Goal: Task Accomplishment & Management: Complete application form

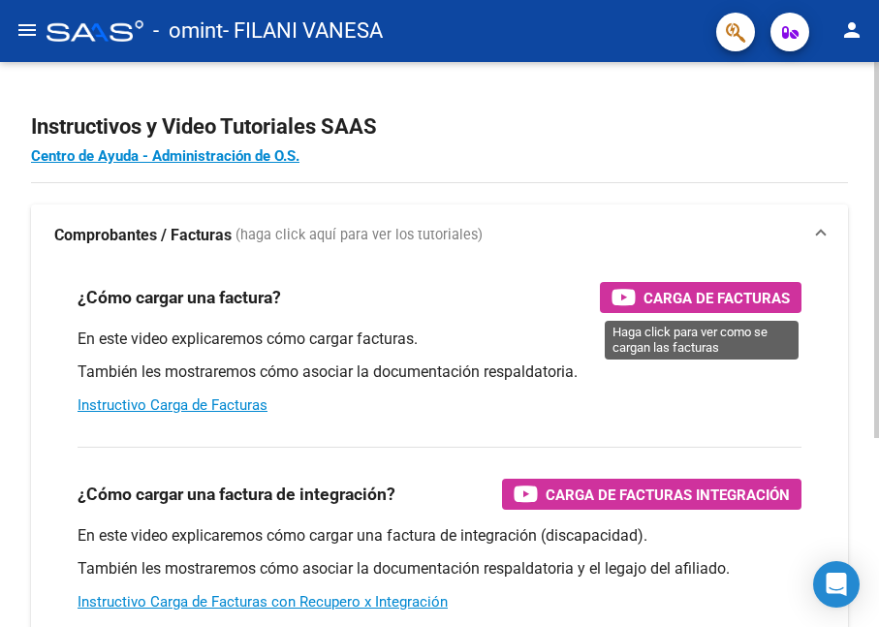
click at [738, 295] on span "Carga de Facturas" at bounding box center [716, 298] width 146 height 24
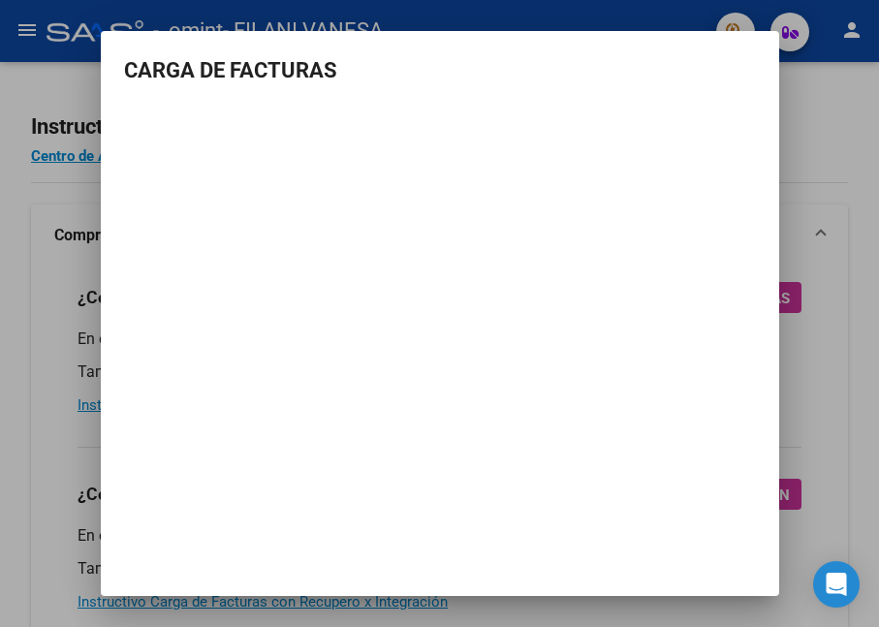
click at [836, 171] on div at bounding box center [439, 313] width 879 height 627
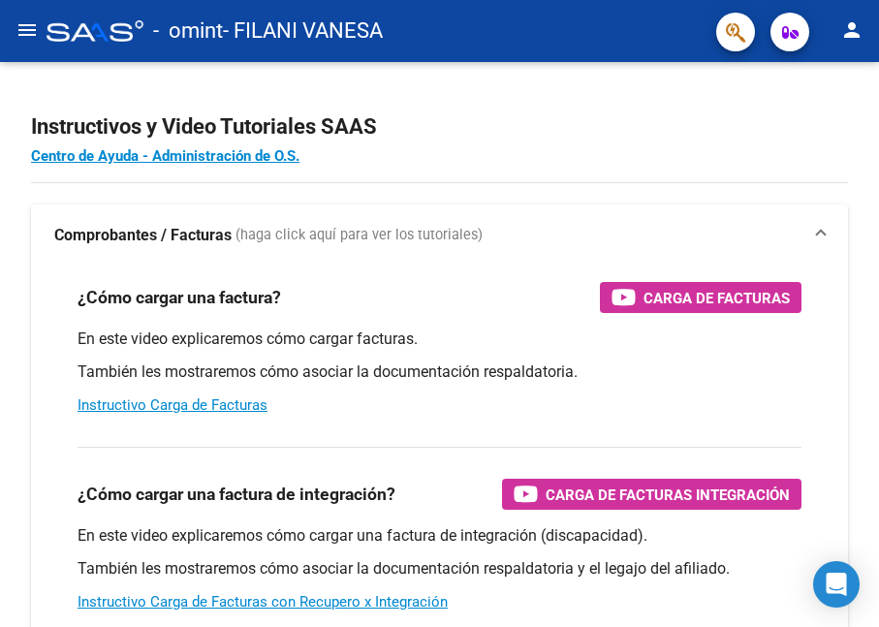
click at [29, 28] on mat-icon "menu" at bounding box center [27, 29] width 23 height 23
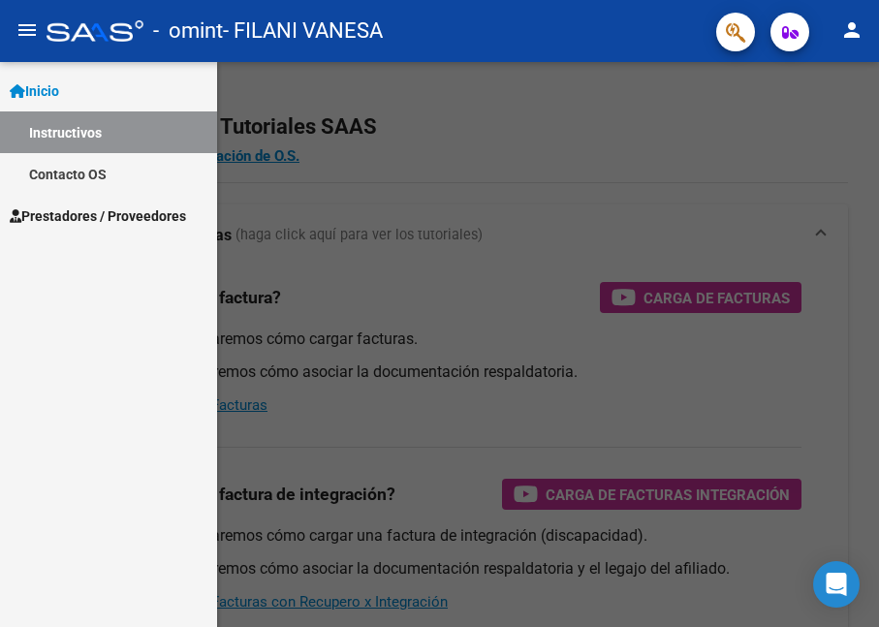
click at [59, 92] on span "Inicio" at bounding box center [34, 90] width 49 height 21
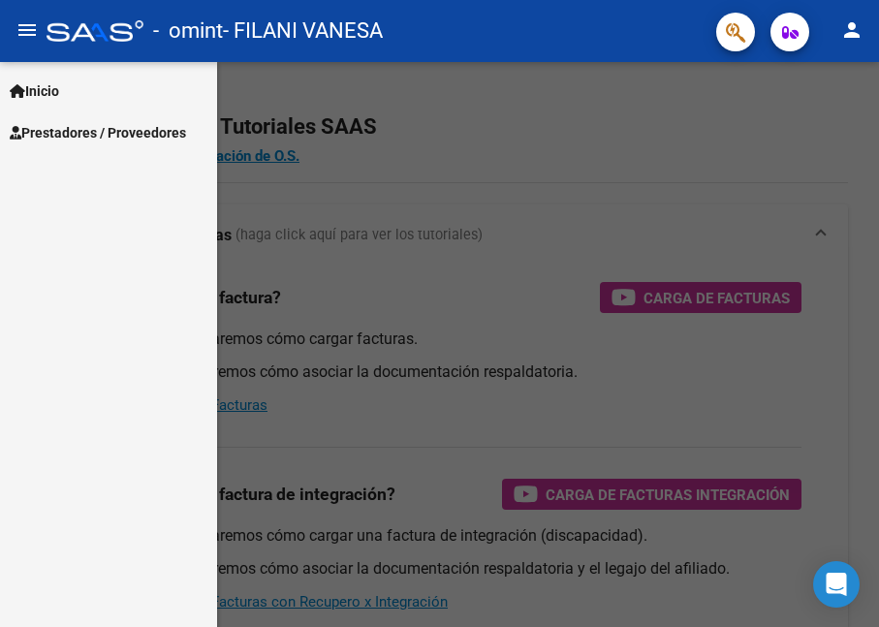
click at [78, 133] on span "Prestadores / Proveedores" at bounding box center [98, 132] width 176 height 21
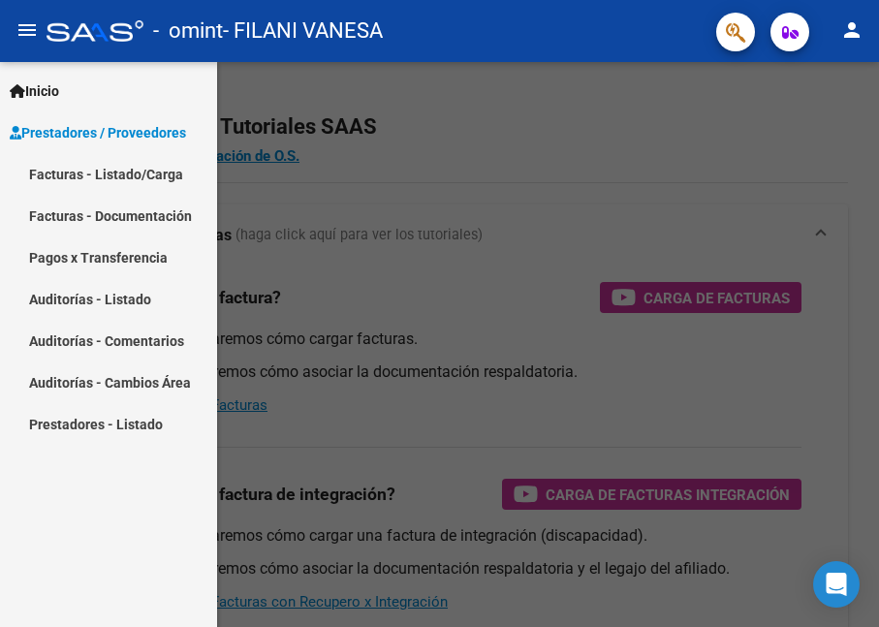
click at [65, 175] on link "Facturas - Listado/Carga" at bounding box center [108, 174] width 217 height 42
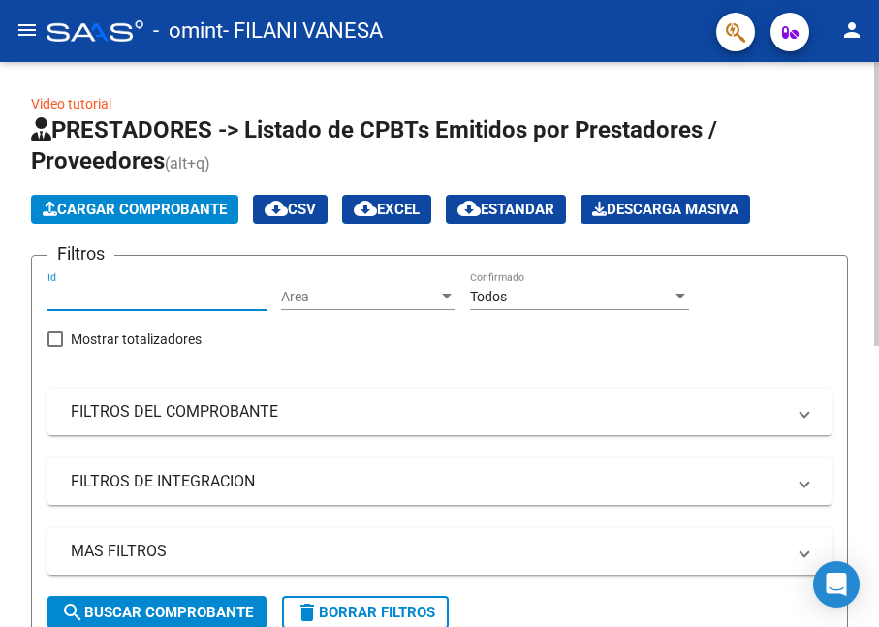
click at [71, 296] on input "Id" at bounding box center [156, 297] width 219 height 16
click at [157, 208] on span "Cargar Comprobante" at bounding box center [135, 209] width 184 height 17
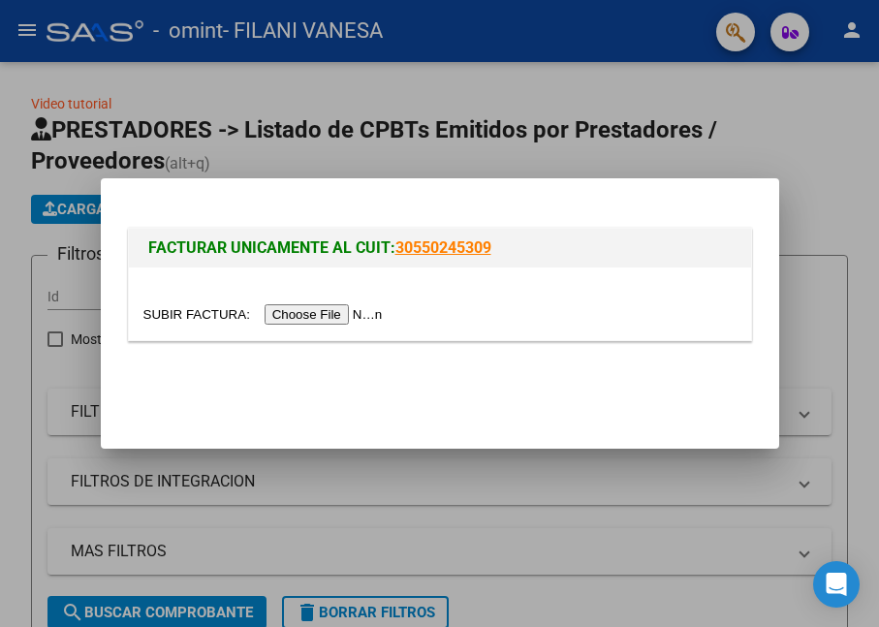
click at [314, 316] on input "file" at bounding box center [265, 314] width 245 height 20
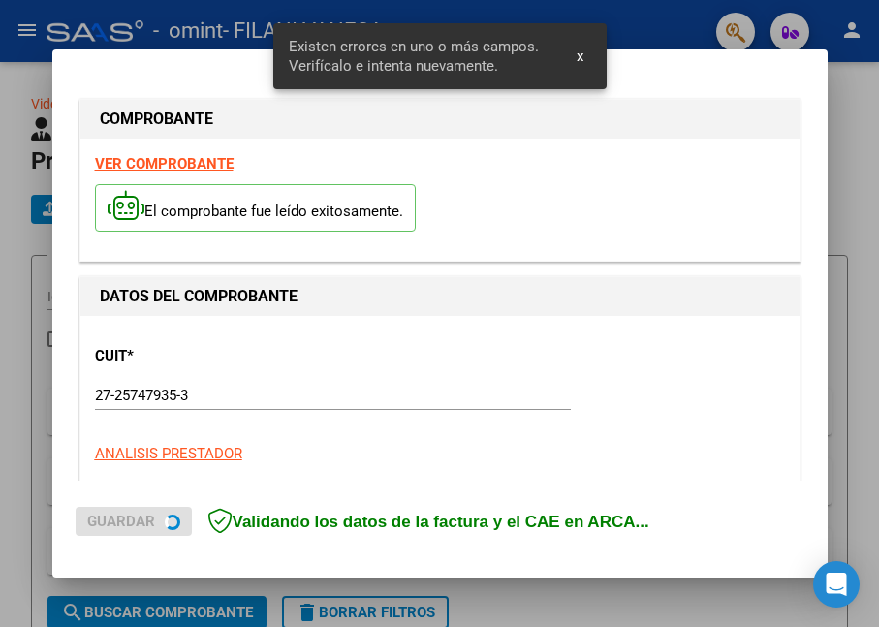
scroll to position [472, 0]
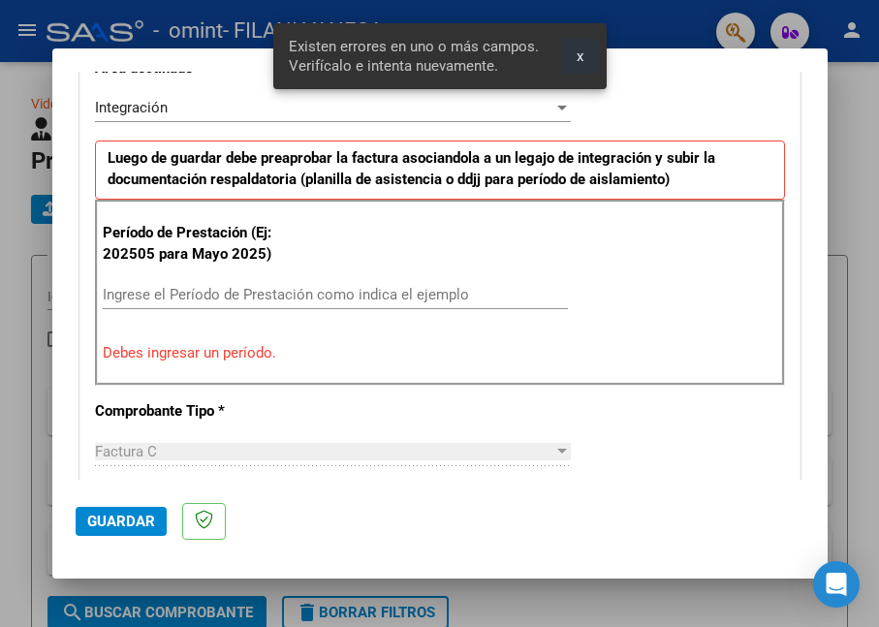
click at [580, 57] on span "x" at bounding box center [579, 55] width 7 height 17
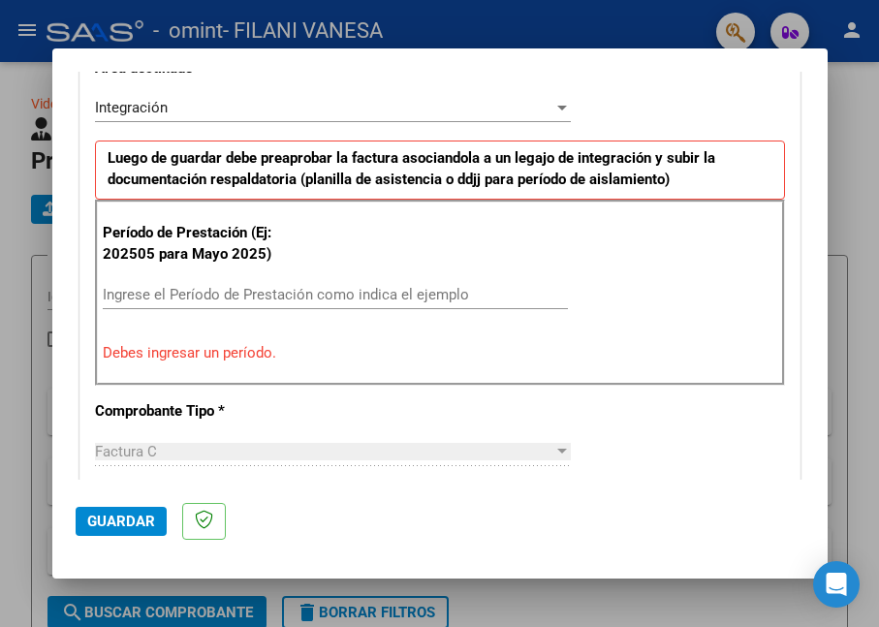
scroll to position [0, 0]
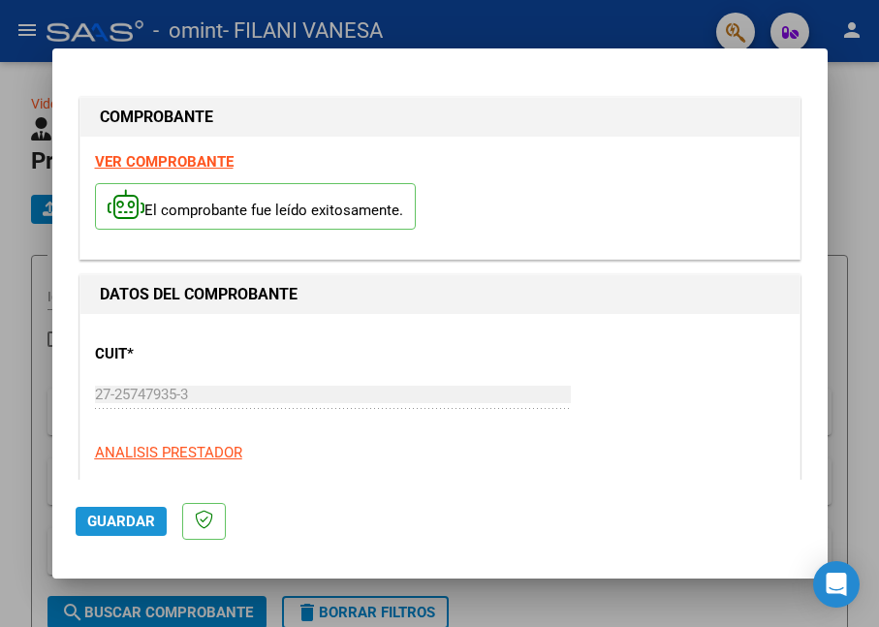
click at [127, 520] on span "Guardar" at bounding box center [121, 520] width 68 height 17
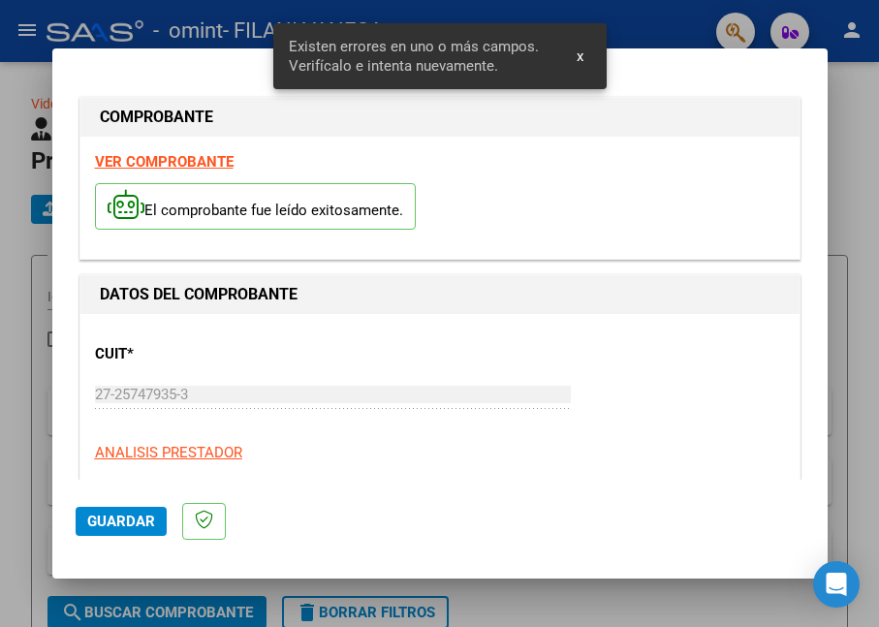
scroll to position [471, 0]
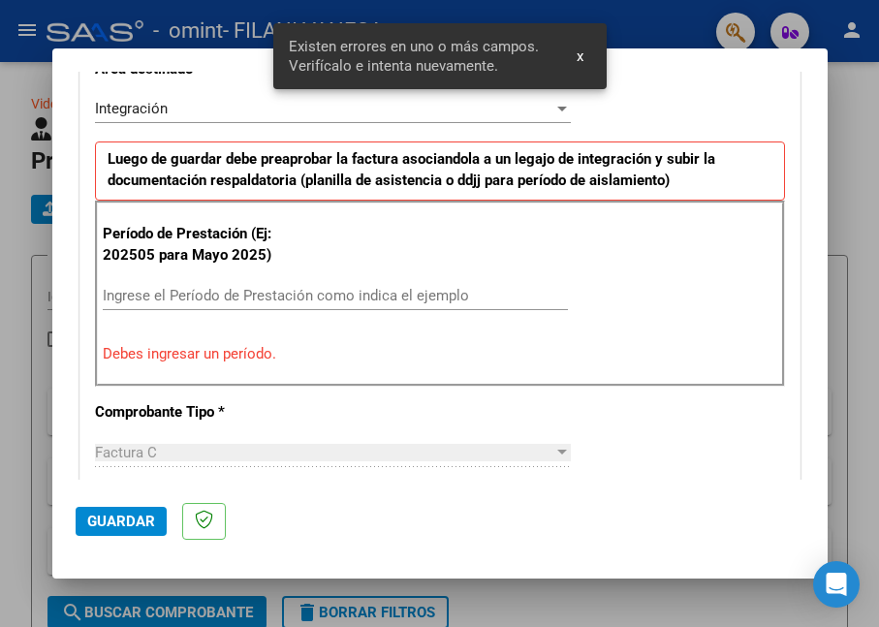
click at [584, 58] on button "x" at bounding box center [580, 56] width 38 height 35
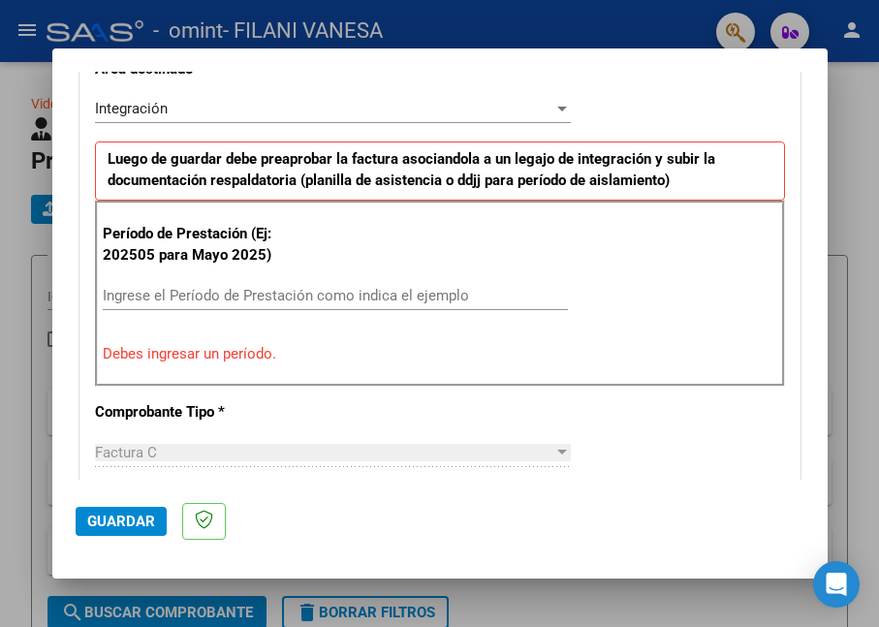
scroll to position [0, 0]
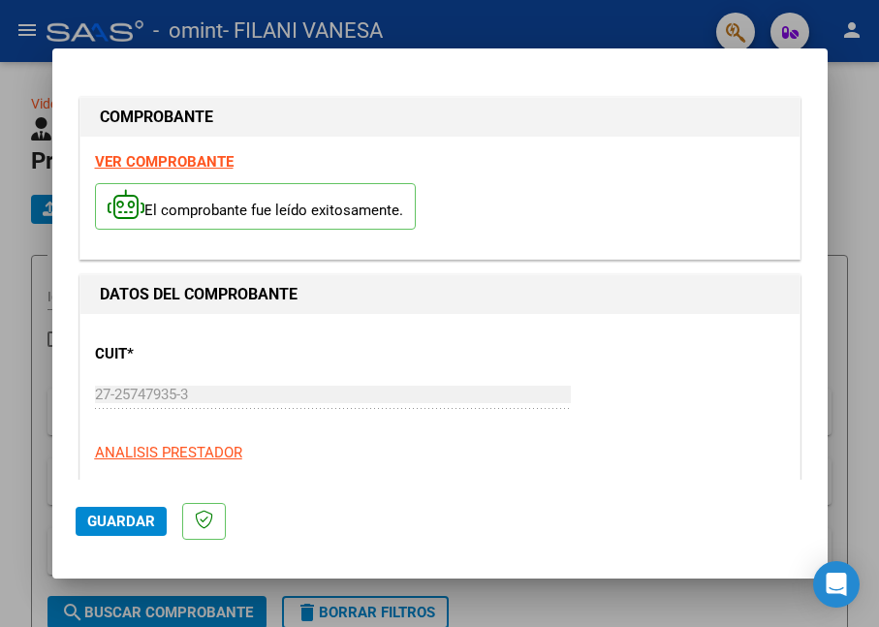
click at [170, 149] on div "VER COMPROBANTE El comprobante fue leído exitosamente." at bounding box center [439, 198] width 719 height 122
click at [169, 156] on strong "VER COMPROBANTE" at bounding box center [164, 161] width 139 height 17
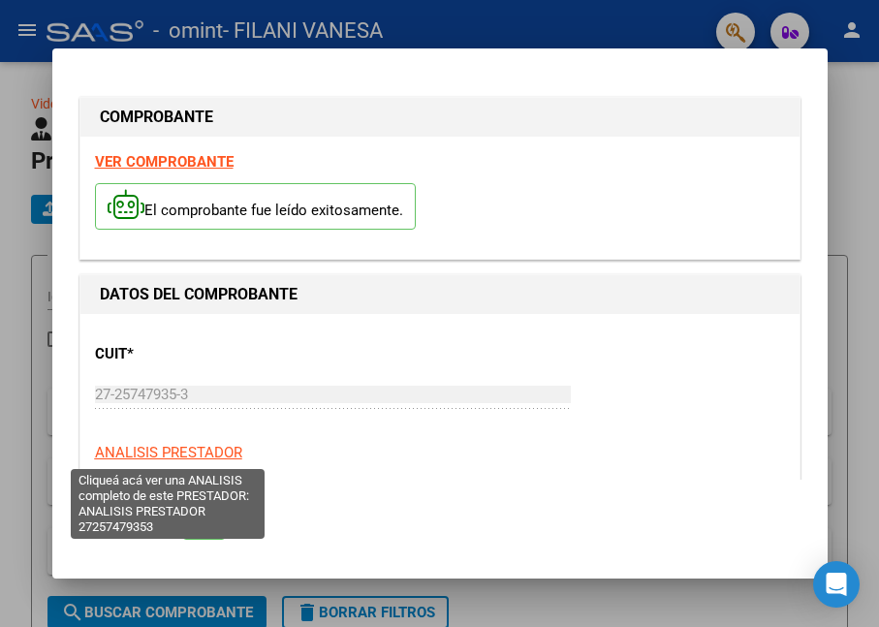
click at [168, 451] on span "ANALISIS PRESTADOR" at bounding box center [168, 452] width 147 height 17
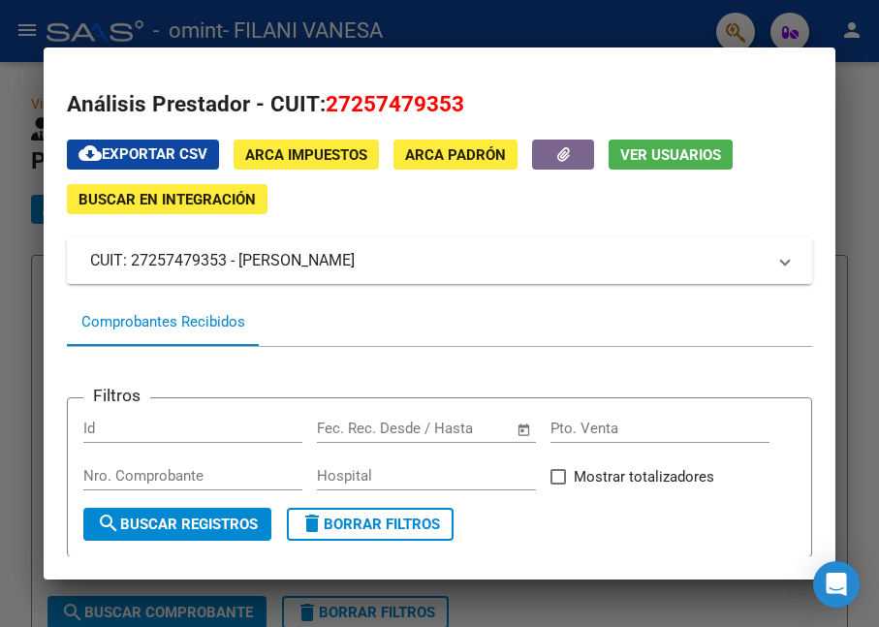
click at [781, 267] on span at bounding box center [785, 260] width 8 height 23
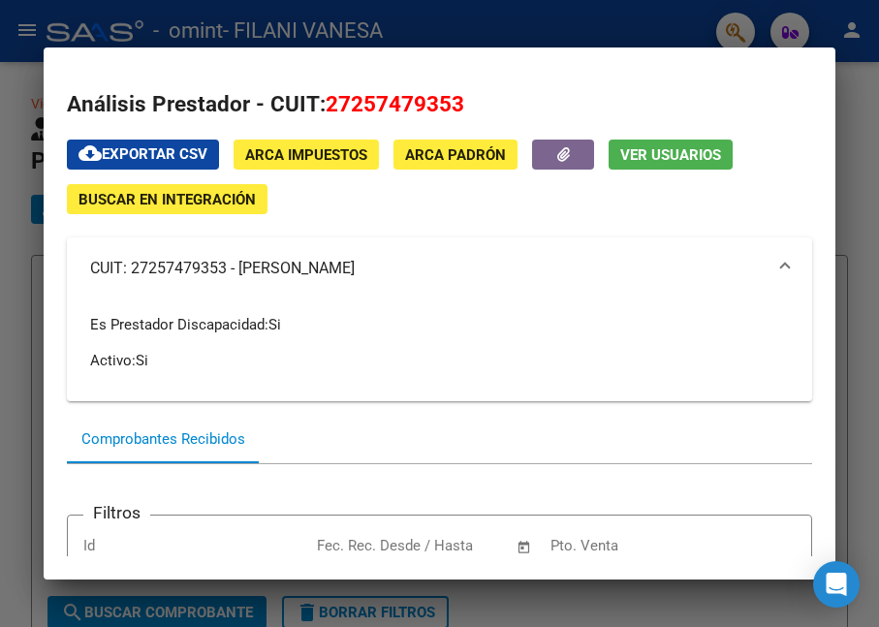
scroll to position [323, 0]
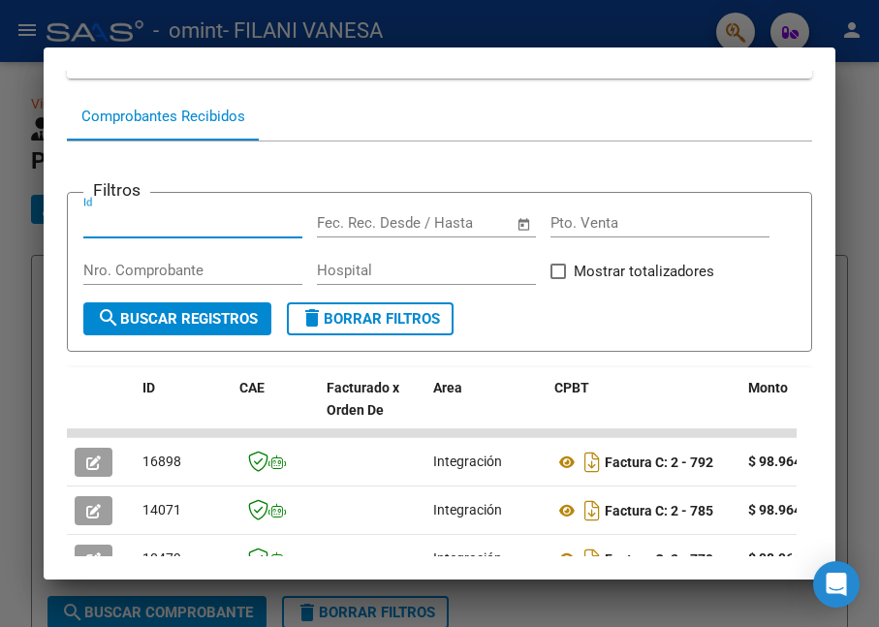
click at [165, 219] on input "Id" at bounding box center [192, 222] width 219 height 17
click at [550, 232] on input "Pto. Venta" at bounding box center [659, 222] width 219 height 17
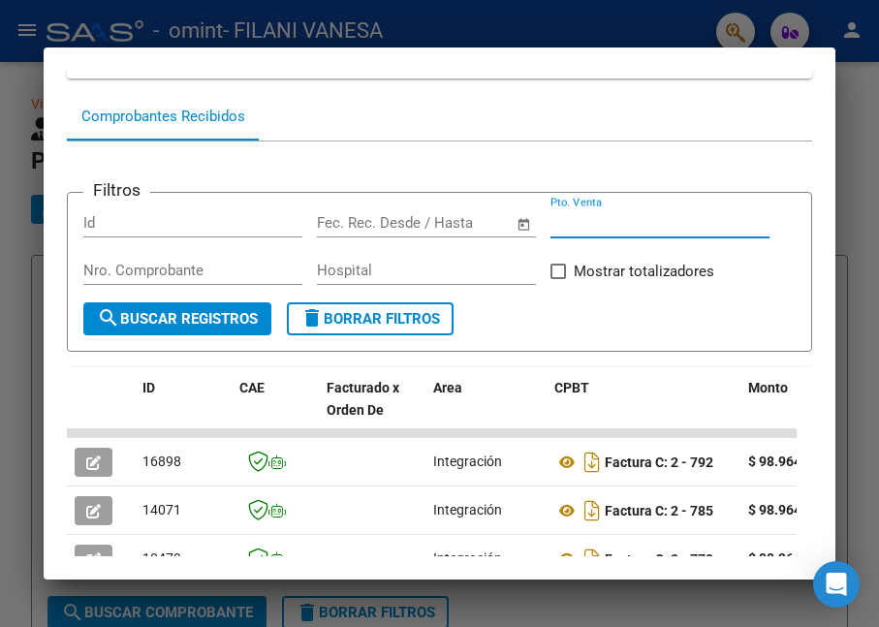
scroll to position [646, 0]
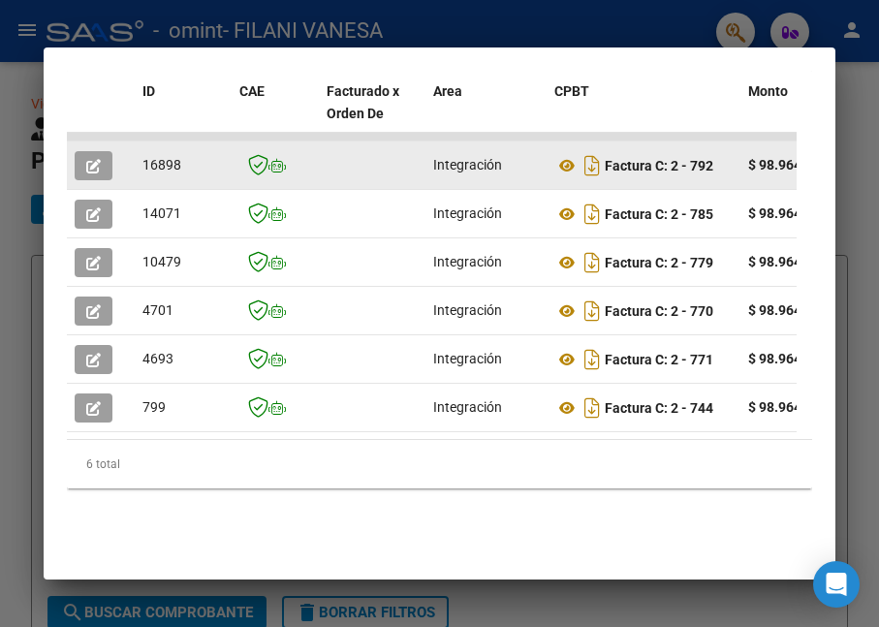
click at [172, 174] on div "16898" at bounding box center [182, 165] width 81 height 22
click at [569, 177] on icon at bounding box center [566, 165] width 25 height 23
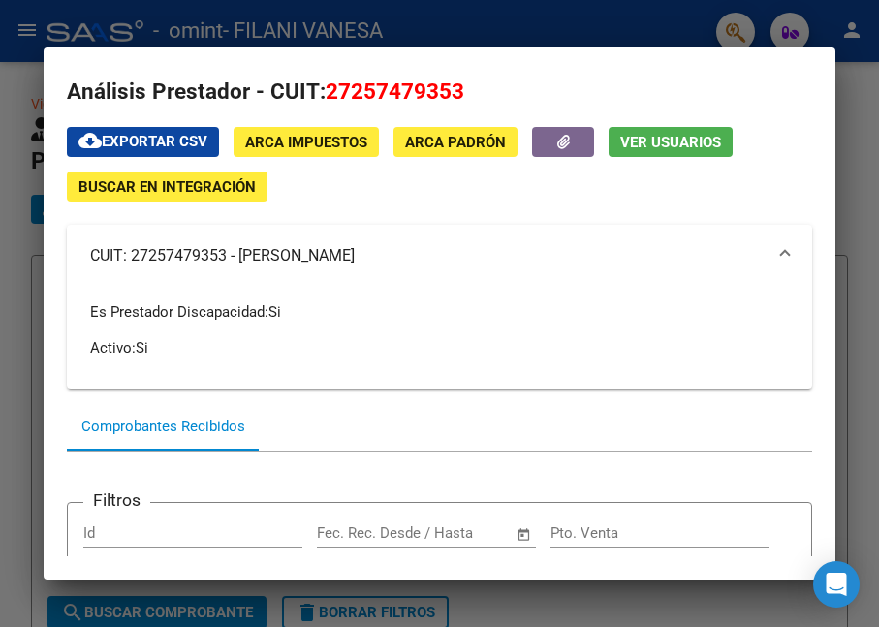
scroll to position [0, 0]
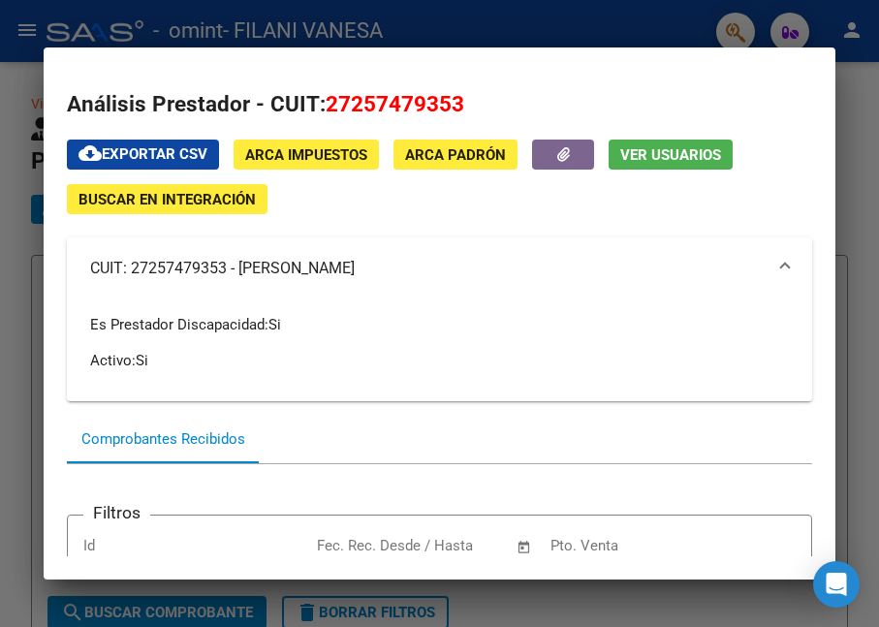
click at [508, 22] on div at bounding box center [439, 313] width 879 height 627
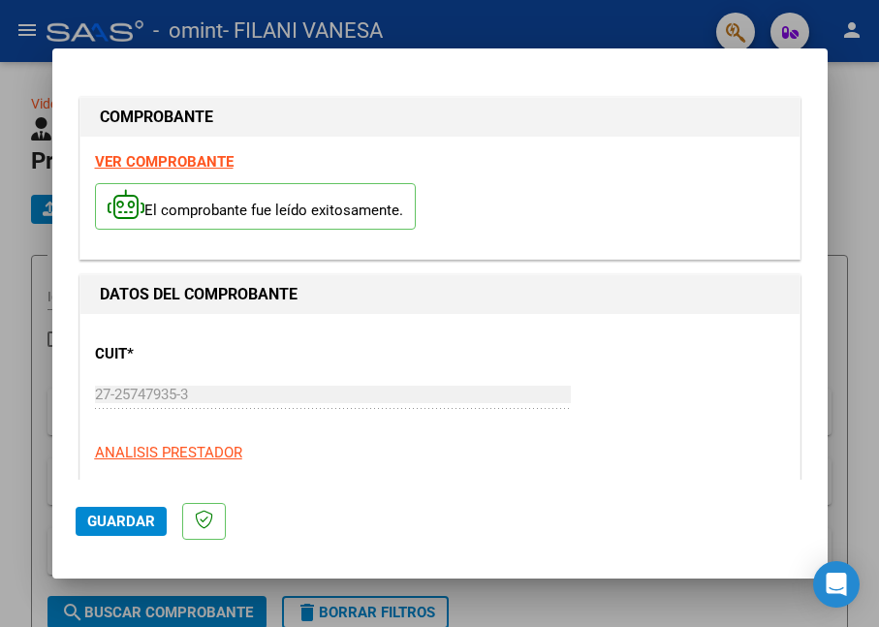
scroll to position [39, 0]
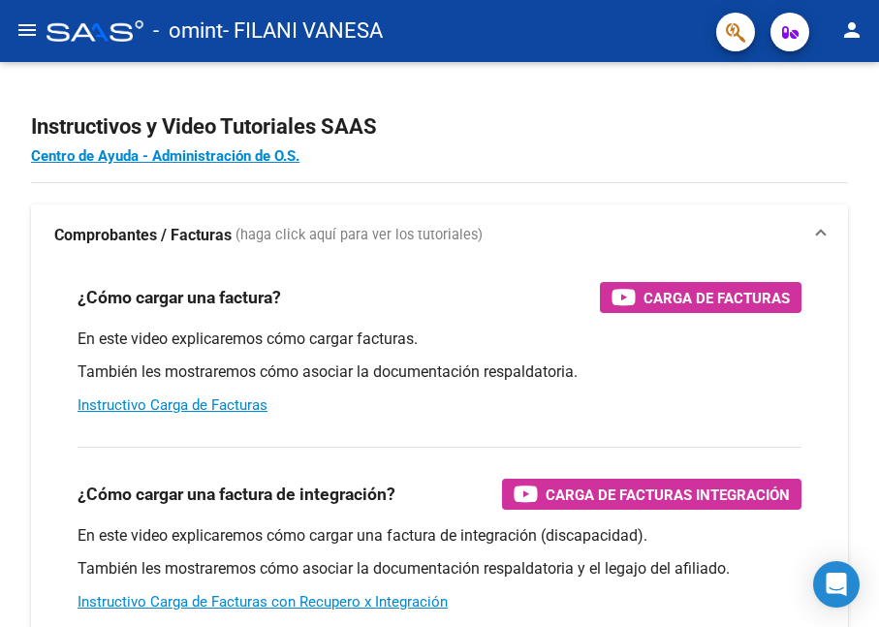
click at [852, 35] on mat-icon "person" at bounding box center [851, 29] width 23 height 23
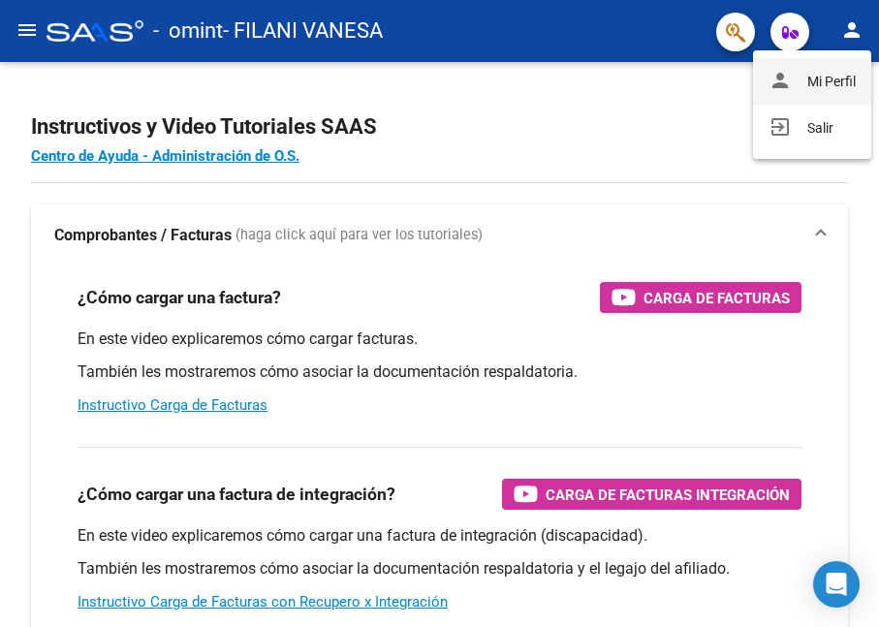
click at [817, 83] on button "person Mi Perfil" at bounding box center [812, 81] width 118 height 47
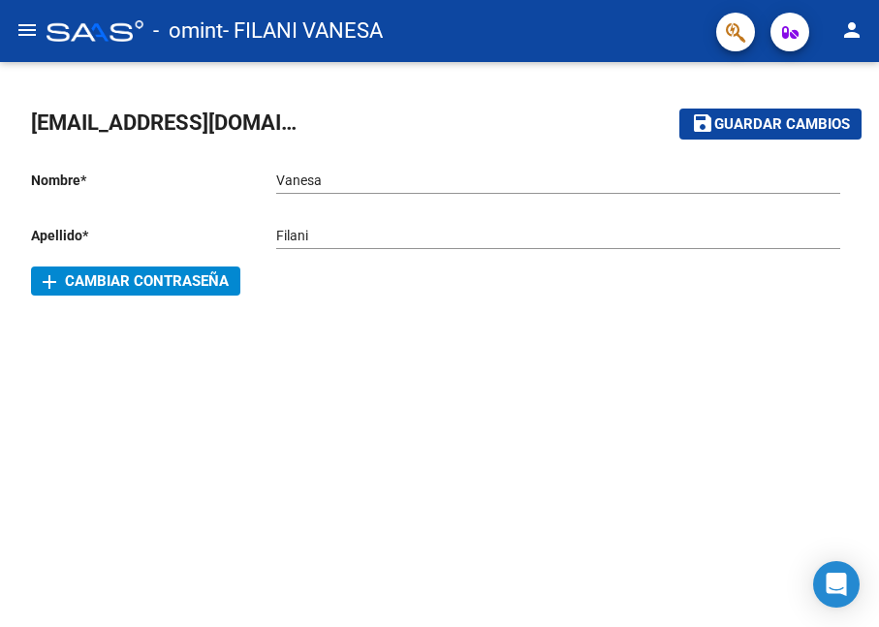
click at [17, 22] on mat-icon "menu" at bounding box center [27, 29] width 23 height 23
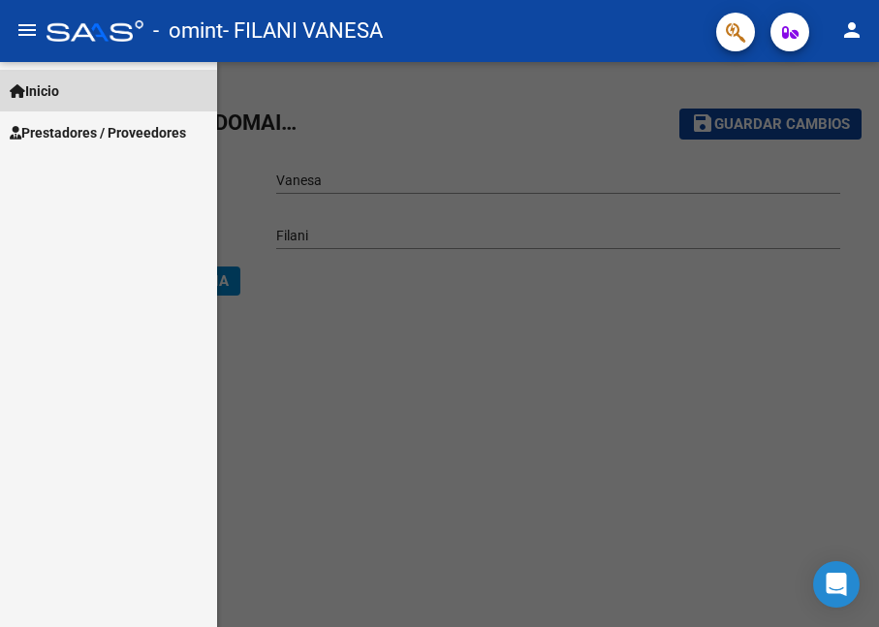
click at [74, 94] on link "Inicio" at bounding box center [108, 91] width 217 height 42
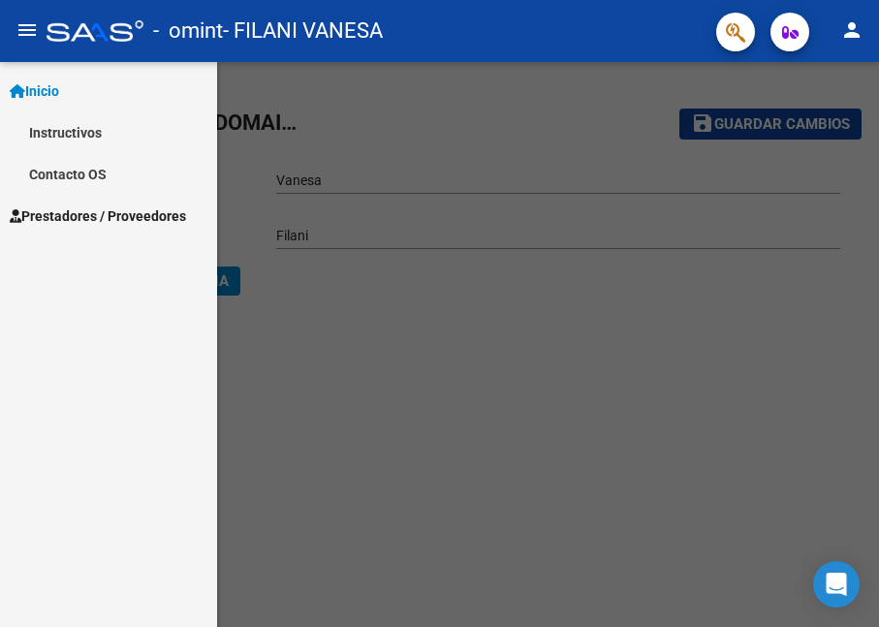
click at [68, 207] on span "Prestadores / Proveedores" at bounding box center [98, 215] width 176 height 21
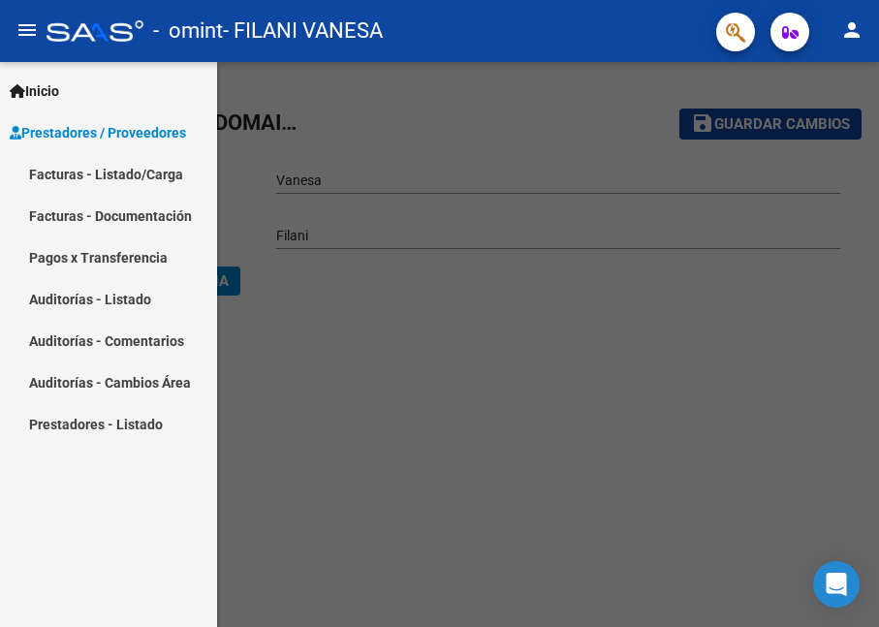
click at [111, 171] on link "Facturas - Listado/Carga" at bounding box center [108, 174] width 217 height 42
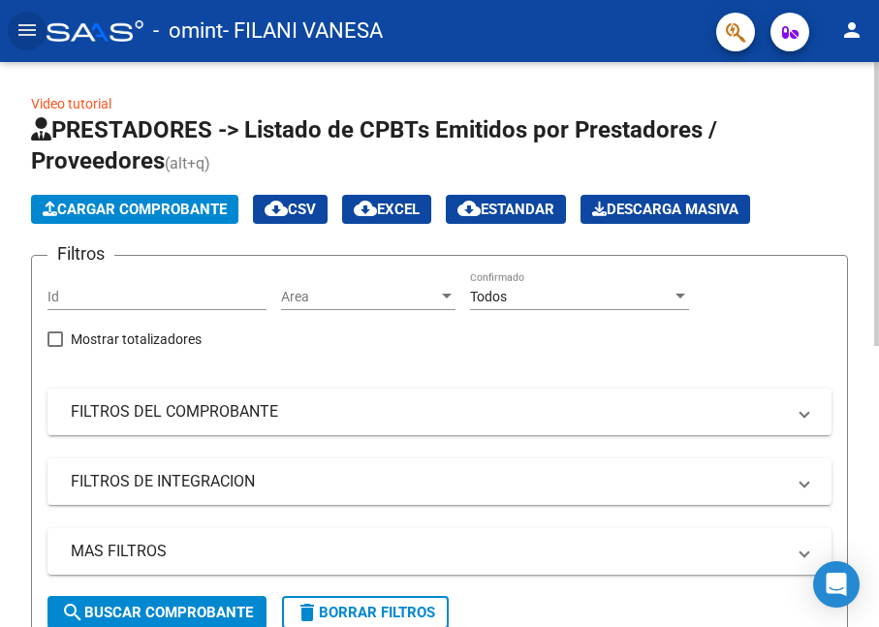
click at [806, 419] on span at bounding box center [804, 411] width 8 height 21
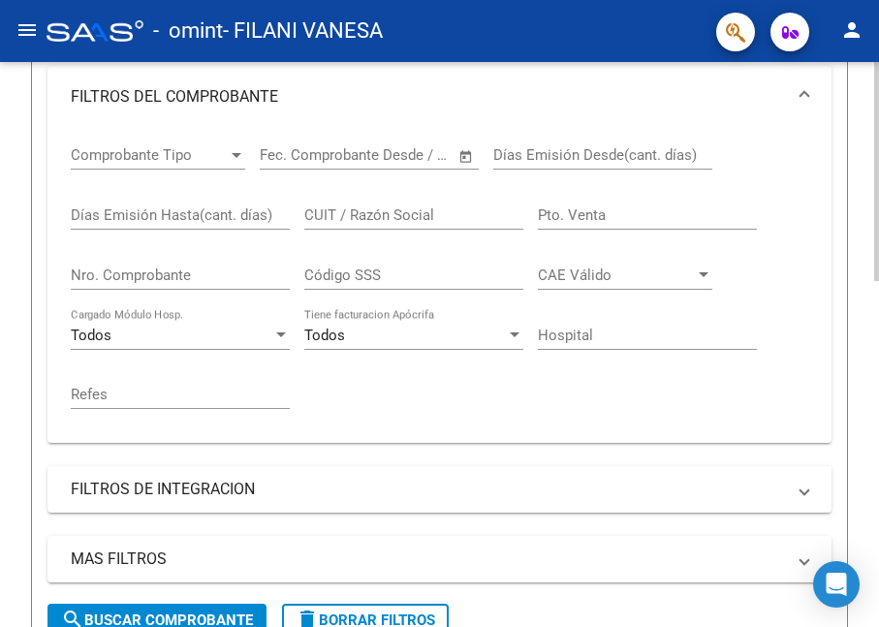
scroll to position [646, 0]
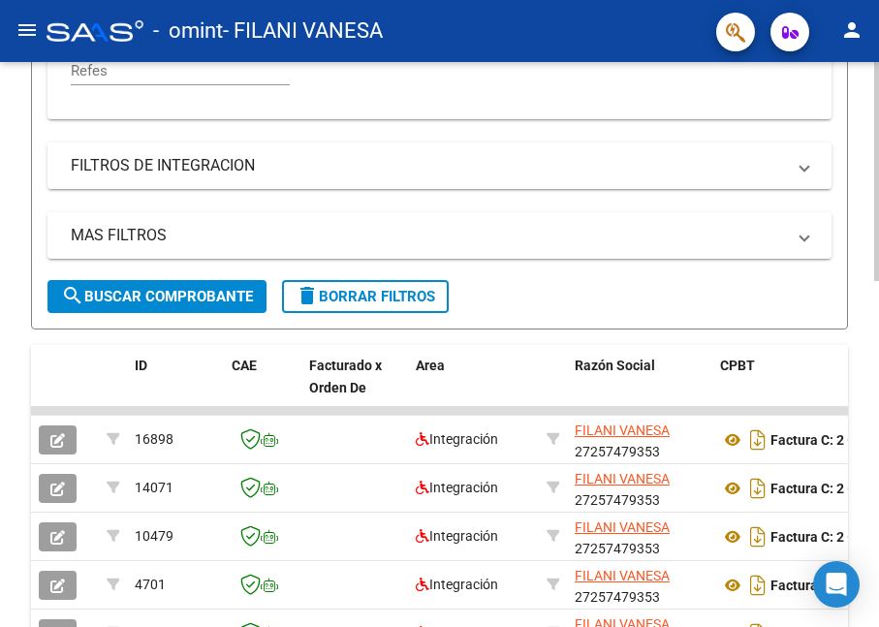
click at [803, 172] on span at bounding box center [804, 165] width 8 height 21
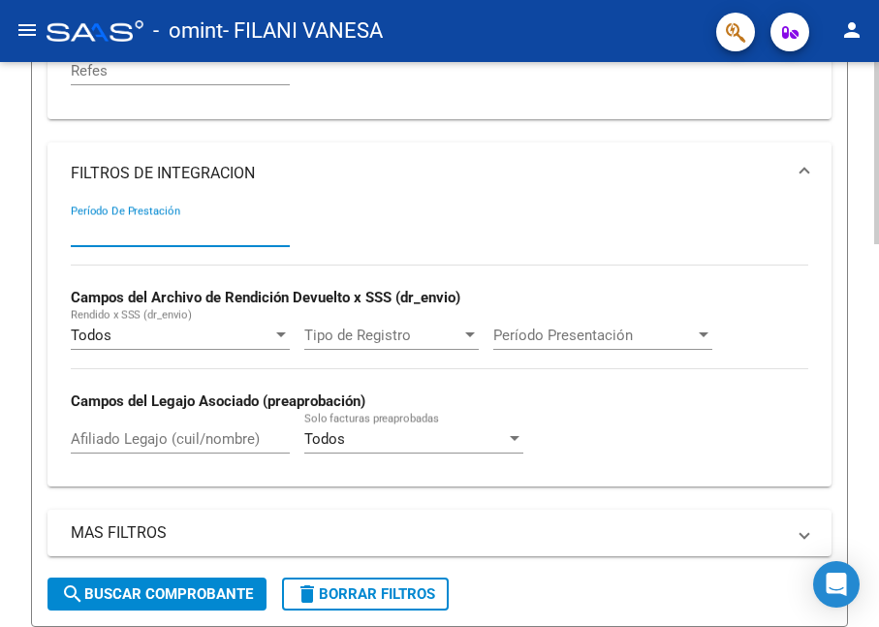
click at [253, 232] on input "Período De Prestación" at bounding box center [180, 231] width 219 height 17
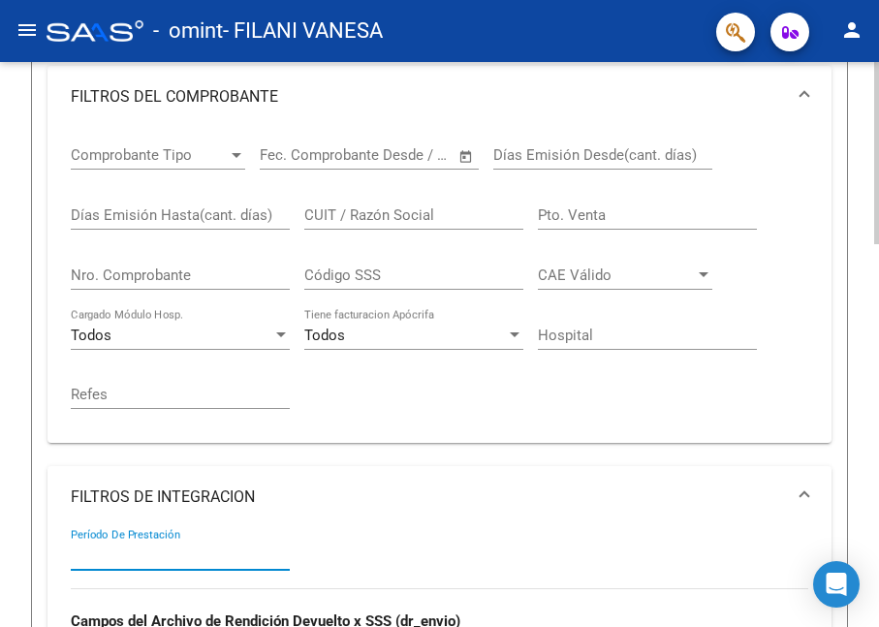
scroll to position [0, 0]
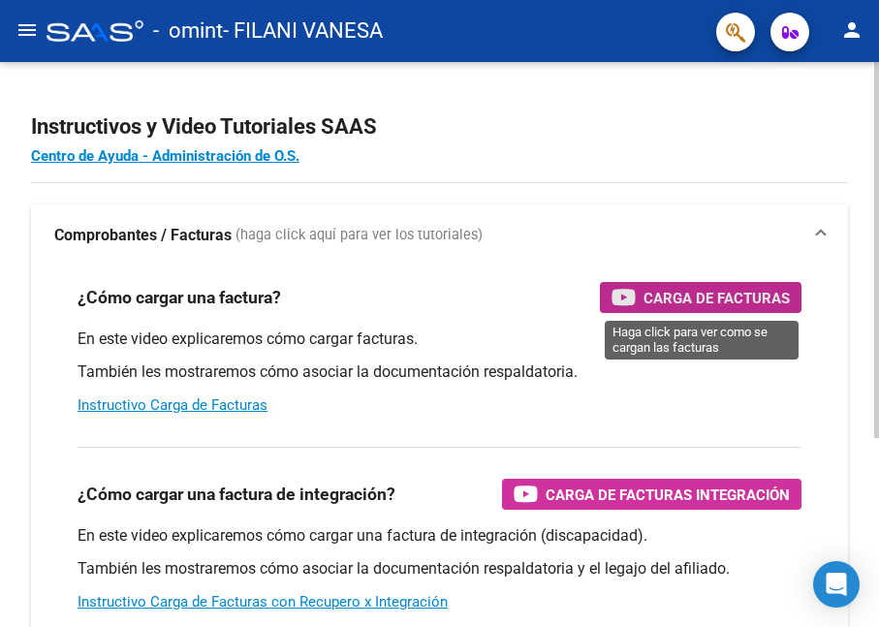
click at [725, 296] on span "Carga de Facturas" at bounding box center [716, 298] width 146 height 24
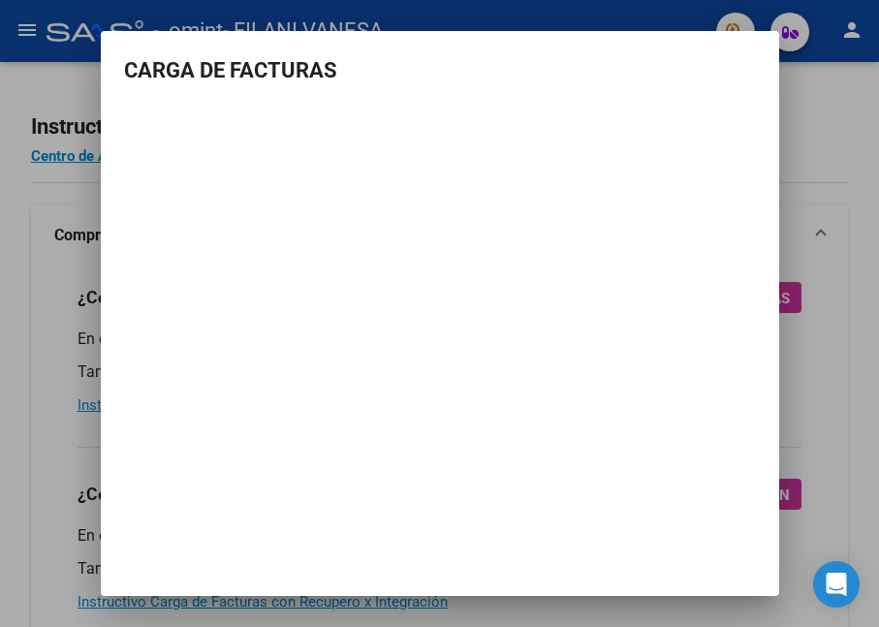
click at [840, 109] on div at bounding box center [439, 313] width 879 height 627
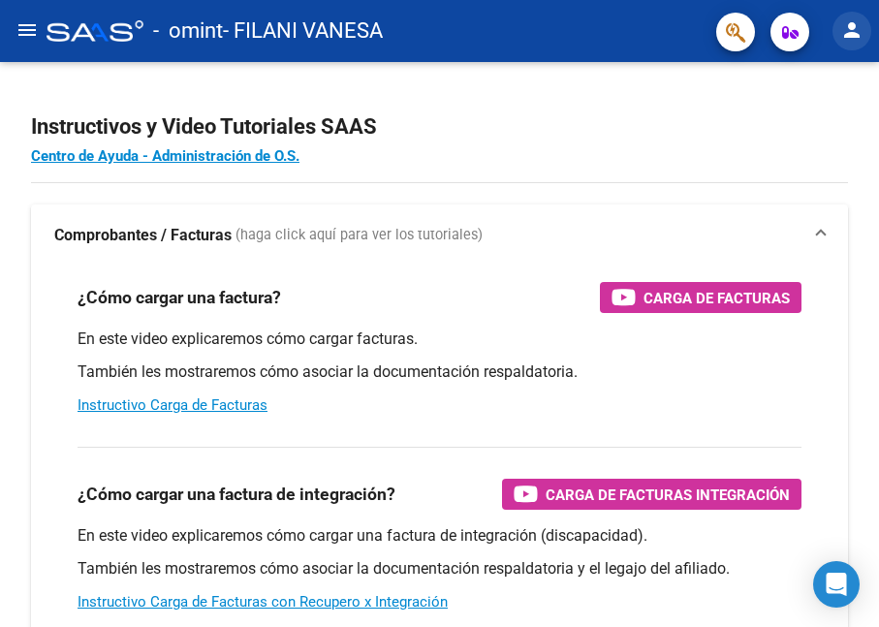
click at [853, 38] on mat-icon "person" at bounding box center [851, 29] width 23 height 23
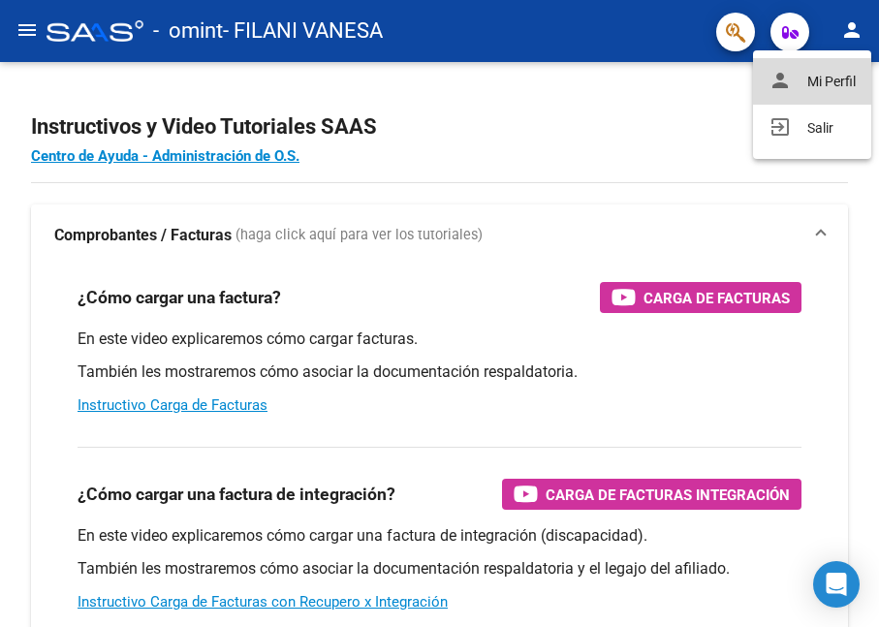
click at [817, 70] on button "person Mi Perfil" at bounding box center [812, 81] width 118 height 47
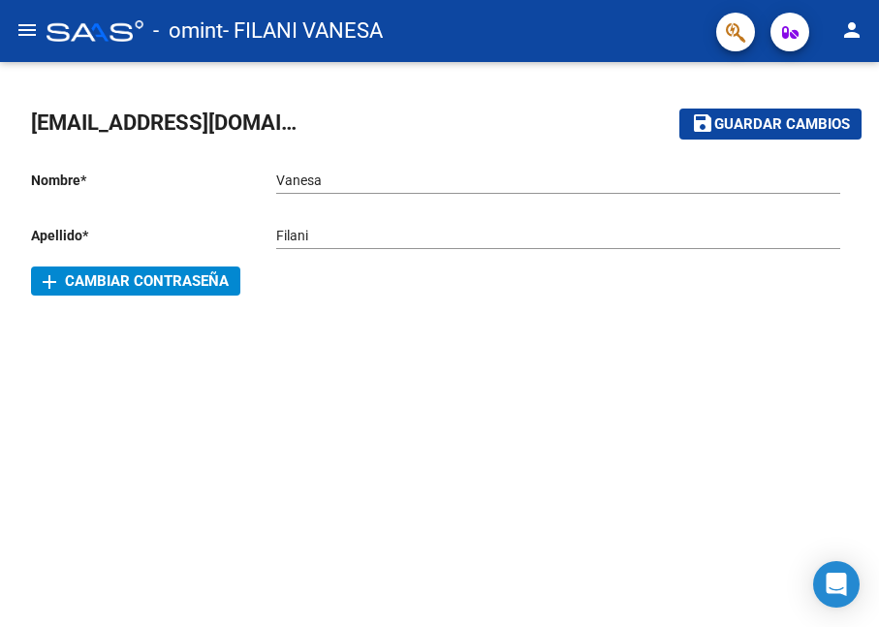
click at [784, 108] on mat-toolbar-row "save Guardar cambios" at bounding box center [730, 124] width 264 height 62
click at [784, 114] on span "save Guardar cambios" at bounding box center [770, 122] width 159 height 17
click at [854, 26] on mat-icon "person" at bounding box center [851, 29] width 23 height 23
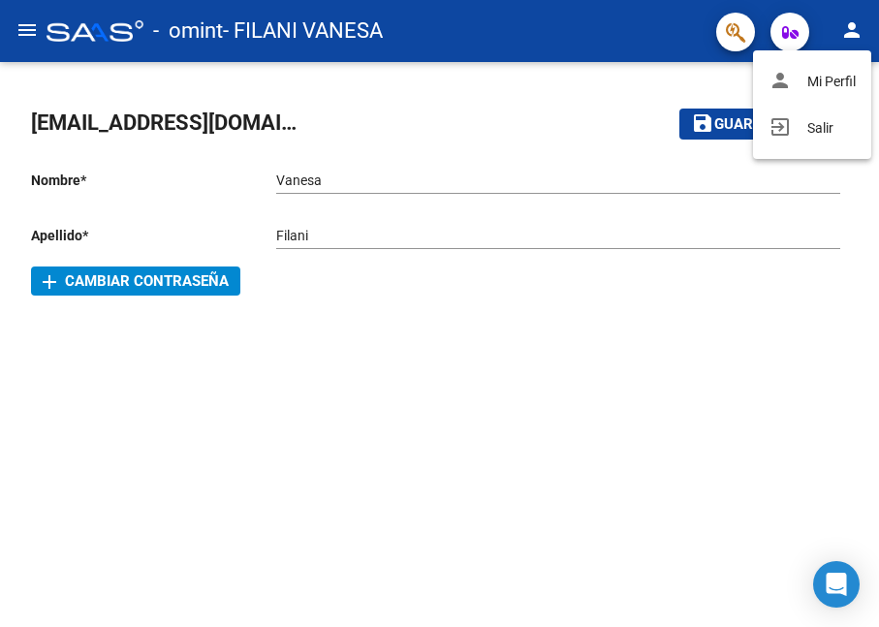
click at [31, 33] on div at bounding box center [439, 313] width 879 height 627
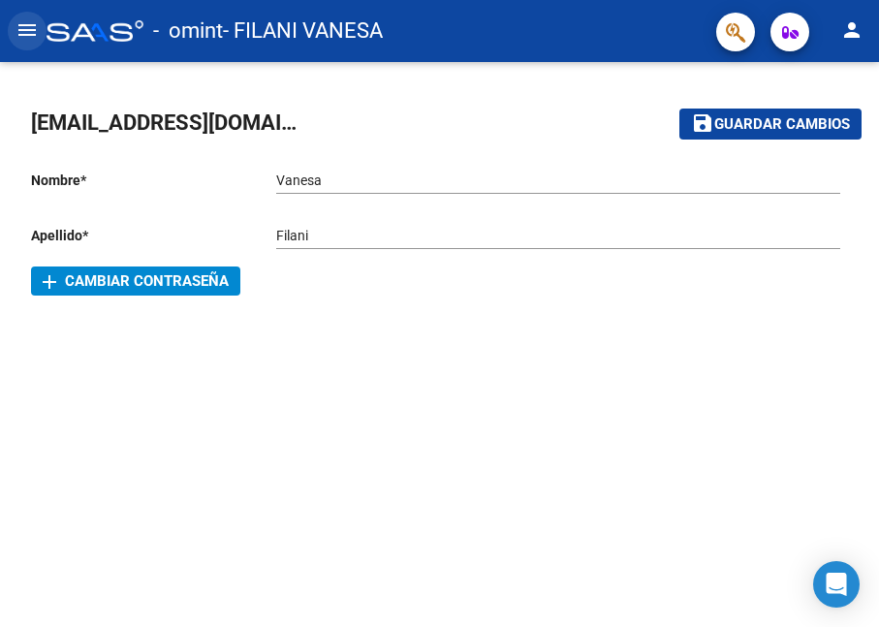
click at [27, 37] on mat-icon "menu" at bounding box center [27, 29] width 23 height 23
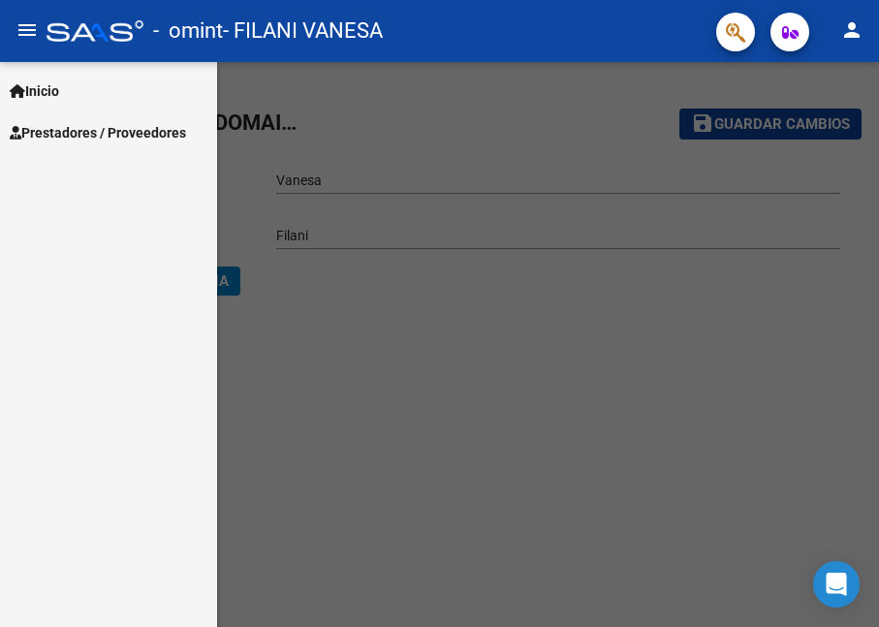
click at [71, 122] on span "Prestadores / Proveedores" at bounding box center [98, 132] width 176 height 21
click at [46, 90] on span "Inicio" at bounding box center [34, 90] width 49 height 21
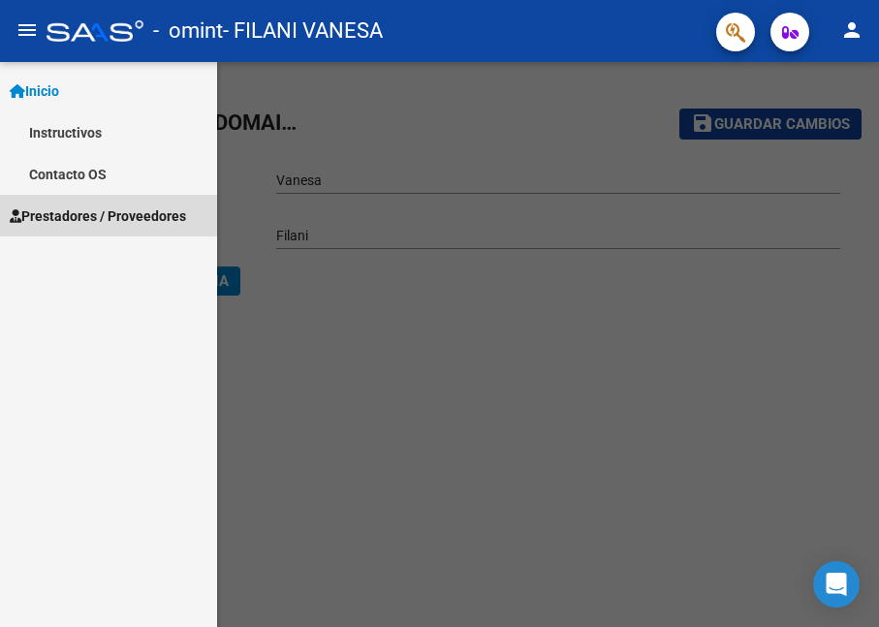
click at [53, 209] on span "Prestadores / Proveedores" at bounding box center [98, 215] width 176 height 21
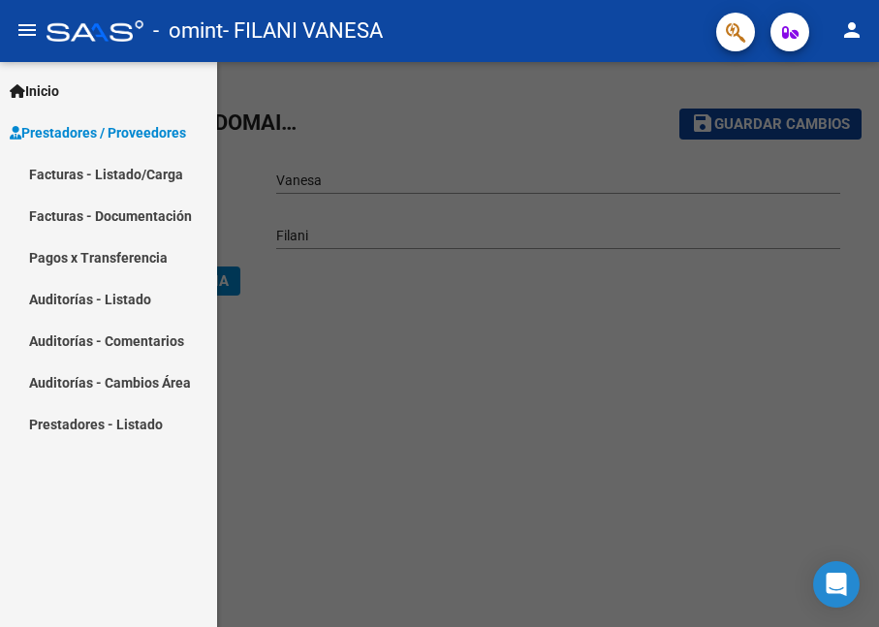
click at [136, 173] on link "Facturas - Listado/Carga" at bounding box center [108, 174] width 217 height 42
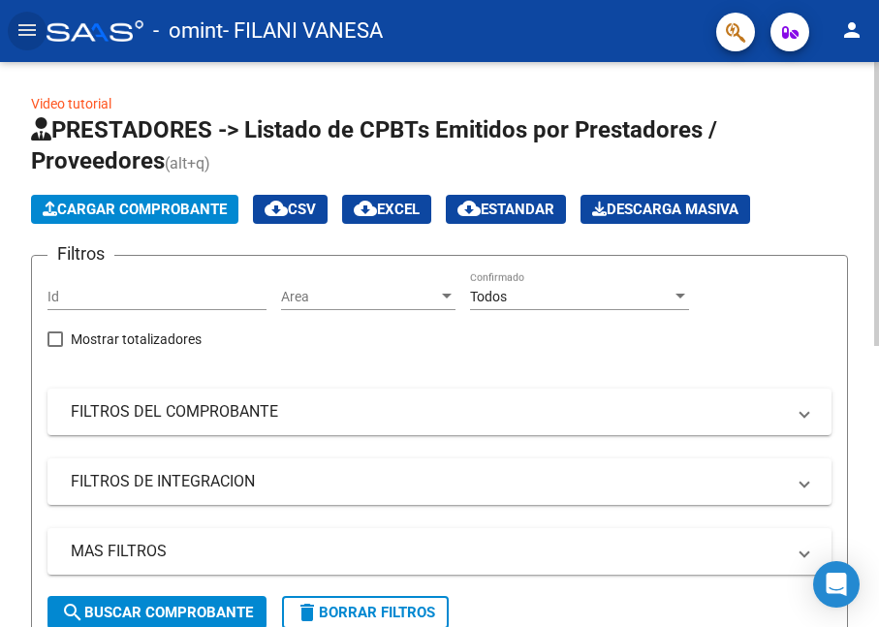
scroll to position [323, 0]
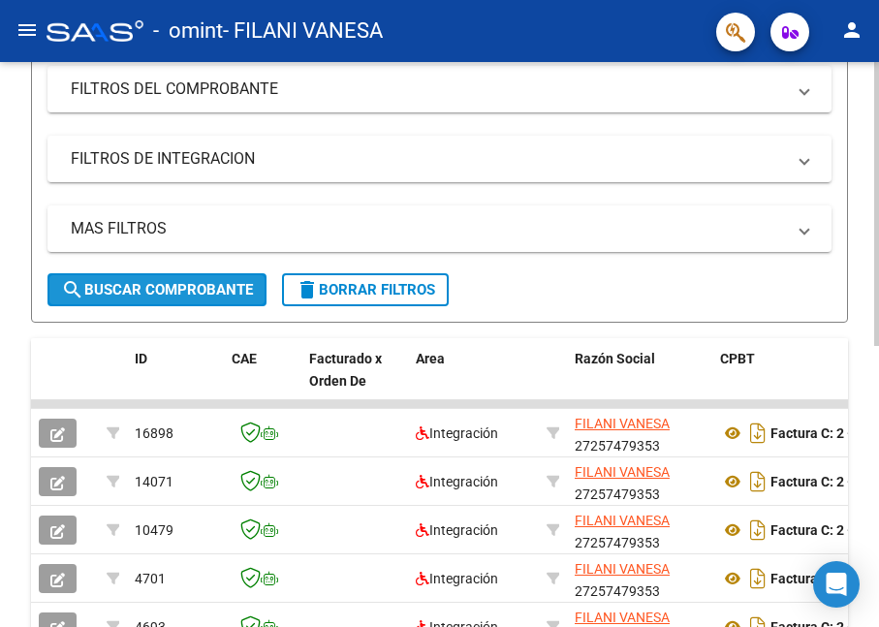
click at [150, 289] on span "search Buscar Comprobante" at bounding box center [157, 289] width 192 height 17
click at [164, 287] on span "search Buscar Comprobante" at bounding box center [157, 289] width 192 height 17
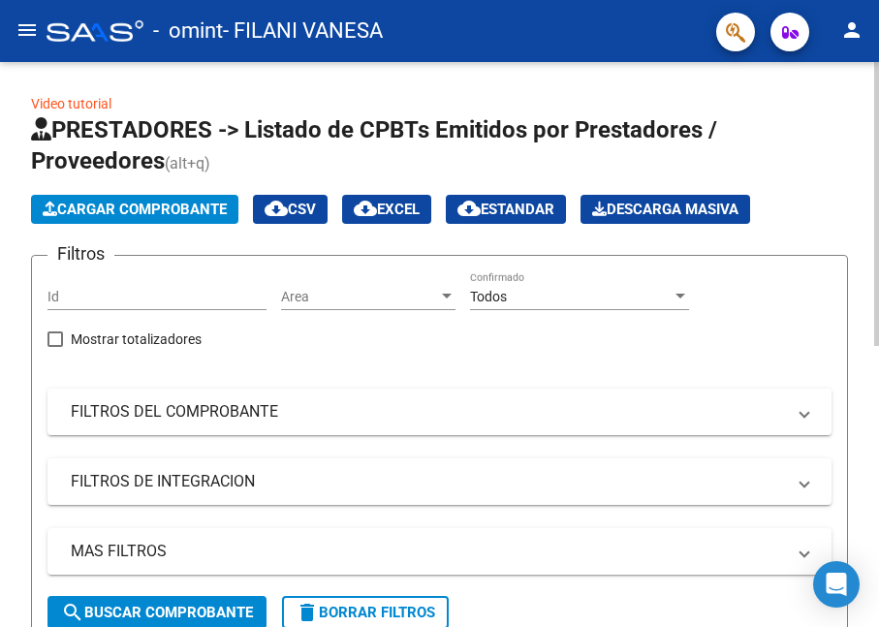
click at [506, 202] on span "cloud_download Estandar" at bounding box center [505, 209] width 97 height 17
click at [288, 201] on mat-icon "cloud_download" at bounding box center [275, 208] width 23 height 23
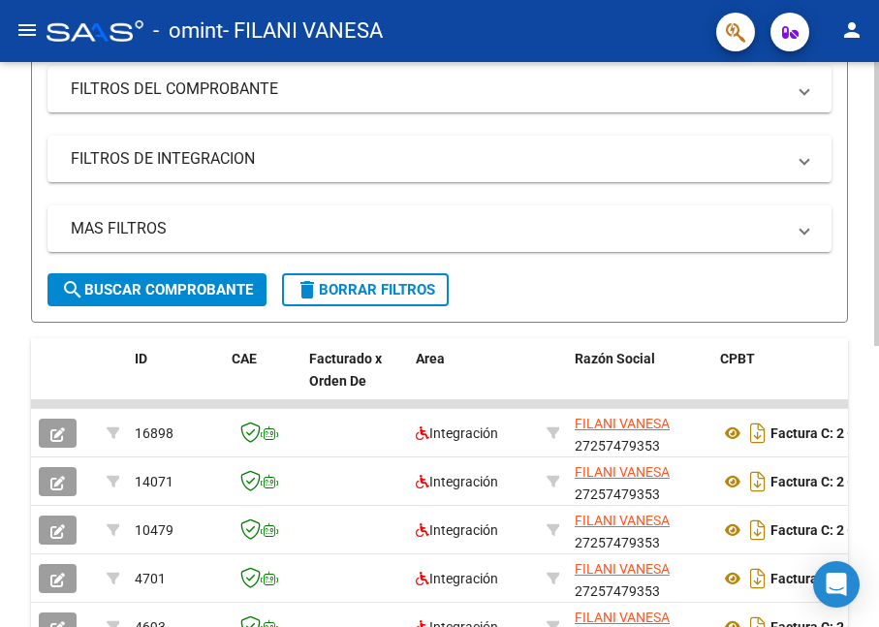
scroll to position [559, 0]
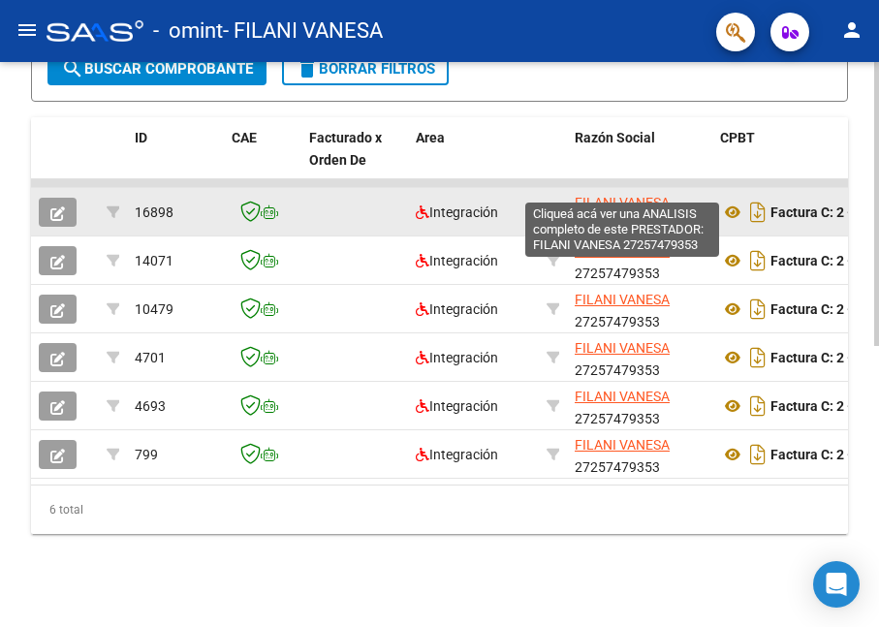
click at [625, 195] on span "FILANI VANESA" at bounding box center [621, 203] width 95 height 16
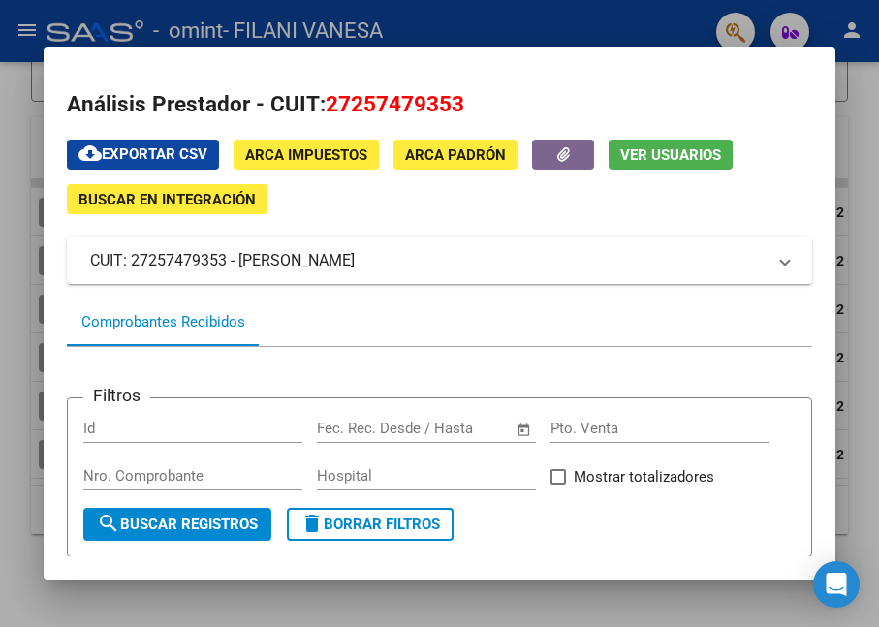
scroll to position [323, 0]
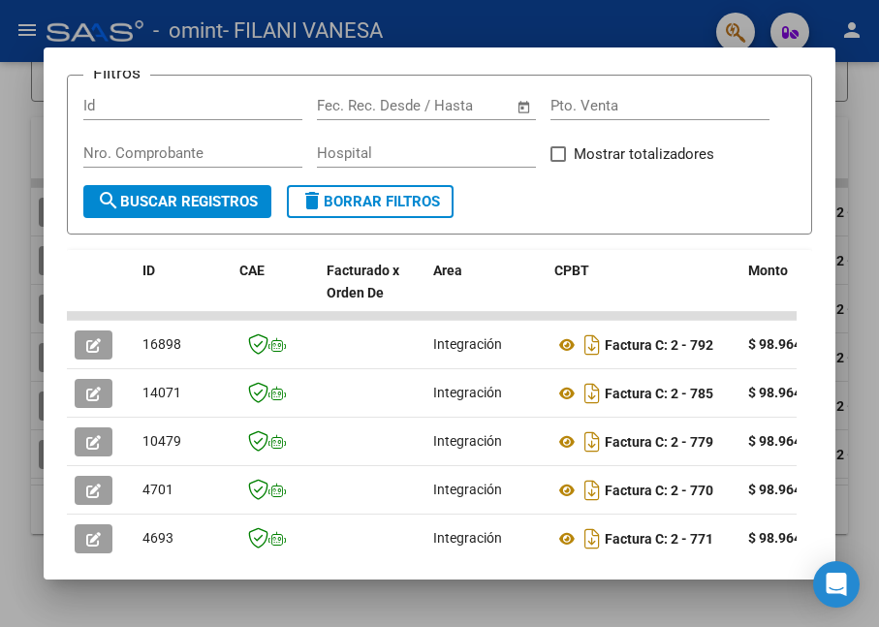
click at [191, 210] on span "search Buscar Registros" at bounding box center [177, 201] width 161 height 17
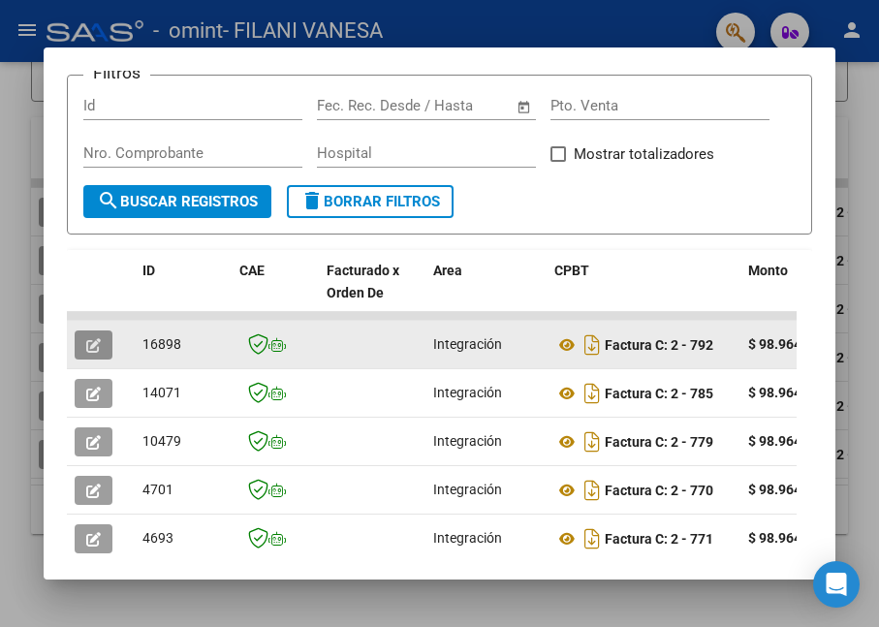
click at [88, 353] on icon "button" at bounding box center [93, 345] width 15 height 15
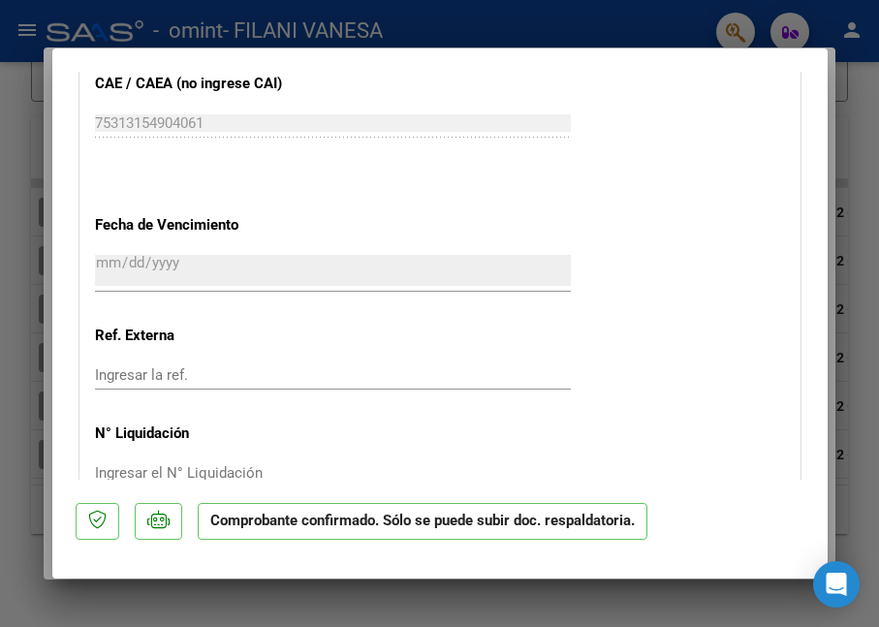
scroll to position [0, 0]
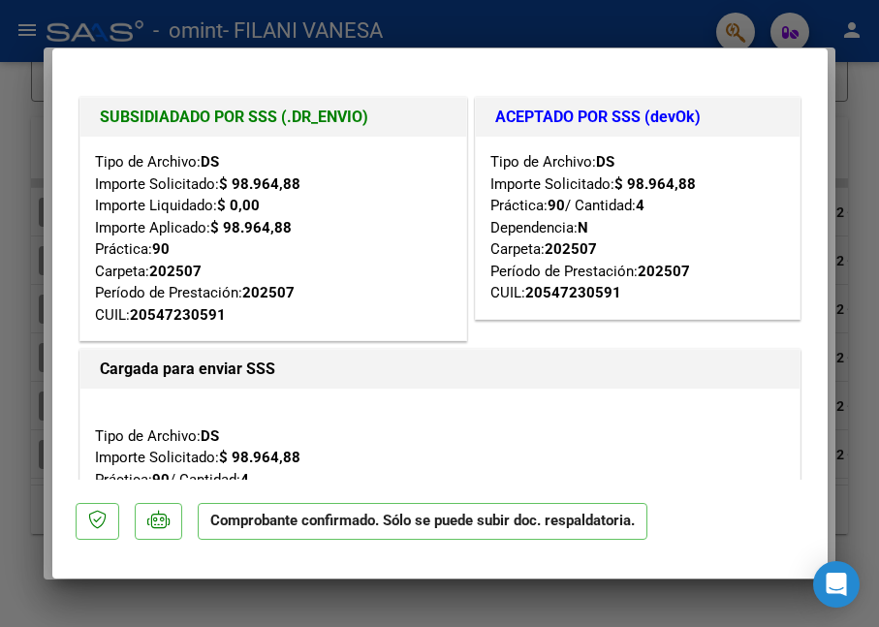
click at [844, 470] on div at bounding box center [439, 313] width 879 height 627
type input "$ 0,00"
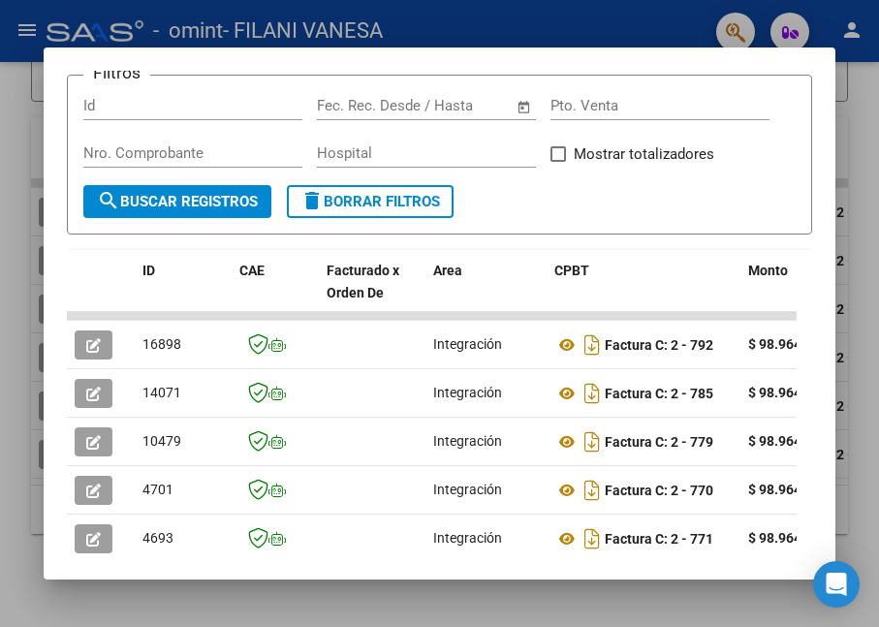
click at [94, 30] on div at bounding box center [439, 313] width 879 height 627
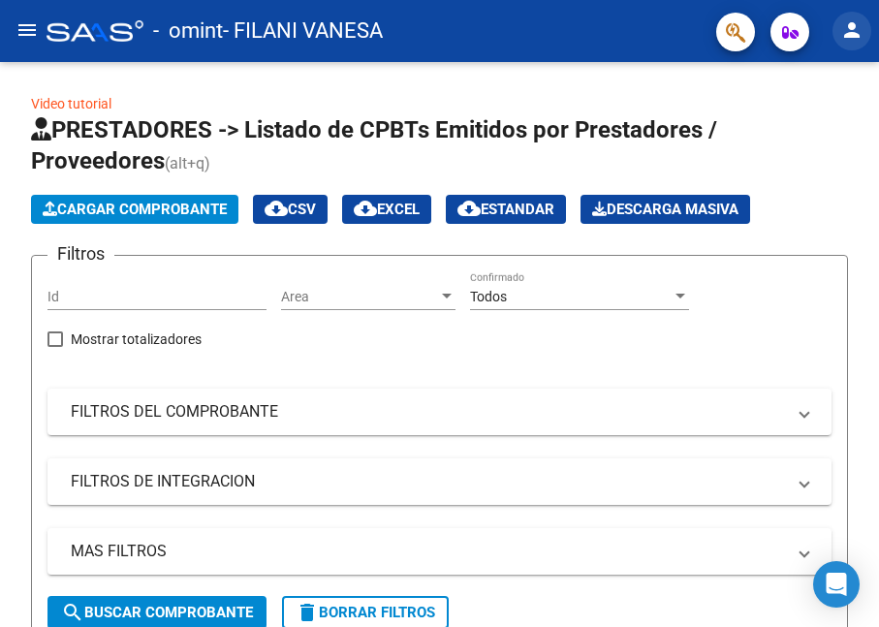
click at [837, 33] on button "person" at bounding box center [851, 31] width 39 height 39
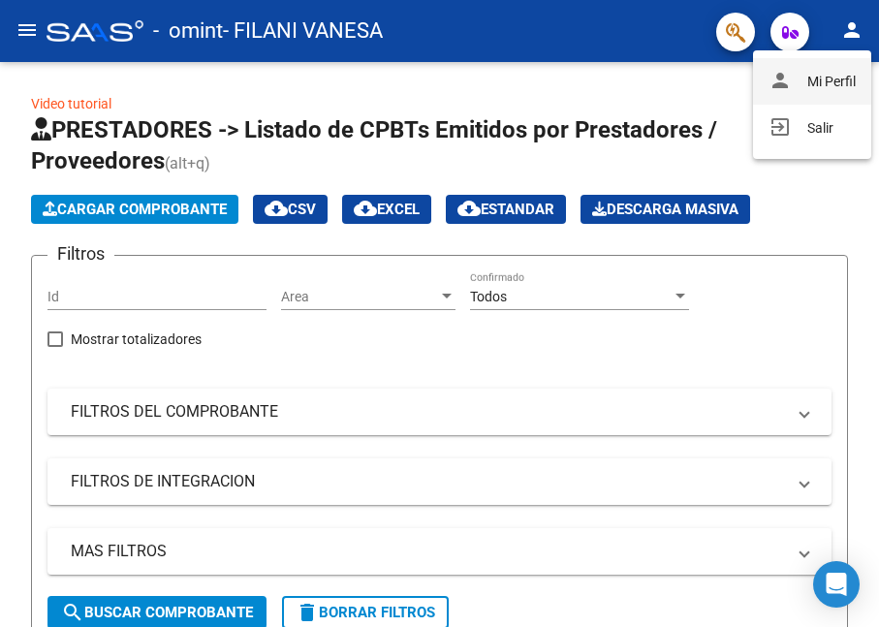
click at [831, 76] on button "person Mi Perfil" at bounding box center [812, 81] width 118 height 47
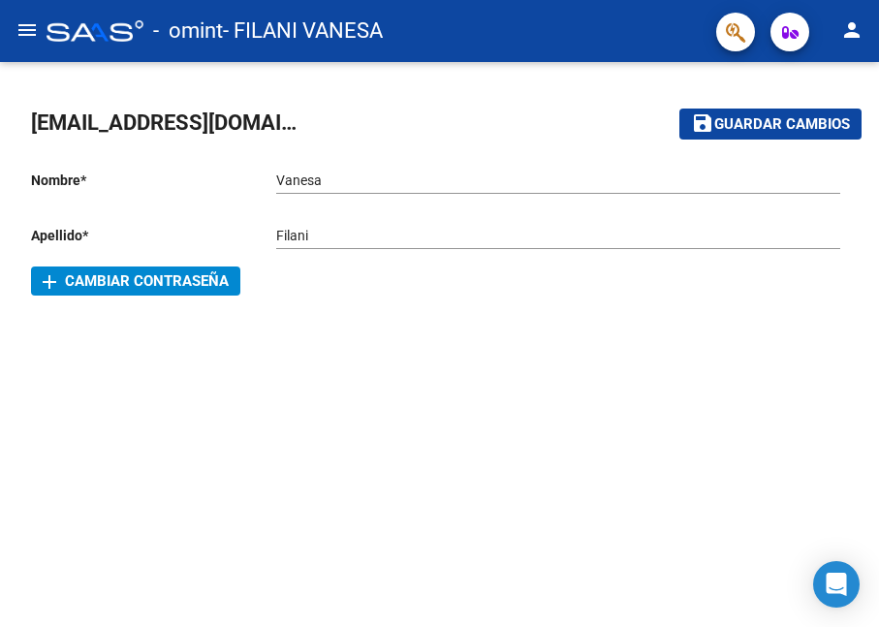
click at [23, 35] on mat-icon "menu" at bounding box center [27, 29] width 23 height 23
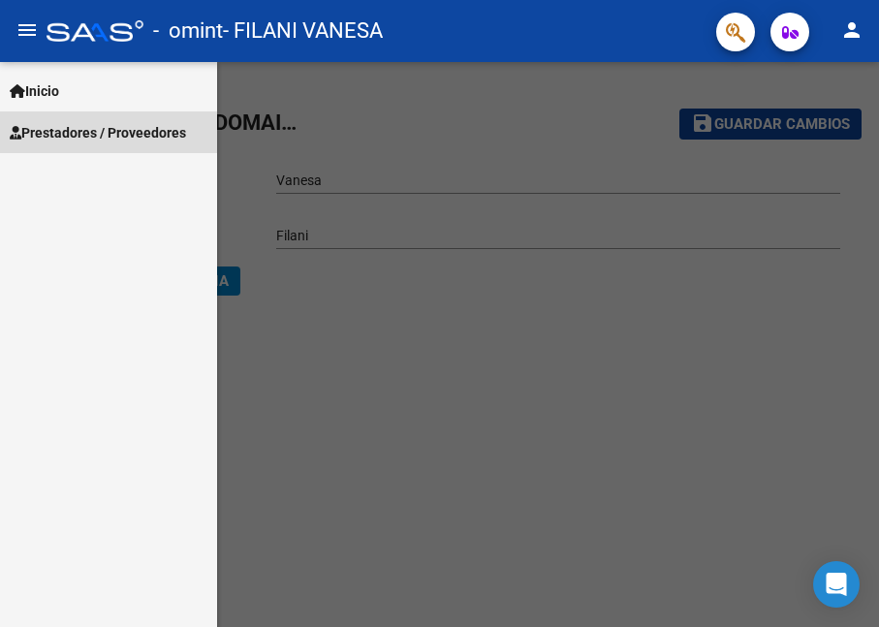
click at [78, 135] on span "Prestadores / Proveedores" at bounding box center [98, 132] width 176 height 21
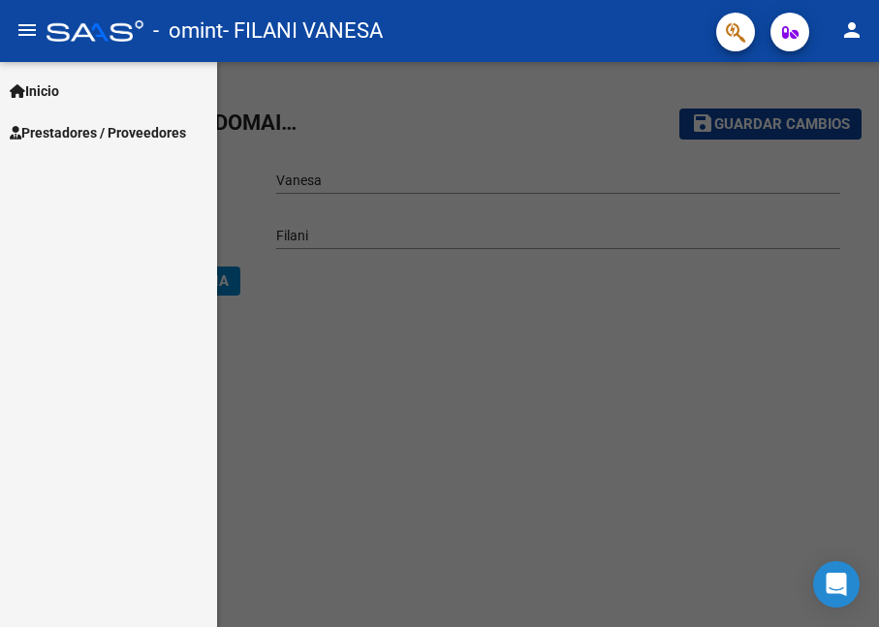
click at [92, 128] on span "Prestadores / Proveedores" at bounding box center [98, 132] width 176 height 21
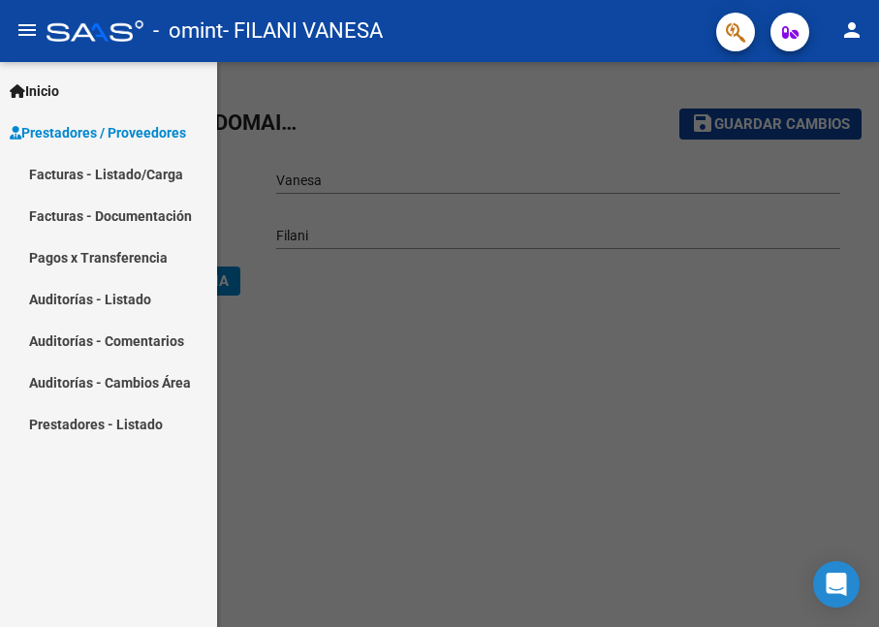
click at [99, 212] on link "Facturas - Documentación" at bounding box center [108, 216] width 217 height 42
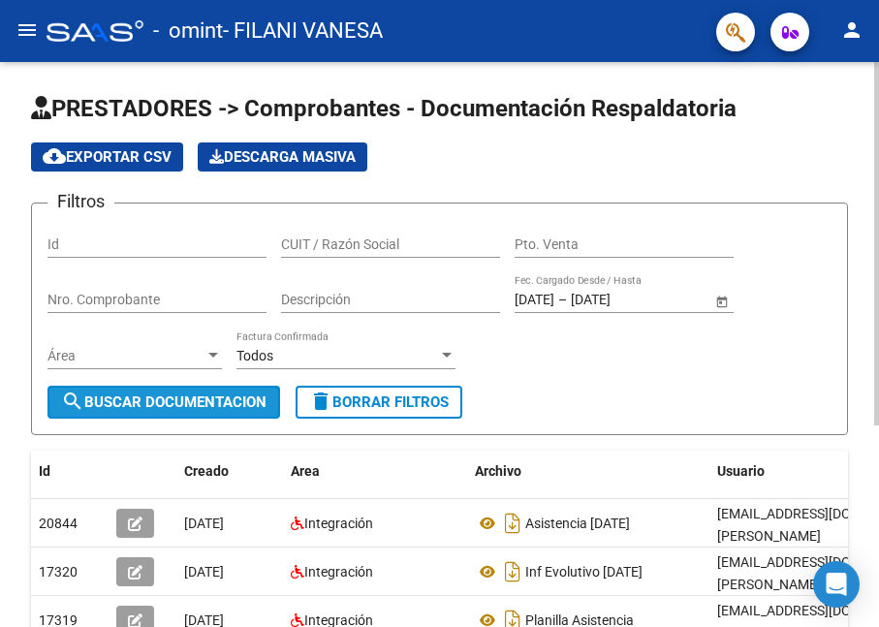
click at [210, 395] on span "search Buscar Documentacion" at bounding box center [163, 401] width 205 height 17
click at [719, 302] on span "Open calendar" at bounding box center [722, 300] width 47 height 47
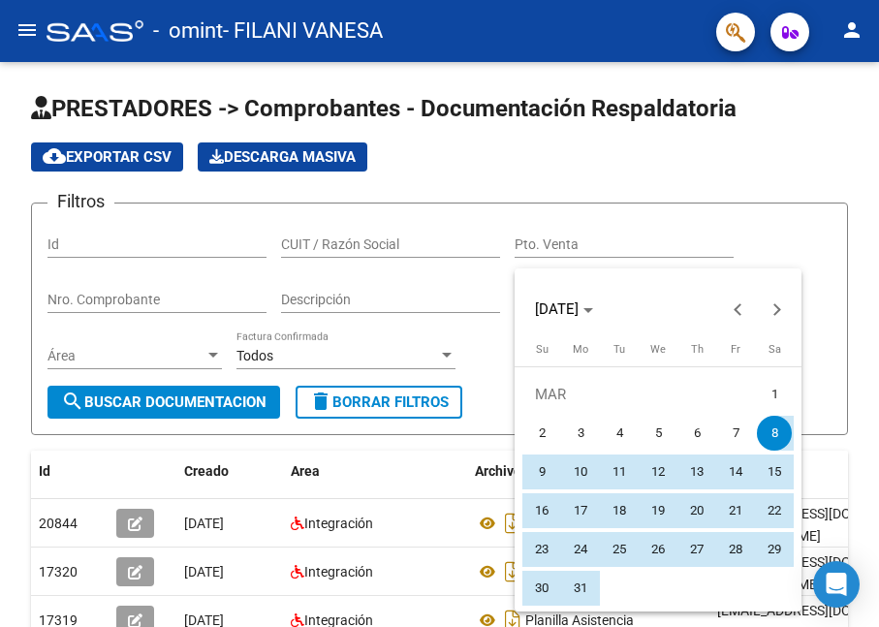
click at [771, 220] on div at bounding box center [439, 313] width 879 height 627
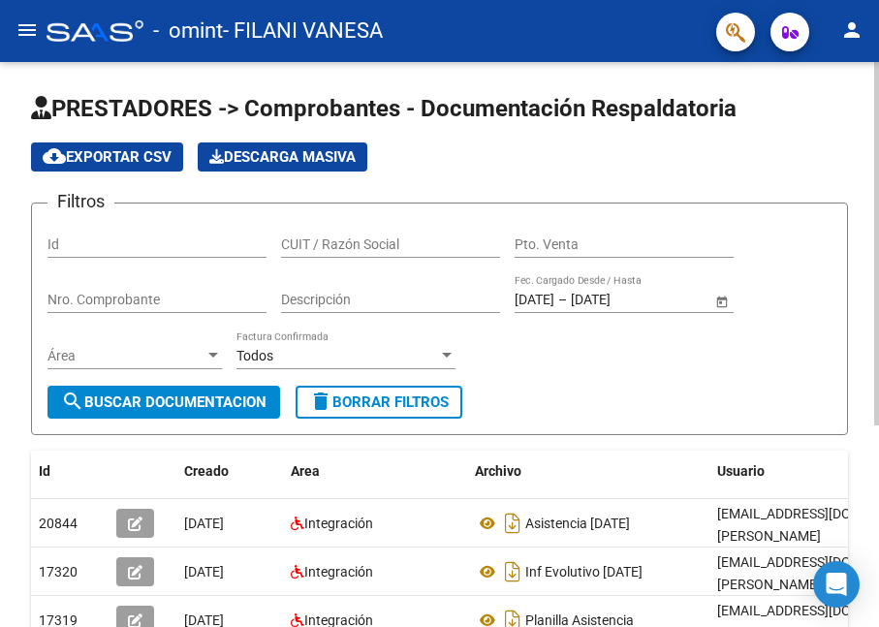
click at [712, 297] on span "Open calendar" at bounding box center [722, 300] width 47 height 47
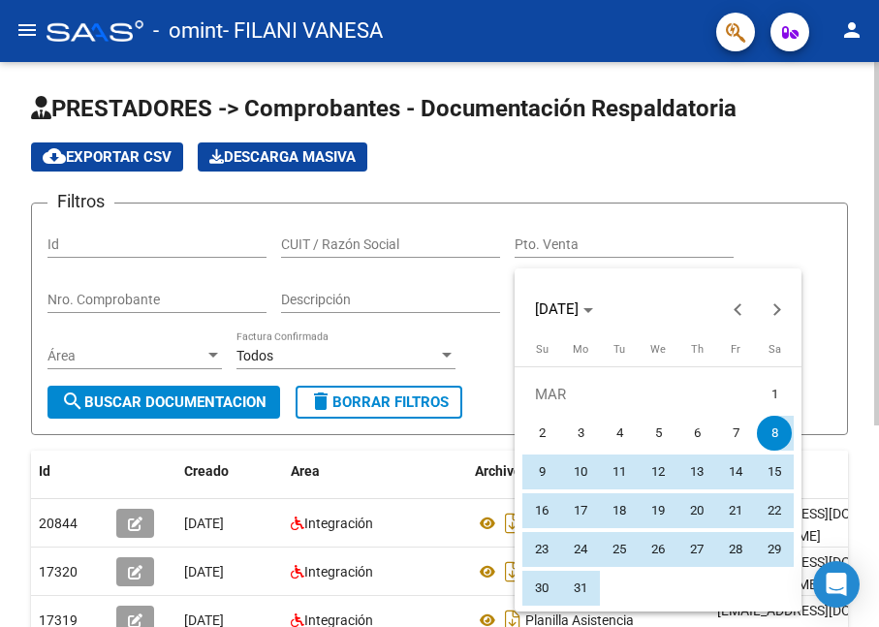
click at [712, 297] on div "MAR 2025" at bounding box center [657, 309] width 277 height 39
click at [784, 242] on div at bounding box center [439, 313] width 879 height 627
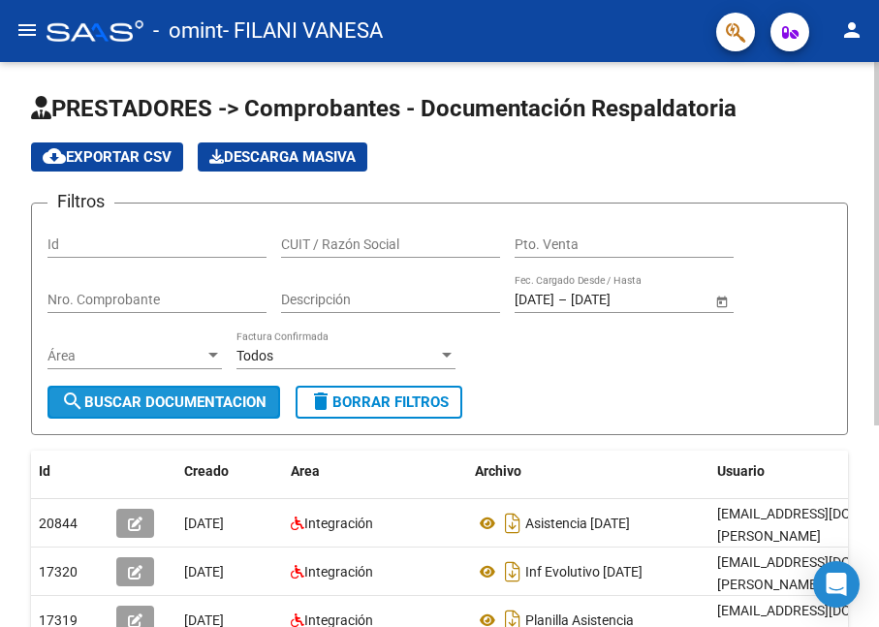
click at [232, 399] on span "search Buscar Documentacion" at bounding box center [163, 401] width 205 height 17
click at [552, 243] on input "Pto. Venta" at bounding box center [623, 244] width 219 height 16
drag, startPoint x: 713, startPoint y: 295, endPoint x: 594, endPoint y: 328, distance: 123.6
click at [594, 328] on div "08/03/2025 08/03/2025 – 08/09/2025 08/09/2025 Fec. Cargado Desde / Hasta" at bounding box center [623, 301] width 219 height 55
click at [611, 305] on input "08/09/2025" at bounding box center [618, 300] width 95 height 16
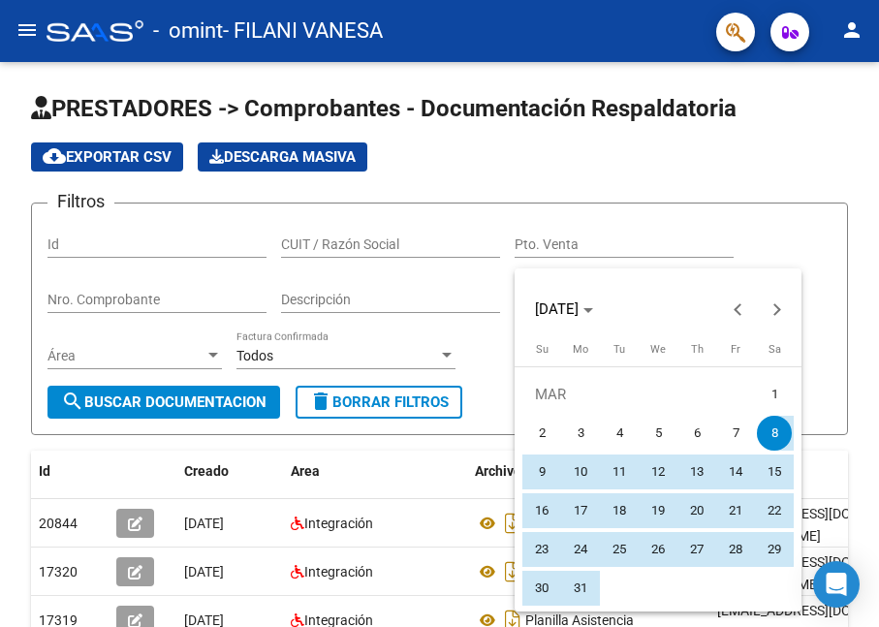
click at [706, 233] on div at bounding box center [439, 313] width 879 height 627
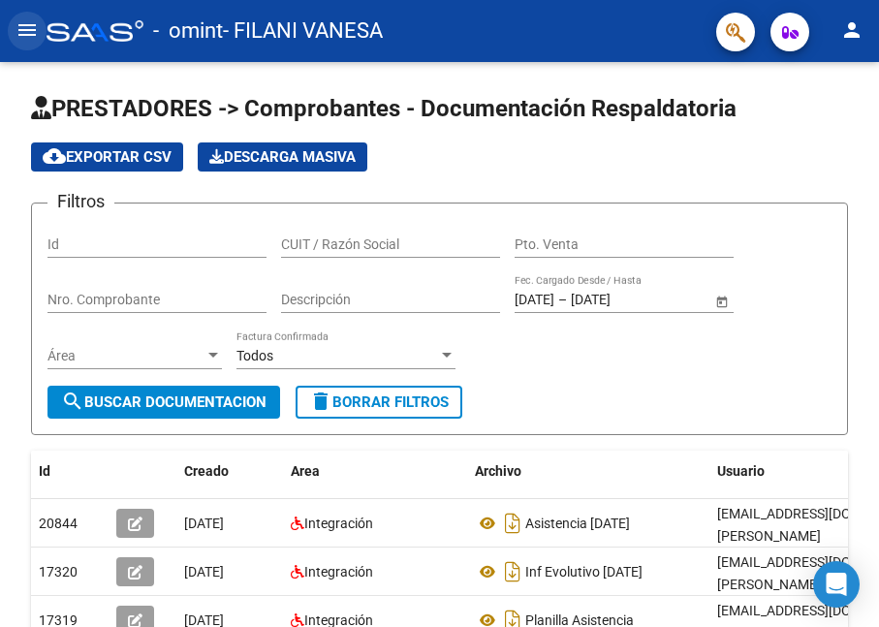
click at [28, 28] on mat-icon "menu" at bounding box center [27, 29] width 23 height 23
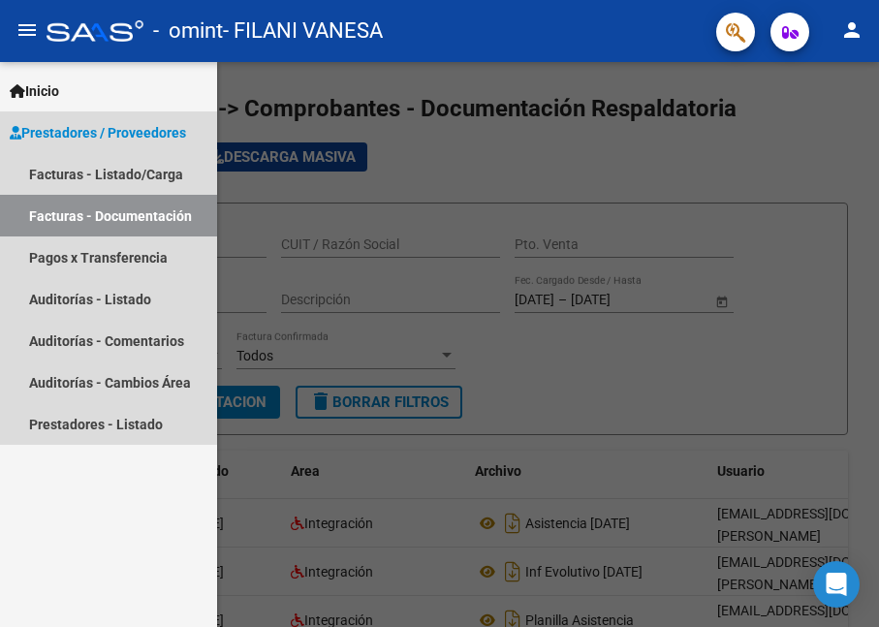
click at [91, 214] on link "Facturas - Documentación" at bounding box center [108, 216] width 217 height 42
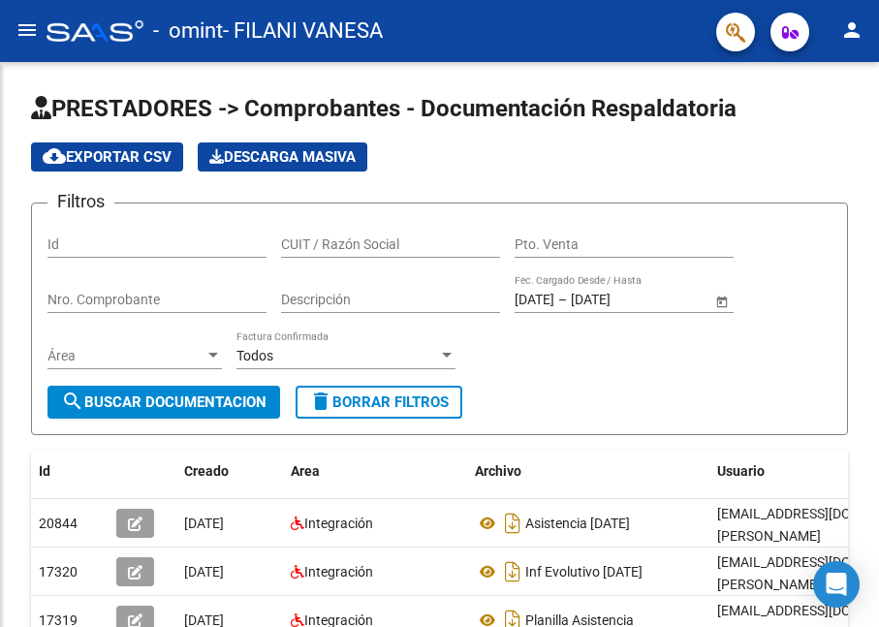
click at [91, 214] on div at bounding box center [439, 344] width 879 height 565
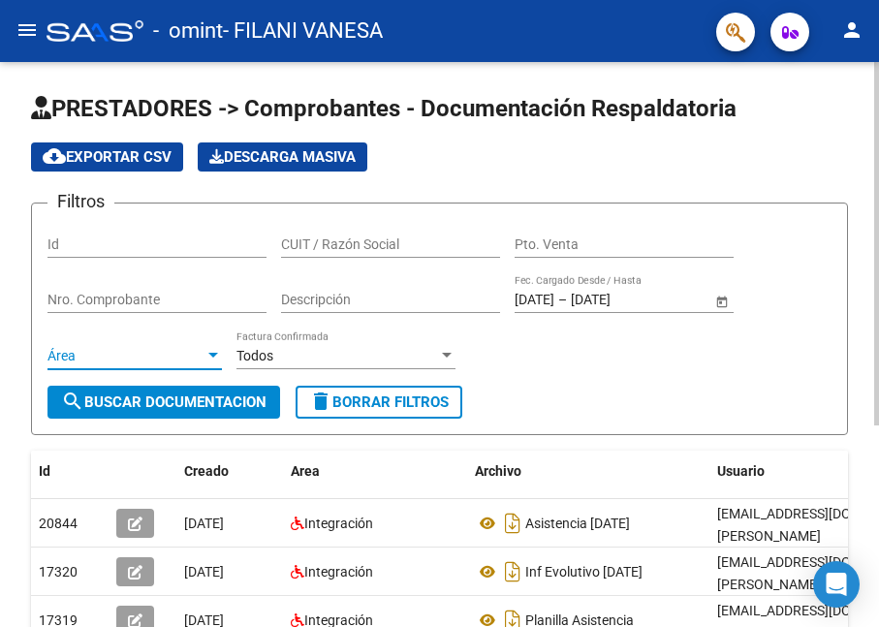
click at [216, 352] on div at bounding box center [212, 356] width 17 height 16
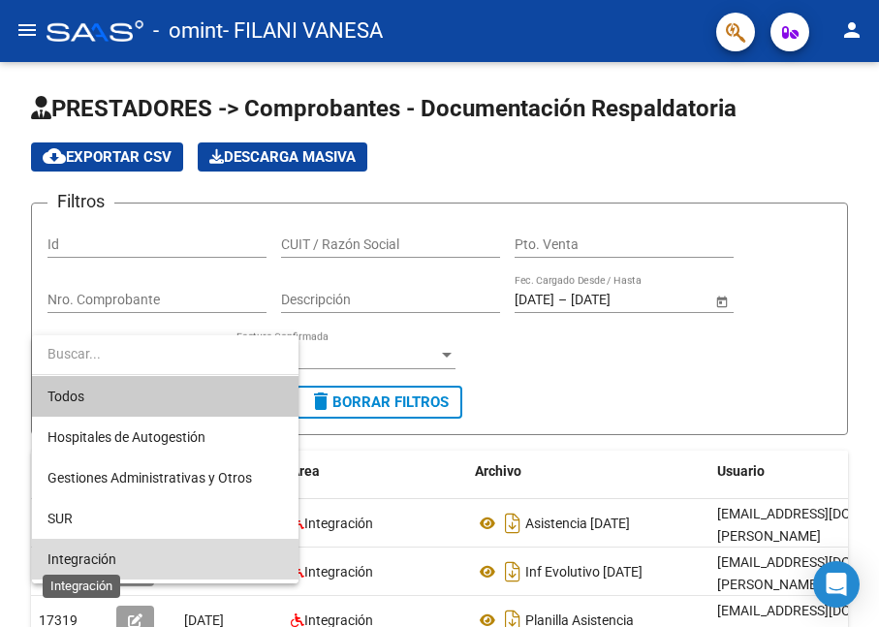
click at [100, 561] on span "Integración" at bounding box center [81, 559] width 69 height 16
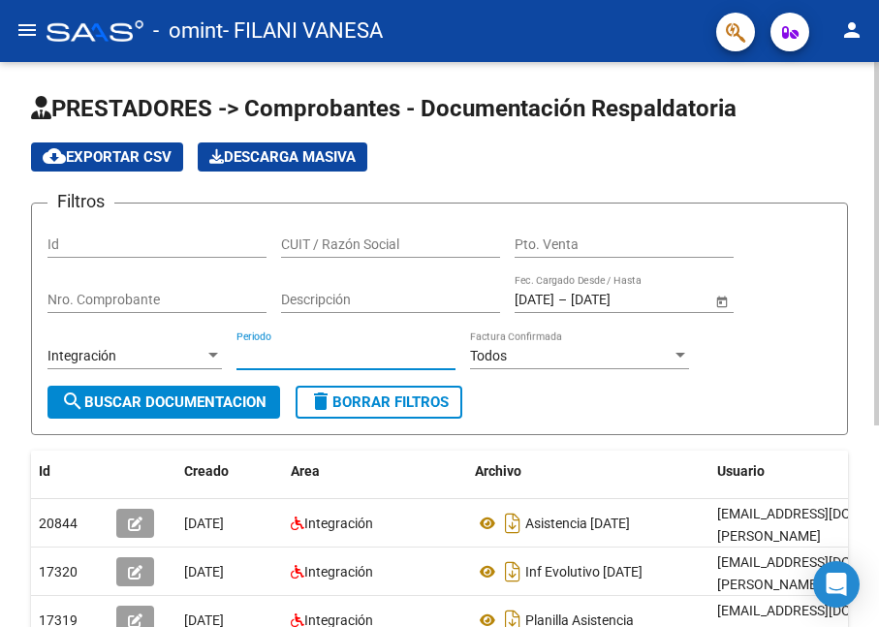
click at [275, 356] on input "Periodo" at bounding box center [345, 356] width 219 height 16
click at [280, 357] on input "Periodo" at bounding box center [345, 356] width 219 height 16
click at [310, 295] on input "Descripción" at bounding box center [390, 300] width 219 height 16
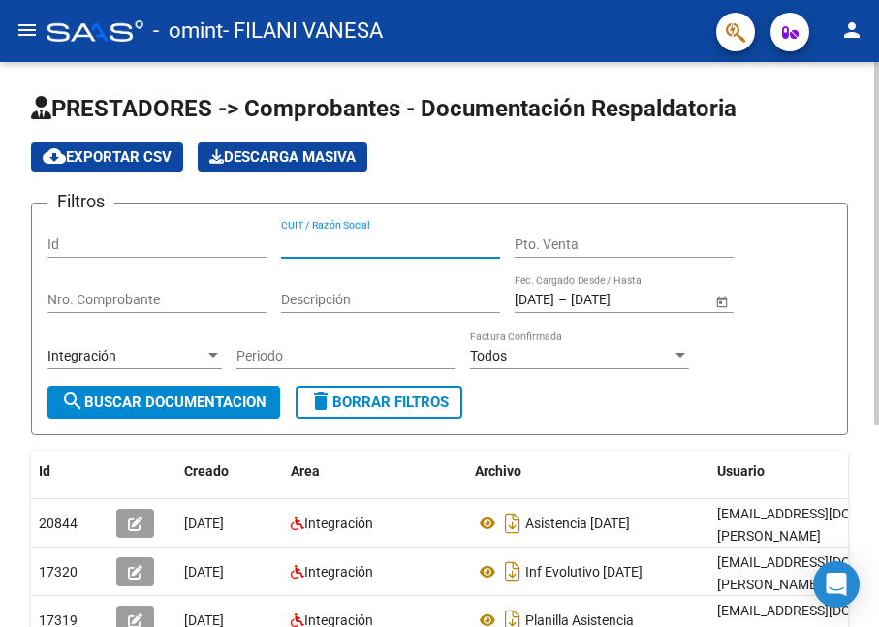
click at [353, 243] on input "CUIT / Razón Social" at bounding box center [390, 244] width 219 height 16
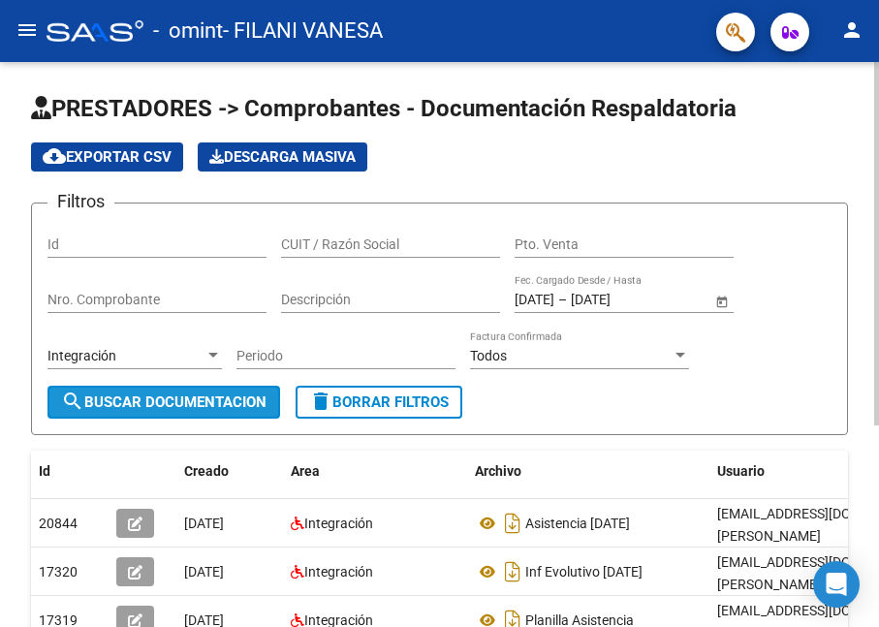
click at [204, 402] on span "search Buscar Documentacion" at bounding box center [163, 401] width 205 height 17
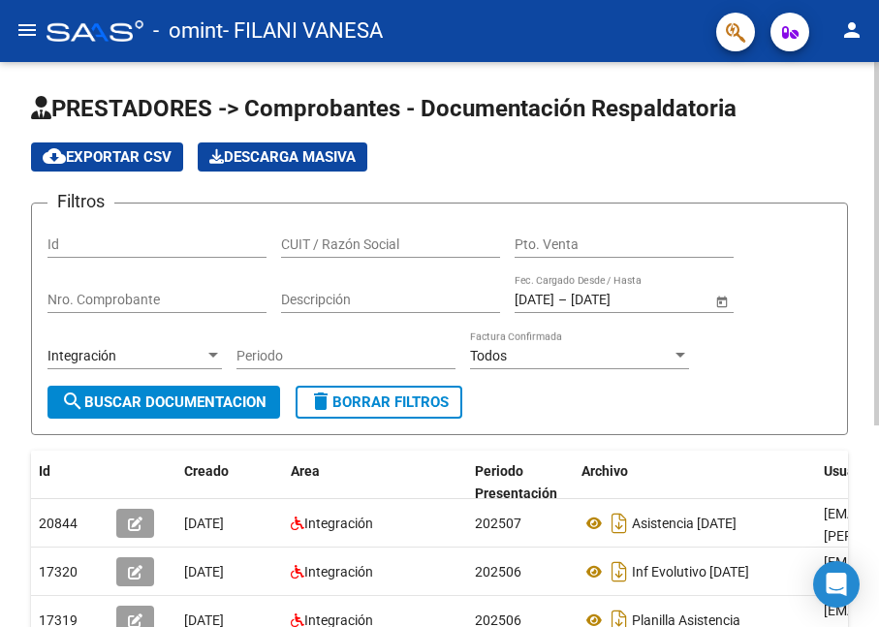
click at [138, 156] on span "cloud_download Exportar CSV" at bounding box center [107, 156] width 129 height 17
click at [448, 402] on span "delete Borrar Filtros" at bounding box center [379, 401] width 140 height 17
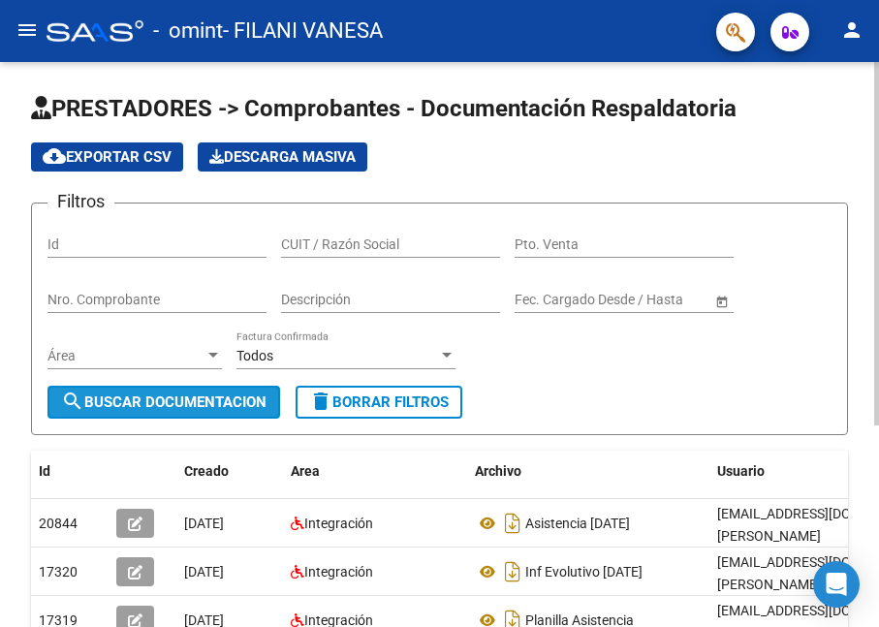
click at [217, 398] on span "search Buscar Documentacion" at bounding box center [163, 401] width 205 height 17
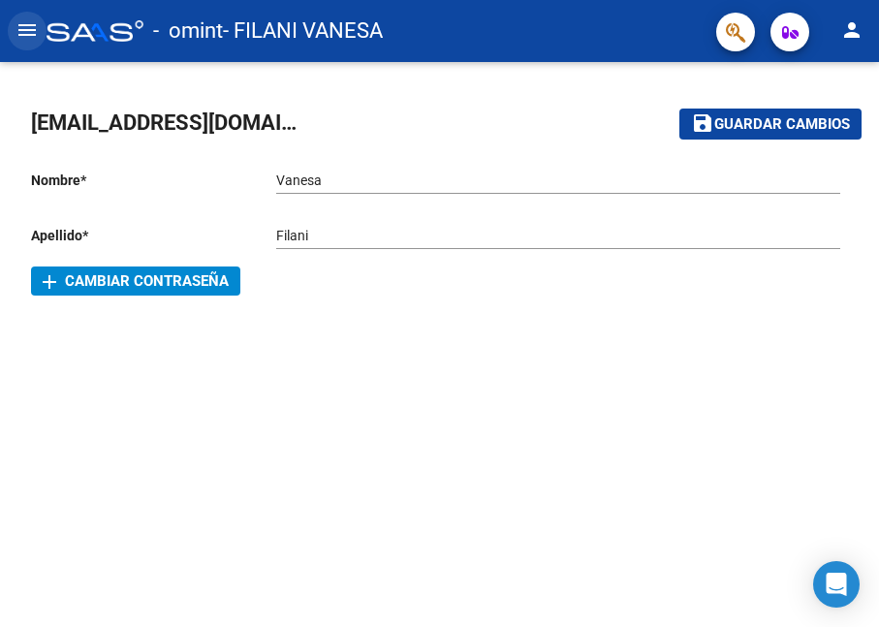
click at [16, 30] on mat-icon "menu" at bounding box center [27, 29] width 23 height 23
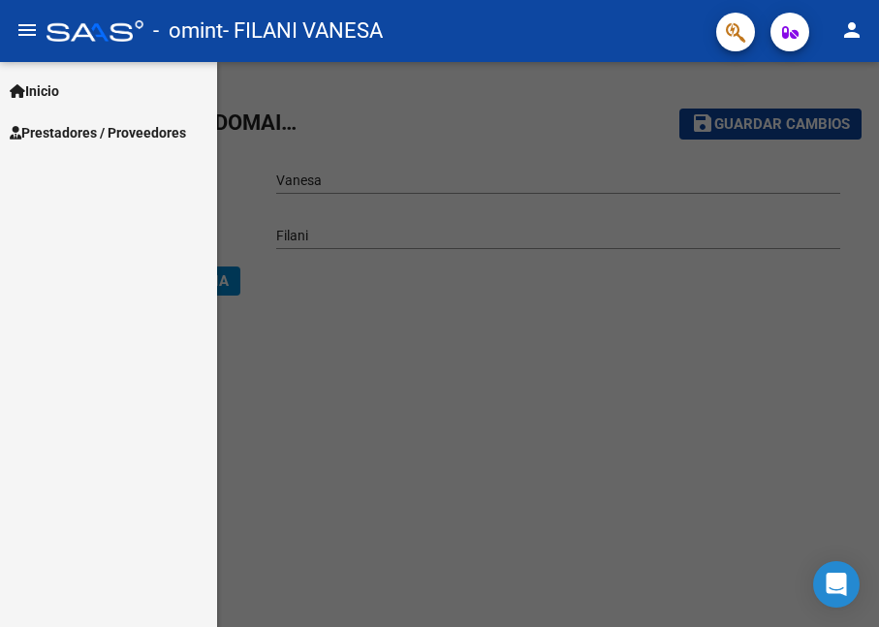
click at [67, 134] on span "Prestadores / Proveedores" at bounding box center [98, 132] width 176 height 21
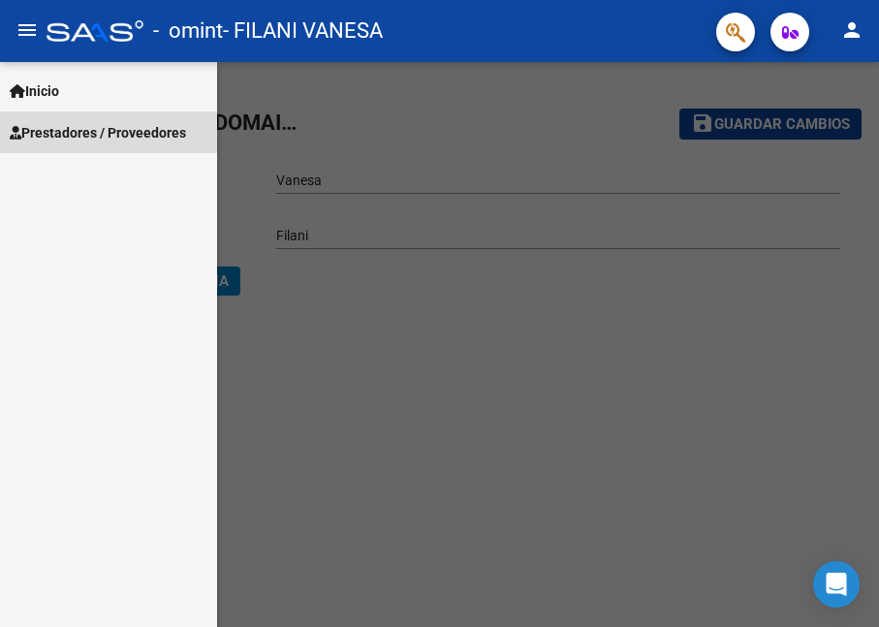
click at [95, 122] on span "Prestadores / Proveedores" at bounding box center [98, 132] width 176 height 21
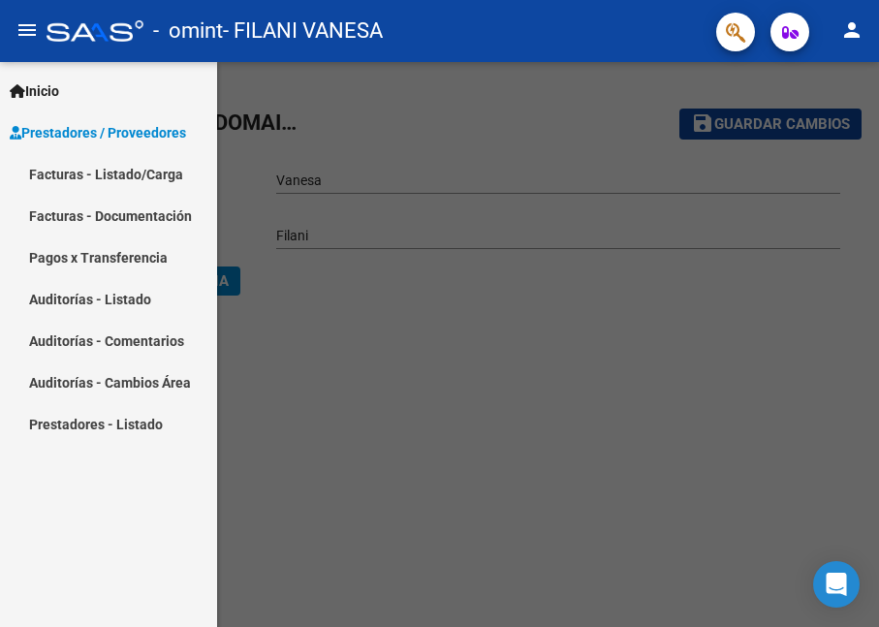
click at [85, 178] on link "Facturas - Listado/Carga" at bounding box center [108, 174] width 217 height 42
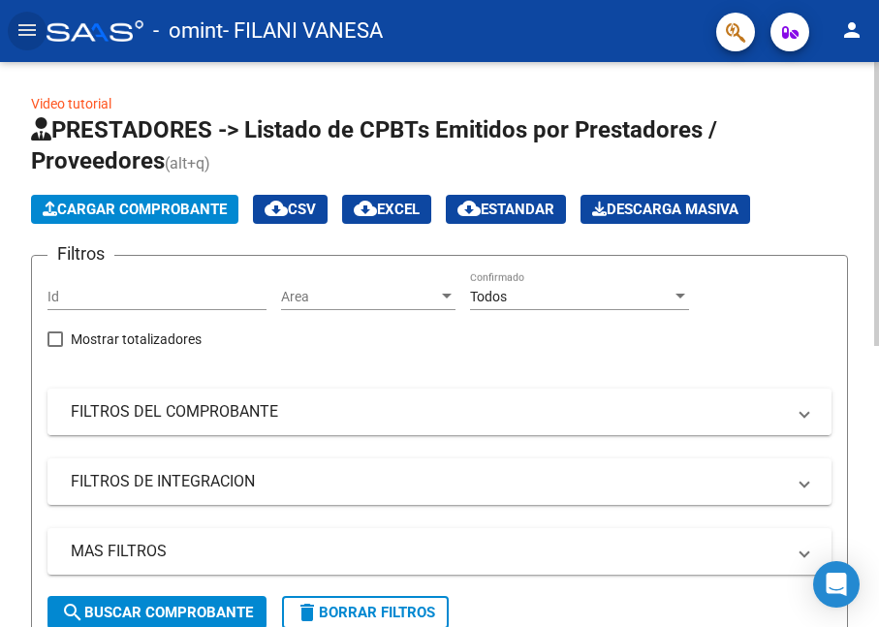
scroll to position [323, 0]
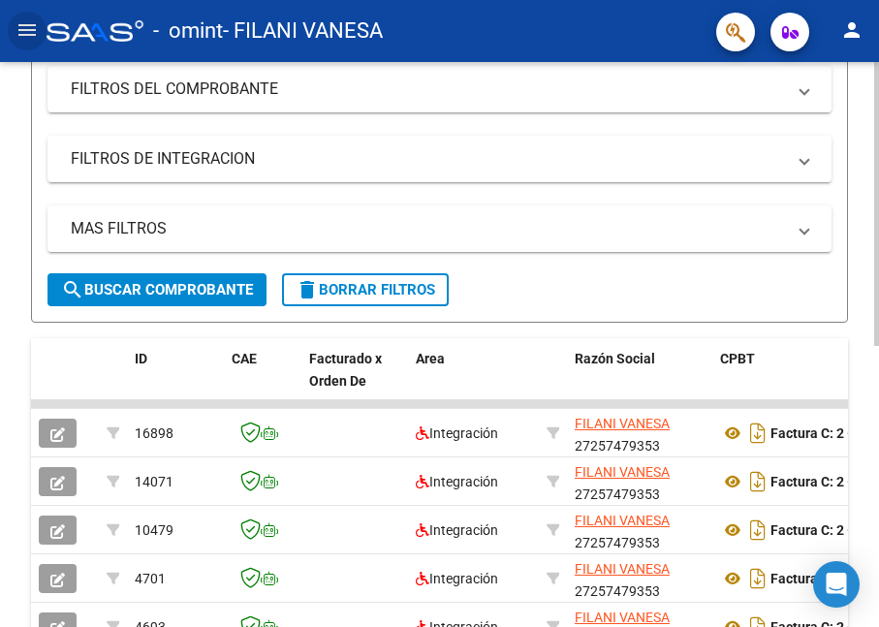
click at [184, 282] on span "search Buscar Comprobante" at bounding box center [157, 289] width 192 height 17
click at [188, 293] on span "search Buscar Comprobante" at bounding box center [157, 289] width 192 height 17
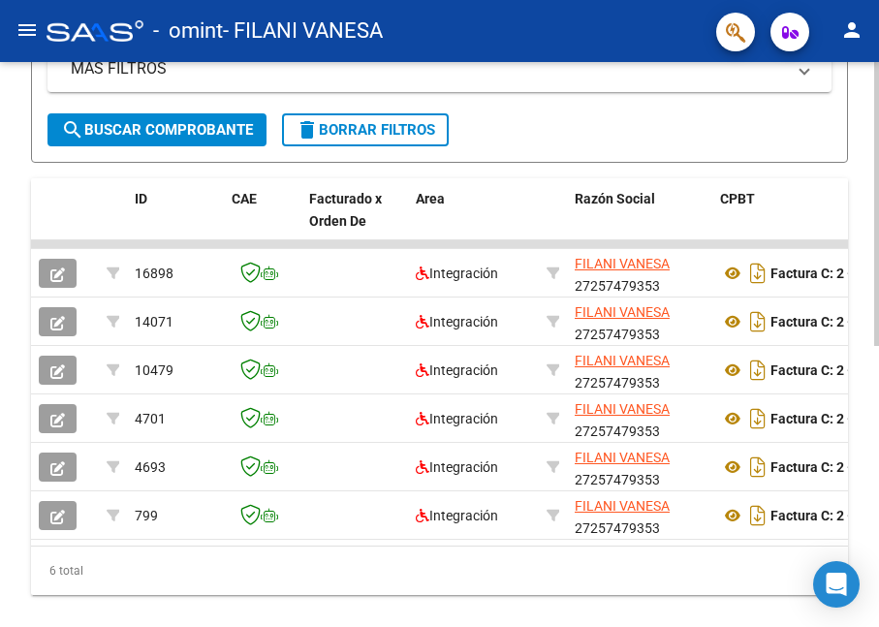
scroll to position [559, 0]
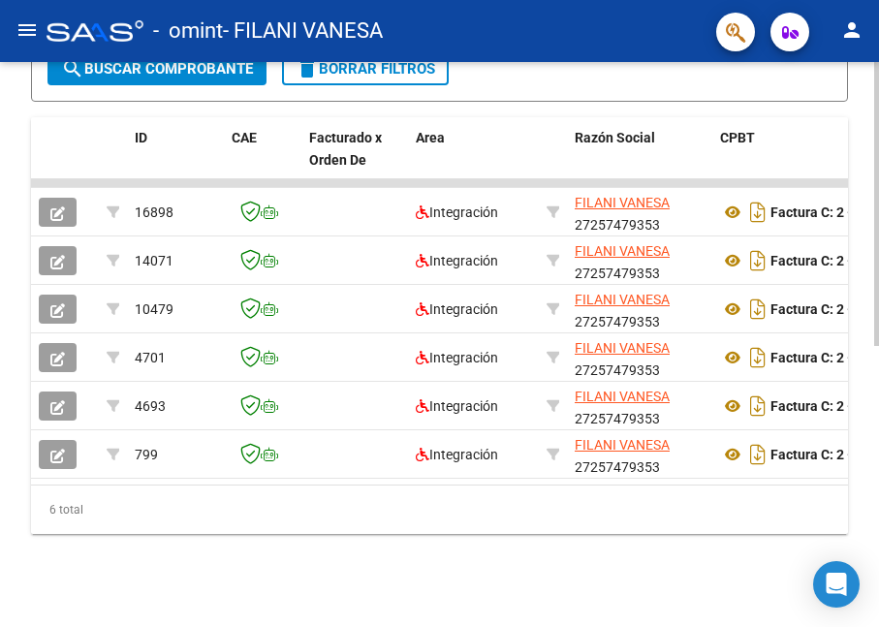
click at [860, 499] on div "Video tutorial PRESTADORES -> Listado de CPBTs Emitidos por Prestadores / Prove…" at bounding box center [442, 73] width 884 height 1108
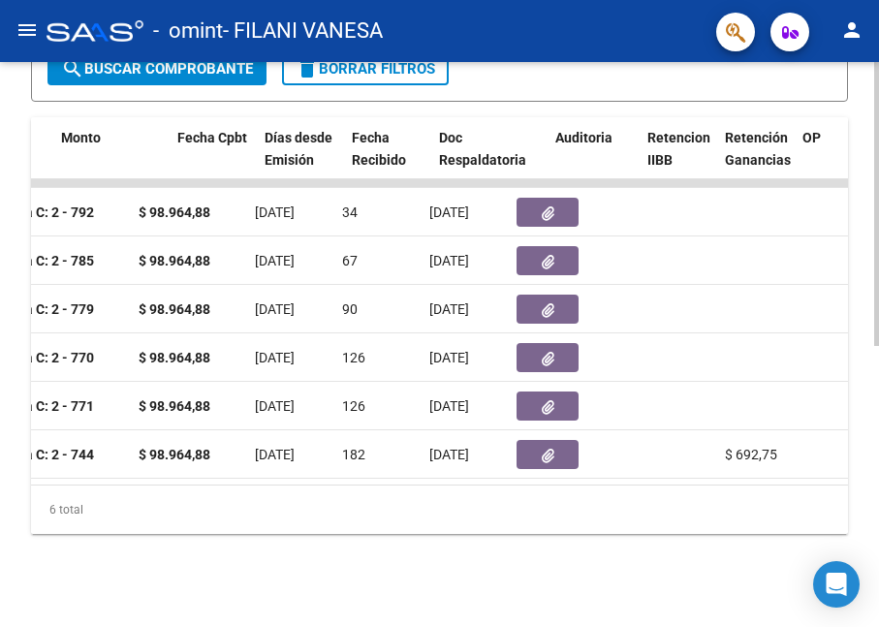
scroll to position [0, 978]
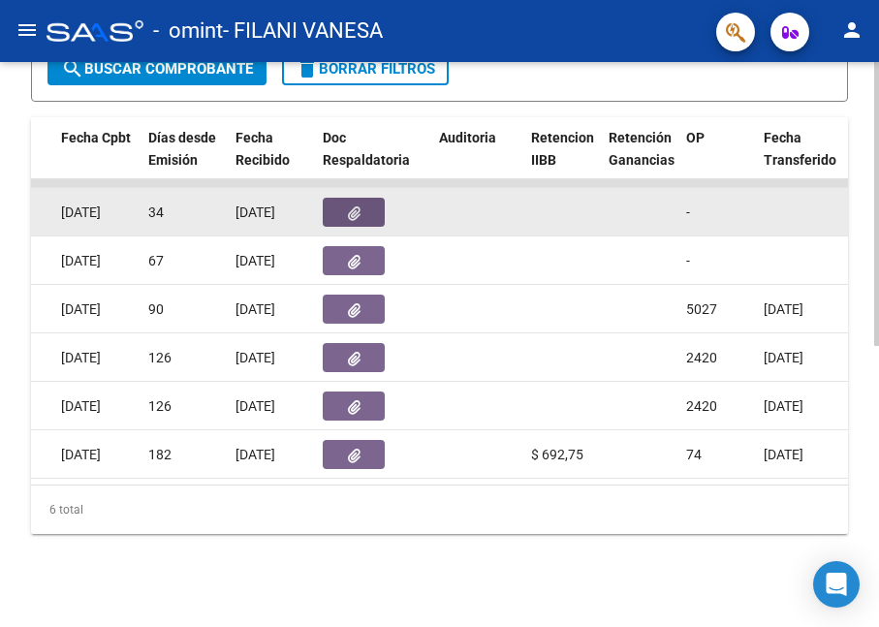
click at [348, 206] on icon "button" at bounding box center [354, 213] width 13 height 15
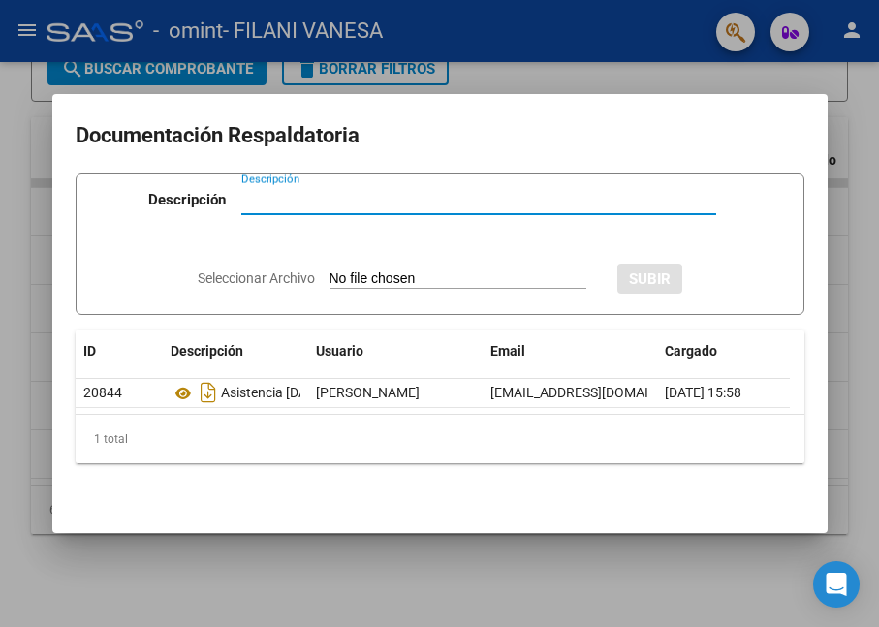
click at [328, 198] on input "Descripción" at bounding box center [478, 199] width 475 height 17
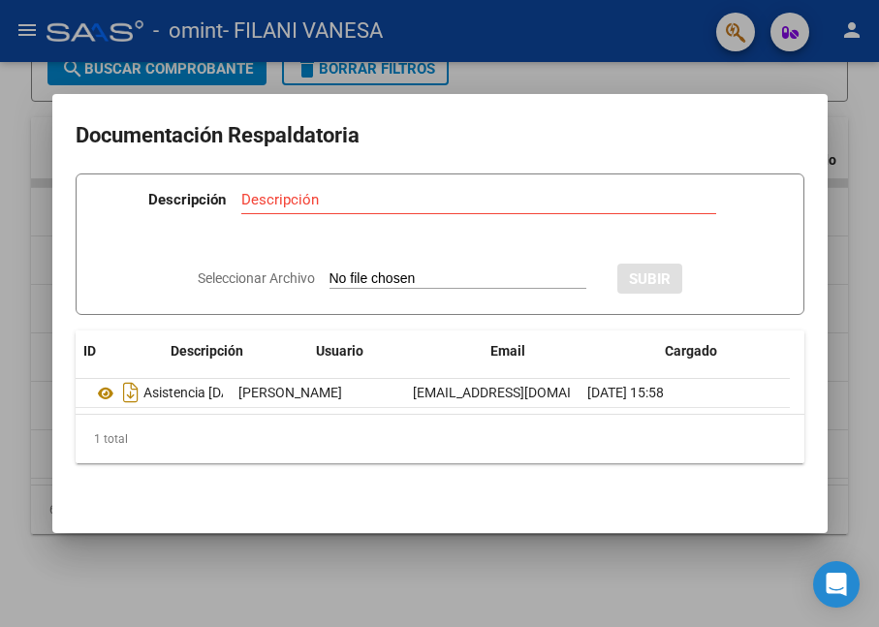
scroll to position [0, 0]
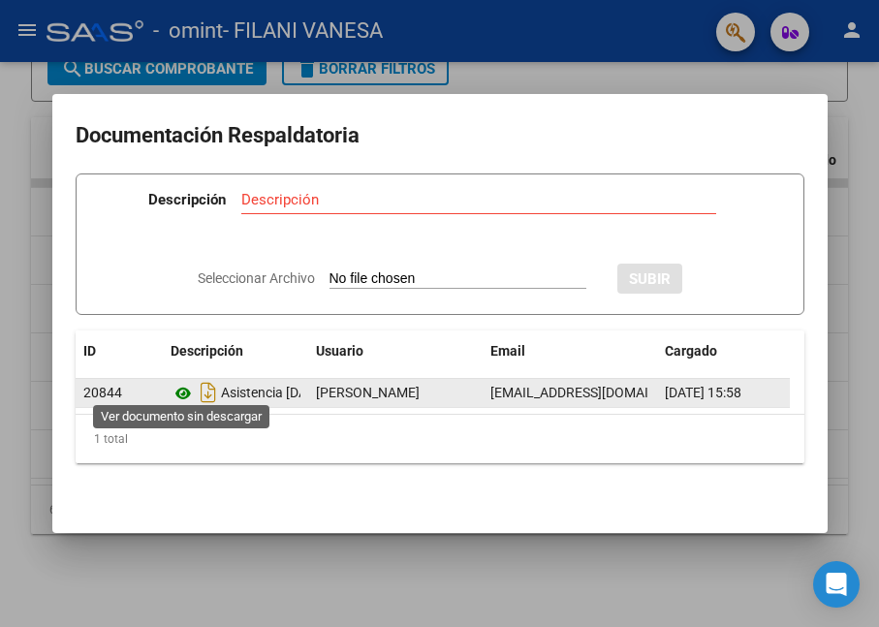
click at [178, 385] on icon at bounding box center [183, 393] width 25 height 23
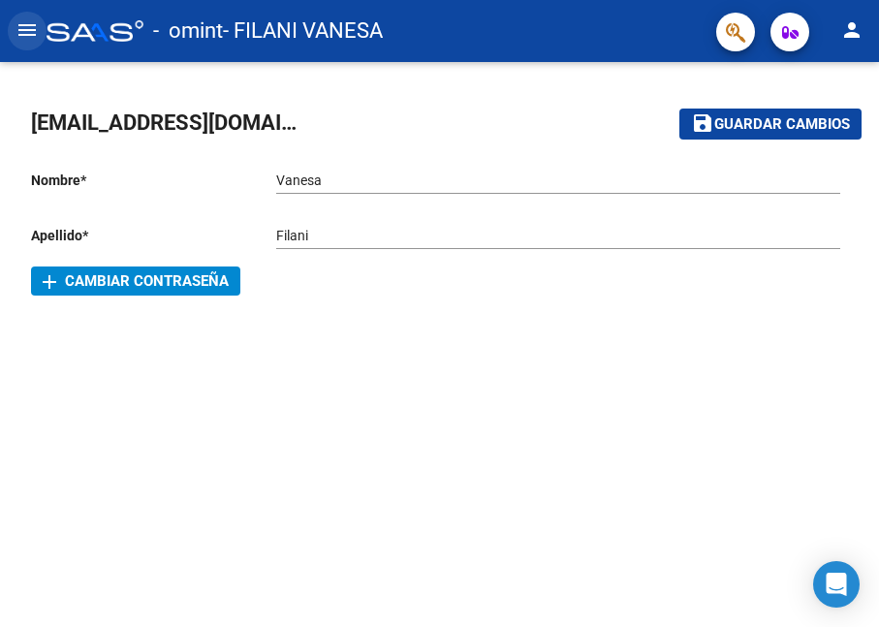
click at [16, 23] on mat-icon "menu" at bounding box center [27, 29] width 23 height 23
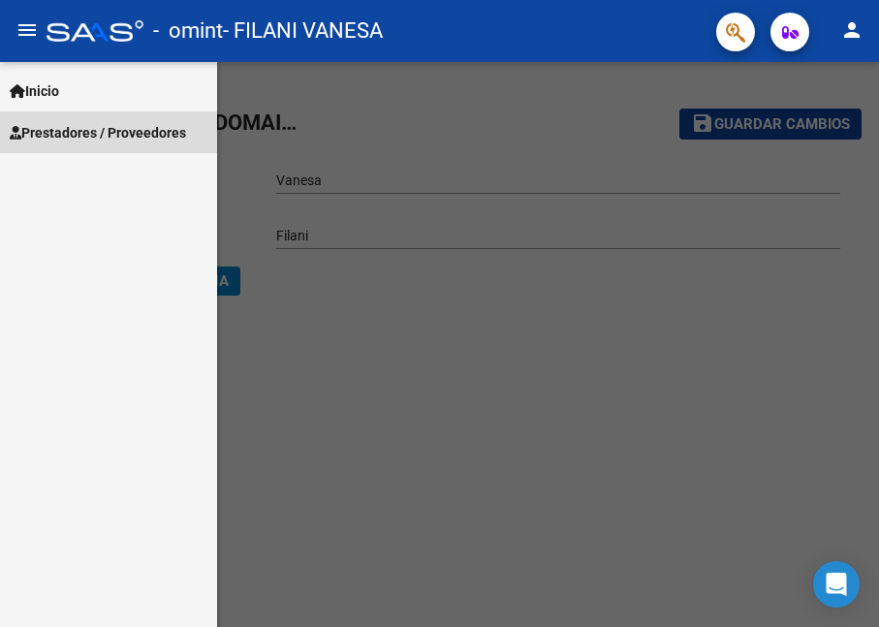
click at [89, 126] on span "Prestadores / Proveedores" at bounding box center [98, 132] width 176 height 21
click at [88, 123] on span "Prestadores / Proveedores" at bounding box center [98, 132] width 176 height 21
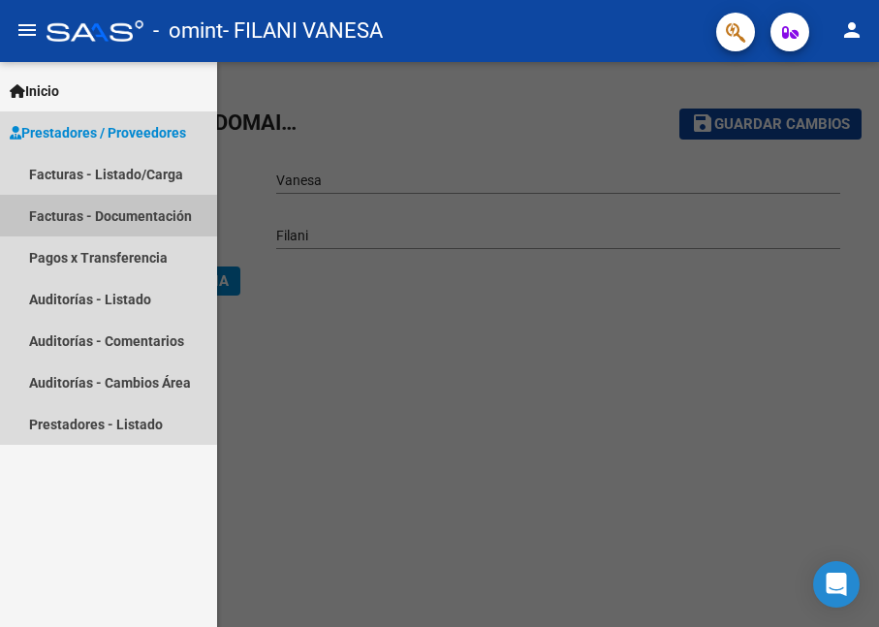
click at [100, 215] on link "Facturas - Documentación" at bounding box center [108, 216] width 217 height 42
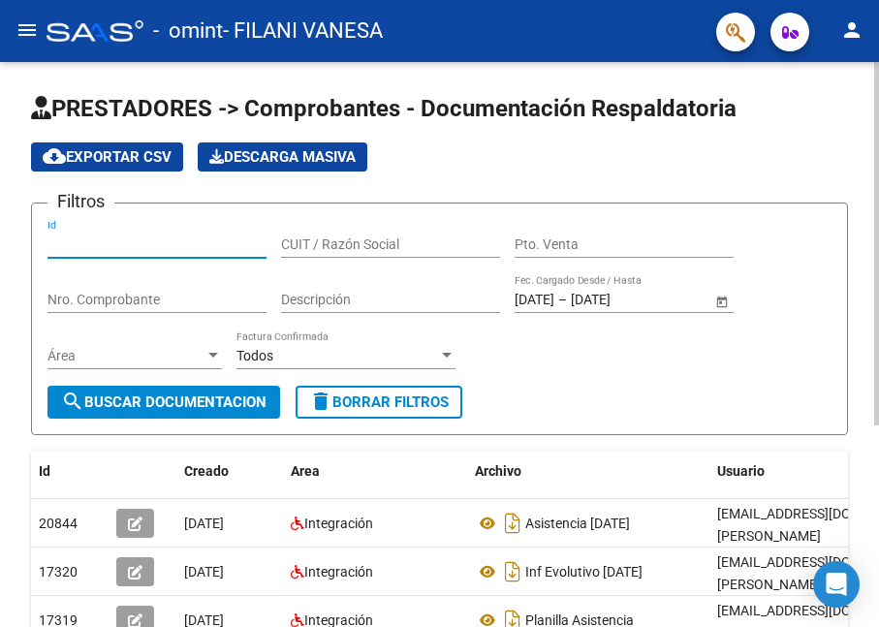
click at [121, 245] on input "Id" at bounding box center [156, 244] width 219 height 16
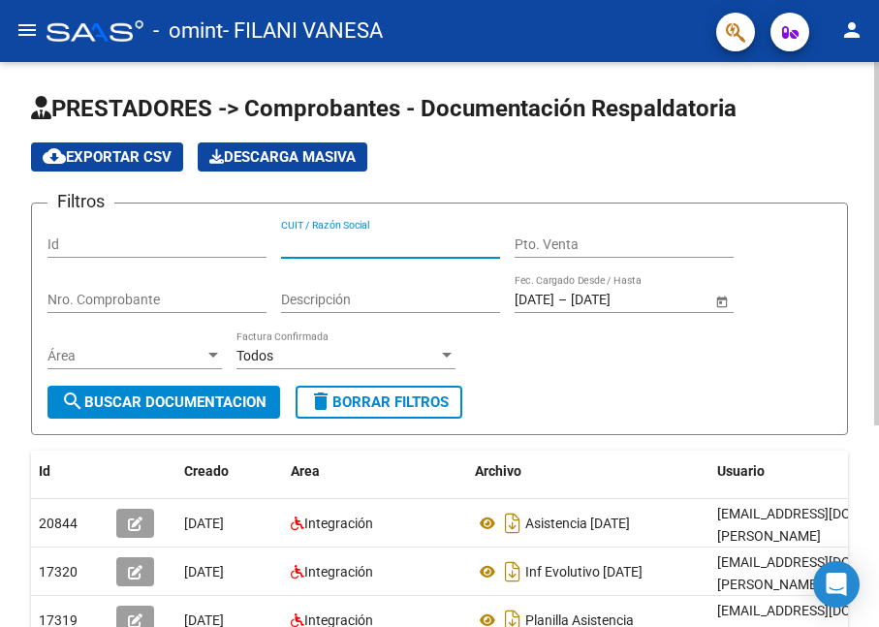
click at [328, 239] on input "CUIT / Razón Social" at bounding box center [390, 244] width 219 height 16
type input "27257479353"
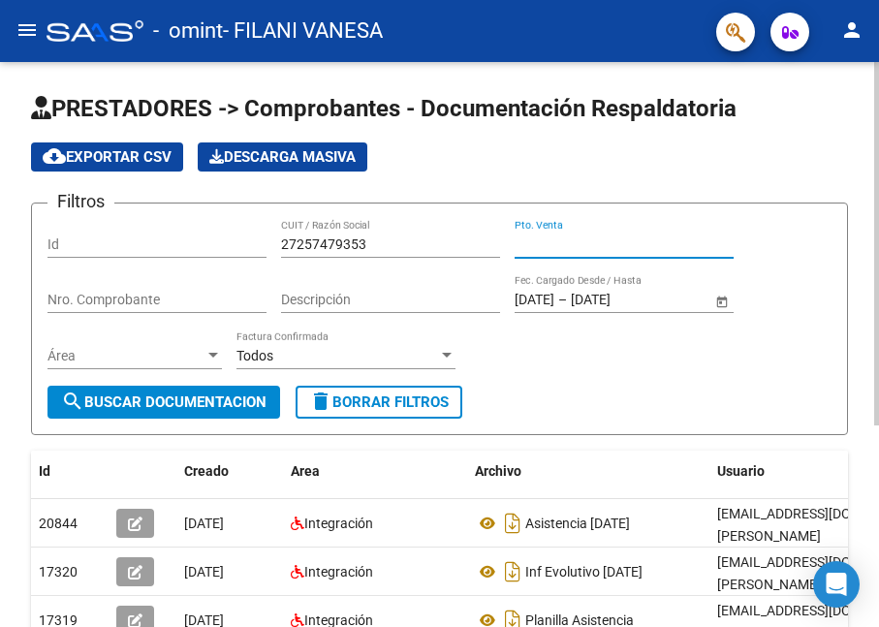
click at [547, 239] on input "Pto. Venta" at bounding box center [623, 244] width 219 height 16
type input "00002"
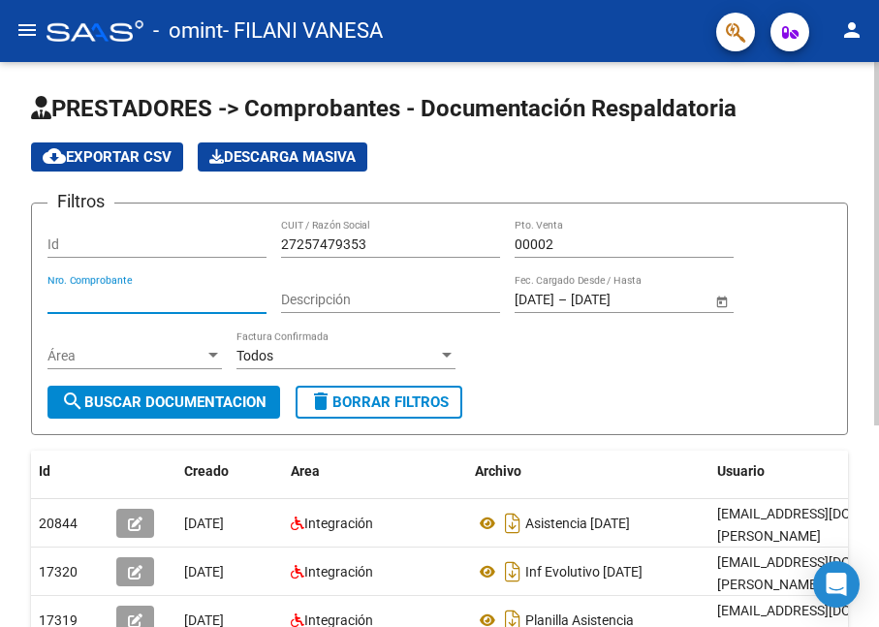
click at [122, 292] on input "Nro. Comprobante" at bounding box center [156, 300] width 219 height 16
click at [721, 295] on span "Open calendar" at bounding box center [722, 300] width 47 height 47
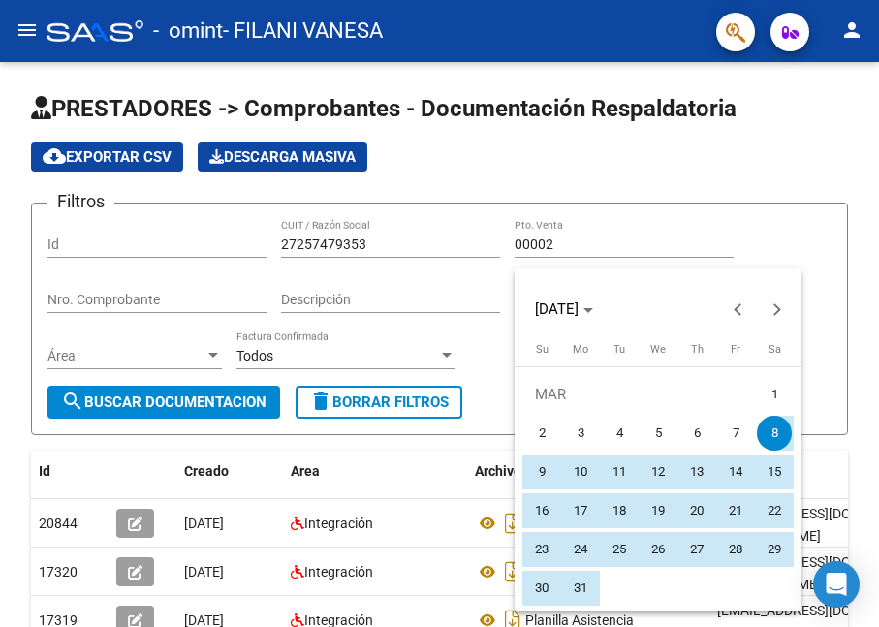
click at [759, 225] on div at bounding box center [439, 313] width 879 height 627
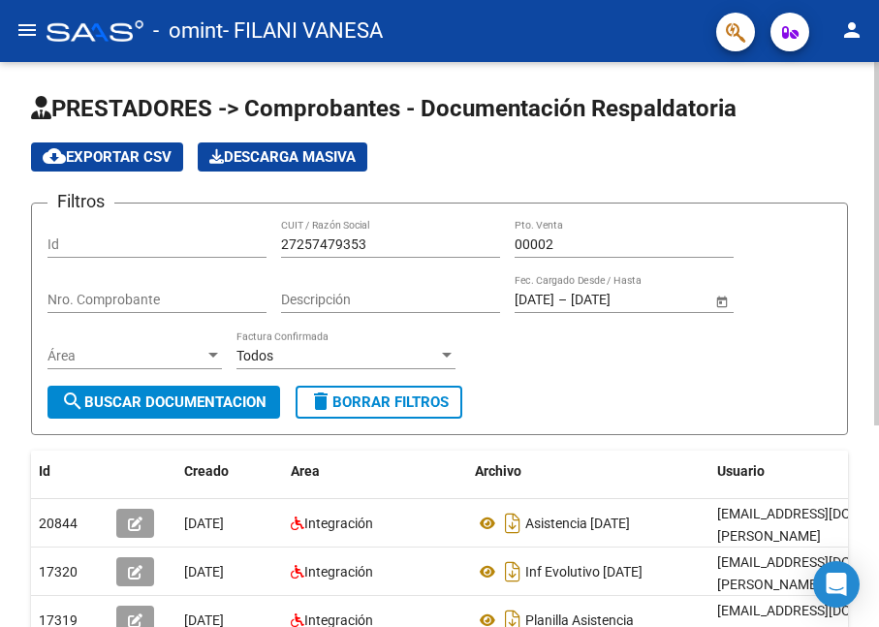
click at [718, 298] on span "Open calendar" at bounding box center [722, 300] width 47 height 47
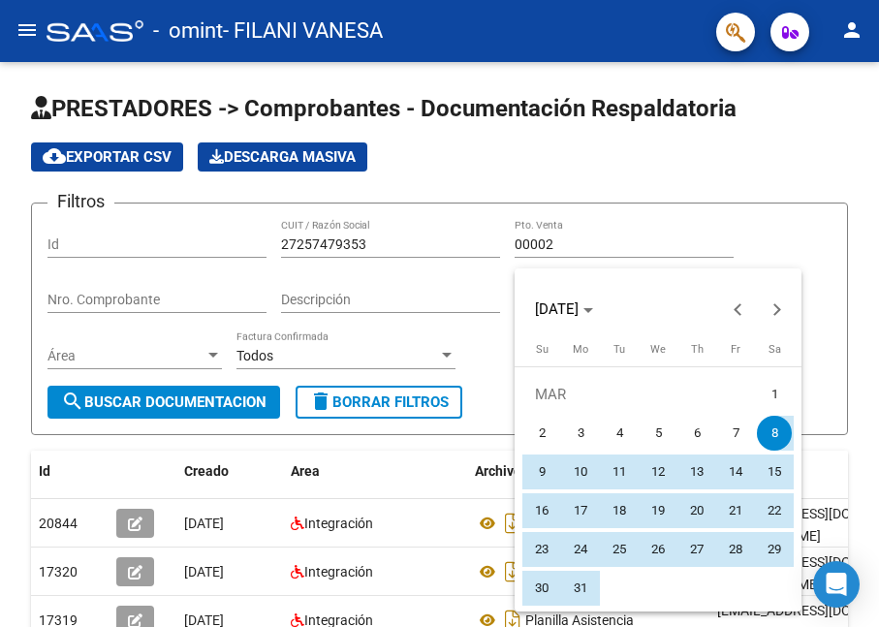
click at [804, 345] on div at bounding box center [439, 313] width 879 height 627
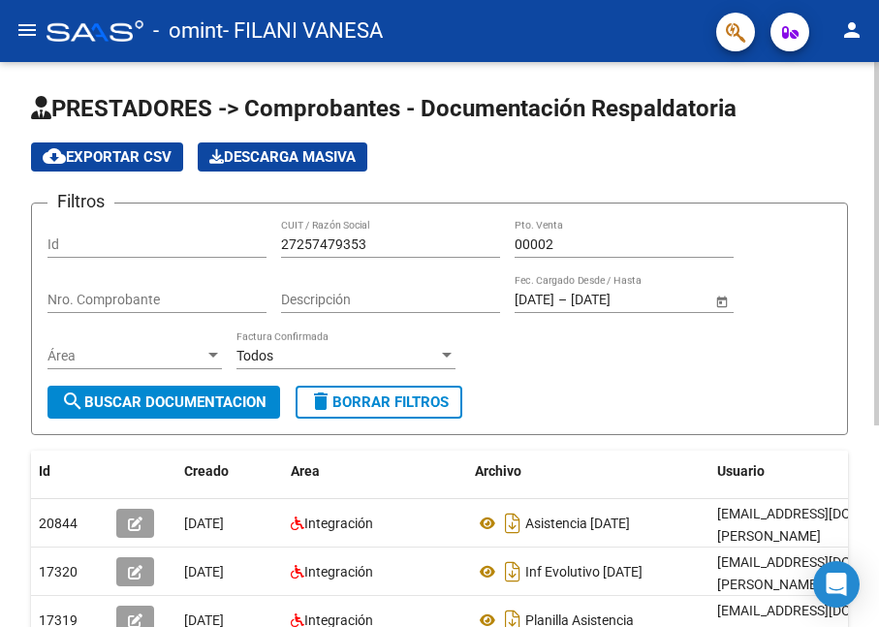
click at [407, 404] on span "delete Borrar Filtros" at bounding box center [379, 401] width 140 height 17
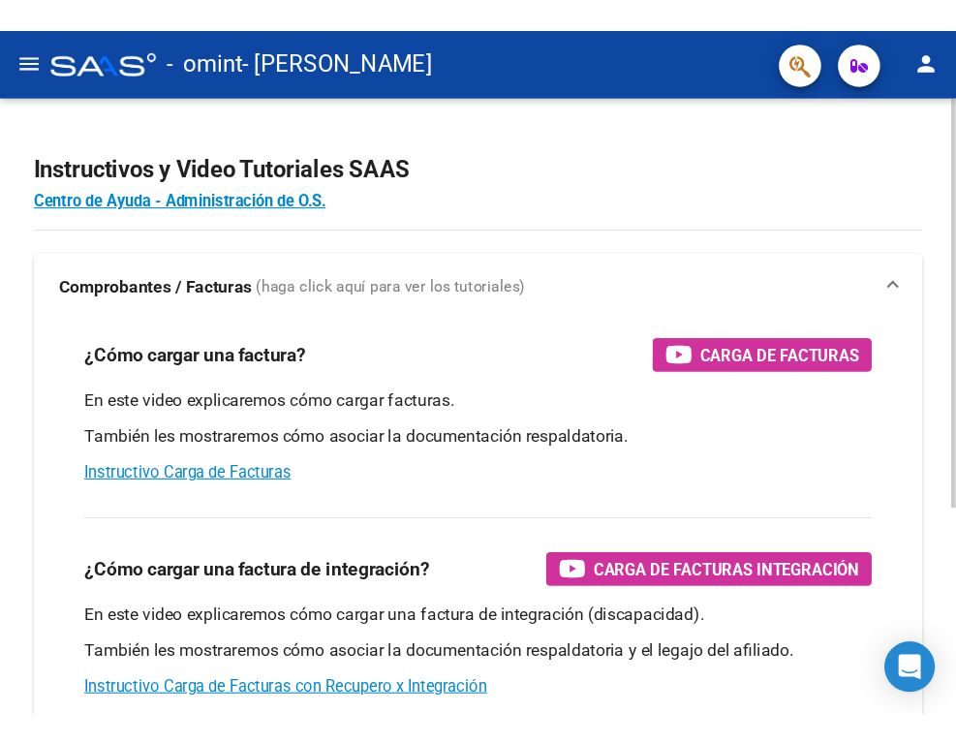
scroll to position [285, 0]
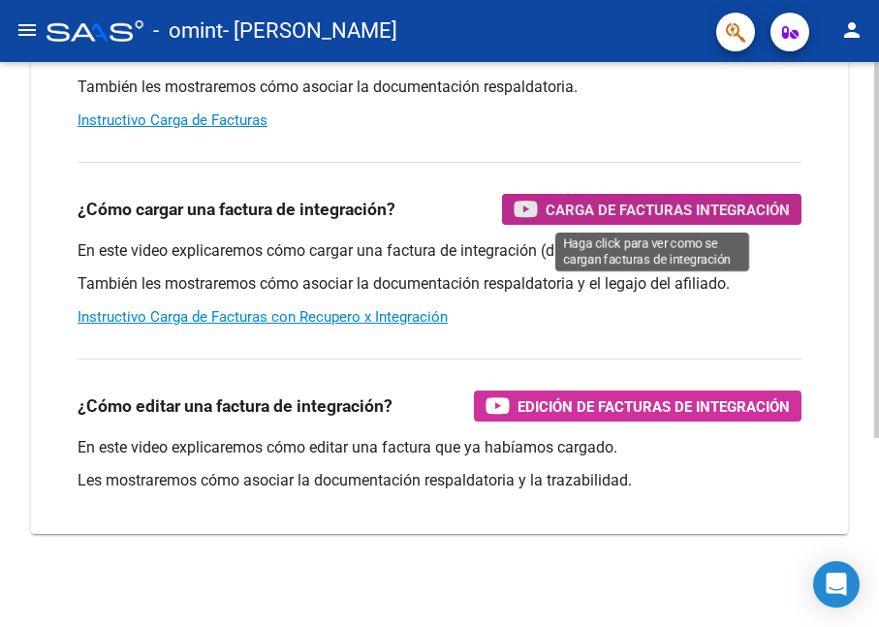
click at [656, 209] on span "Carga de Facturas Integración" at bounding box center [667, 210] width 244 height 24
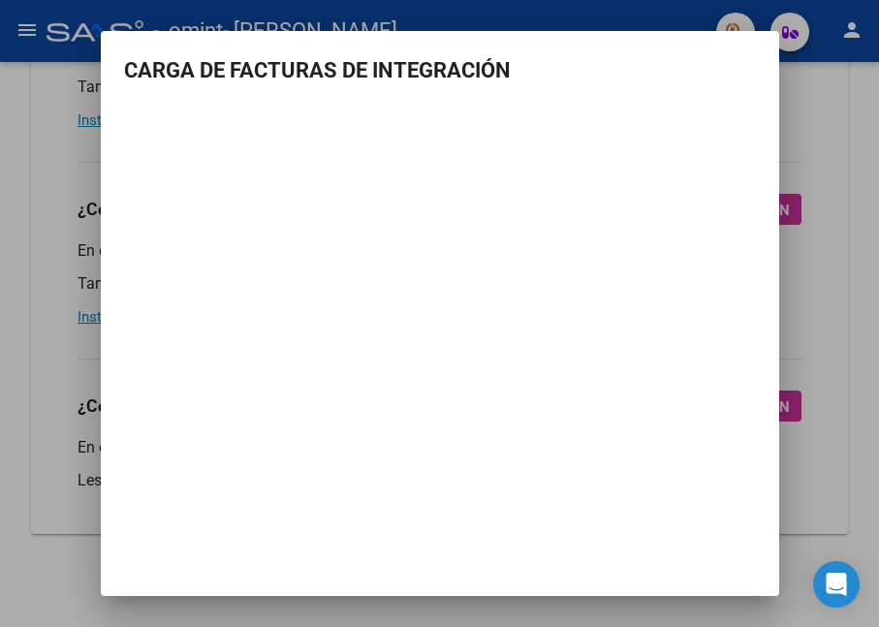
click at [47, 83] on div at bounding box center [439, 313] width 879 height 627
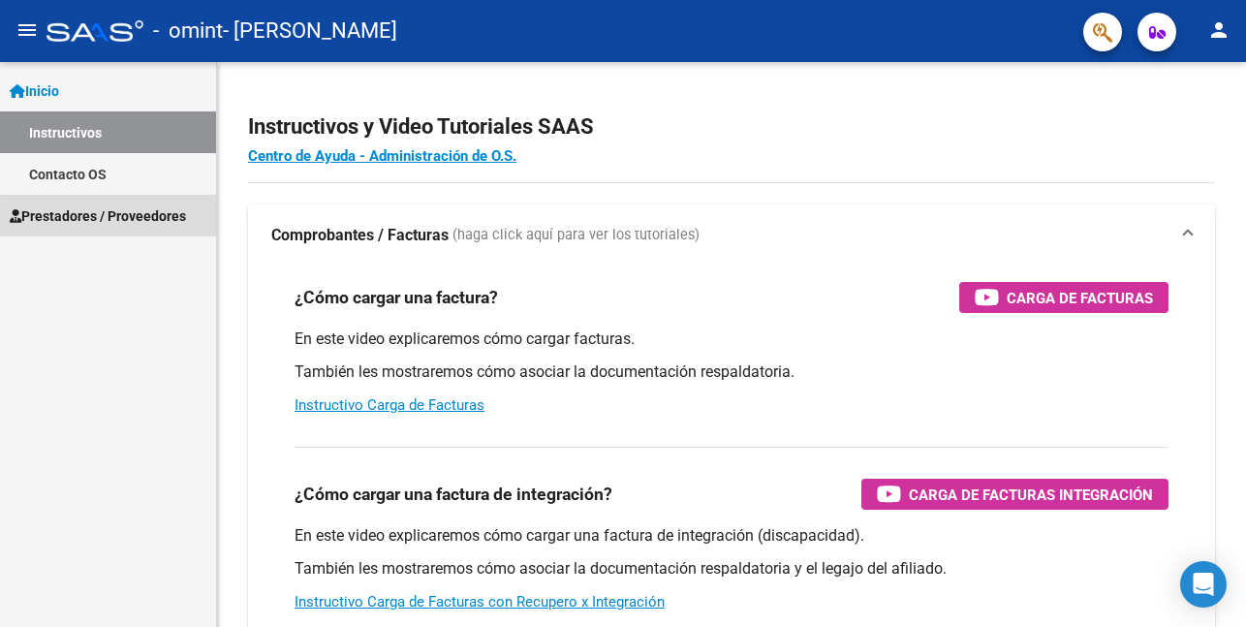
click at [181, 216] on span "Prestadores / Proveedores" at bounding box center [98, 215] width 176 height 21
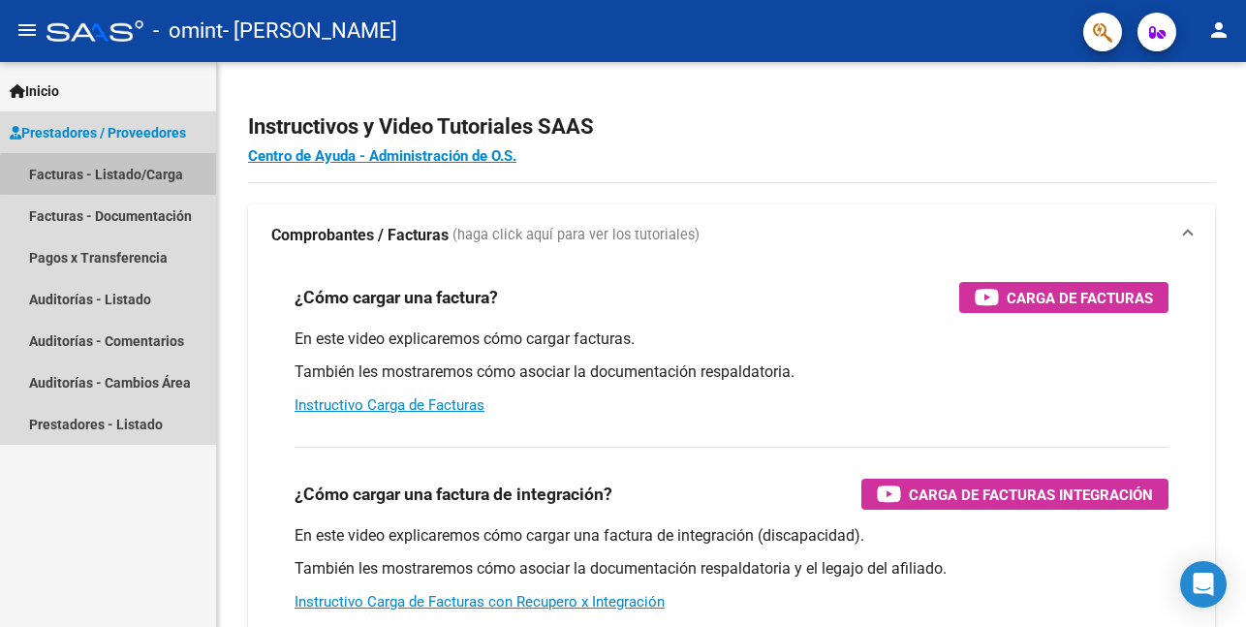
click at [179, 175] on link "Facturas - Listado/Carga" at bounding box center [108, 174] width 216 height 42
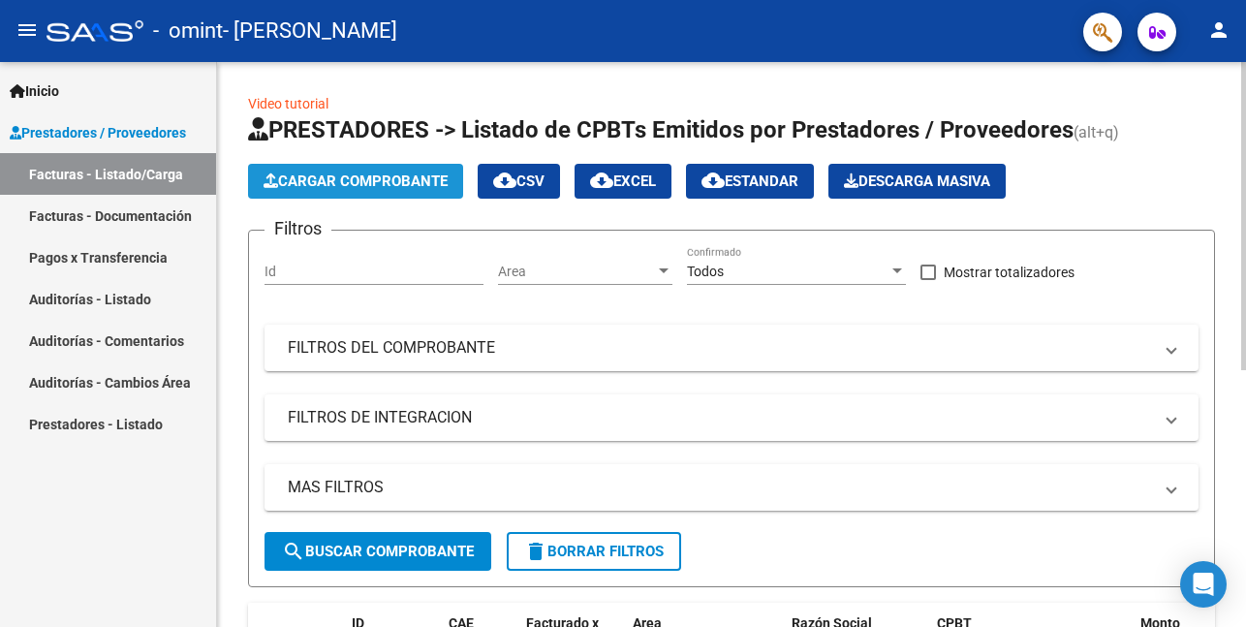
click at [418, 180] on span "Cargar Comprobante" at bounding box center [356, 180] width 184 height 17
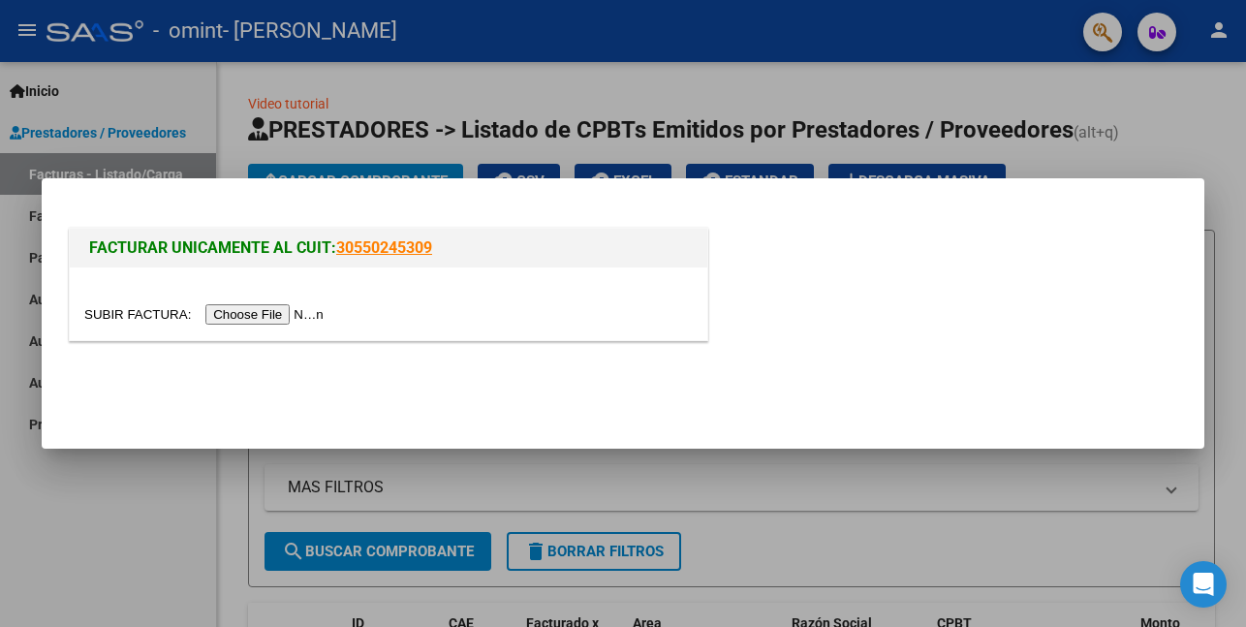
click at [296, 317] on input "file" at bounding box center [206, 314] width 245 height 20
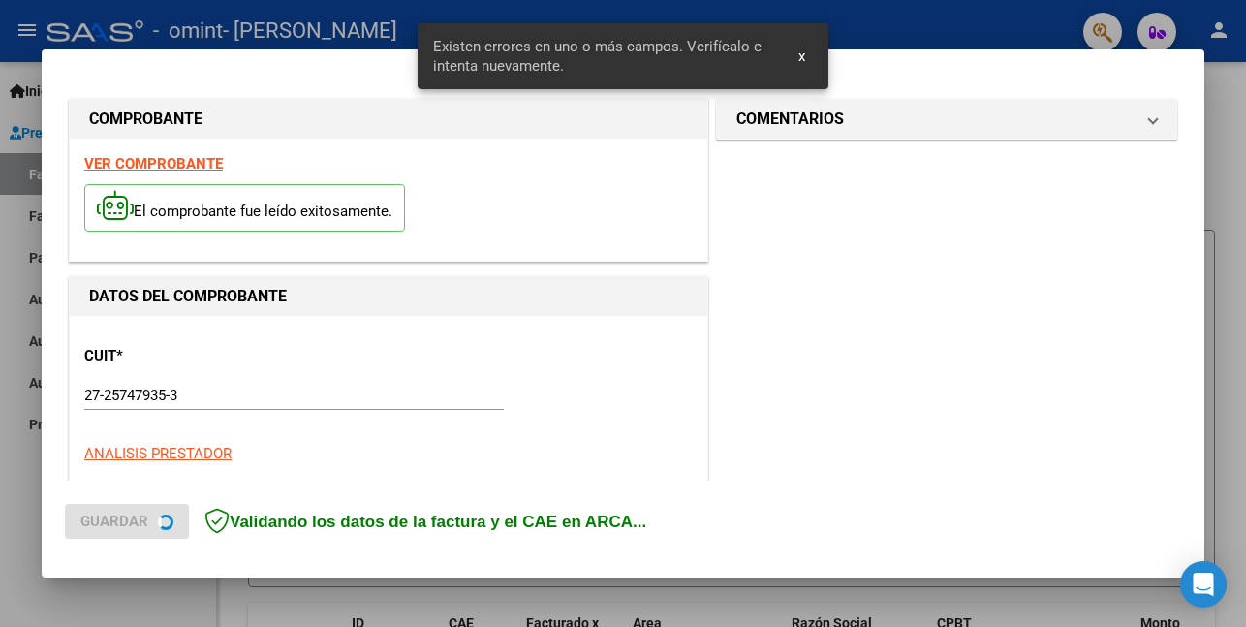
scroll to position [492, 0]
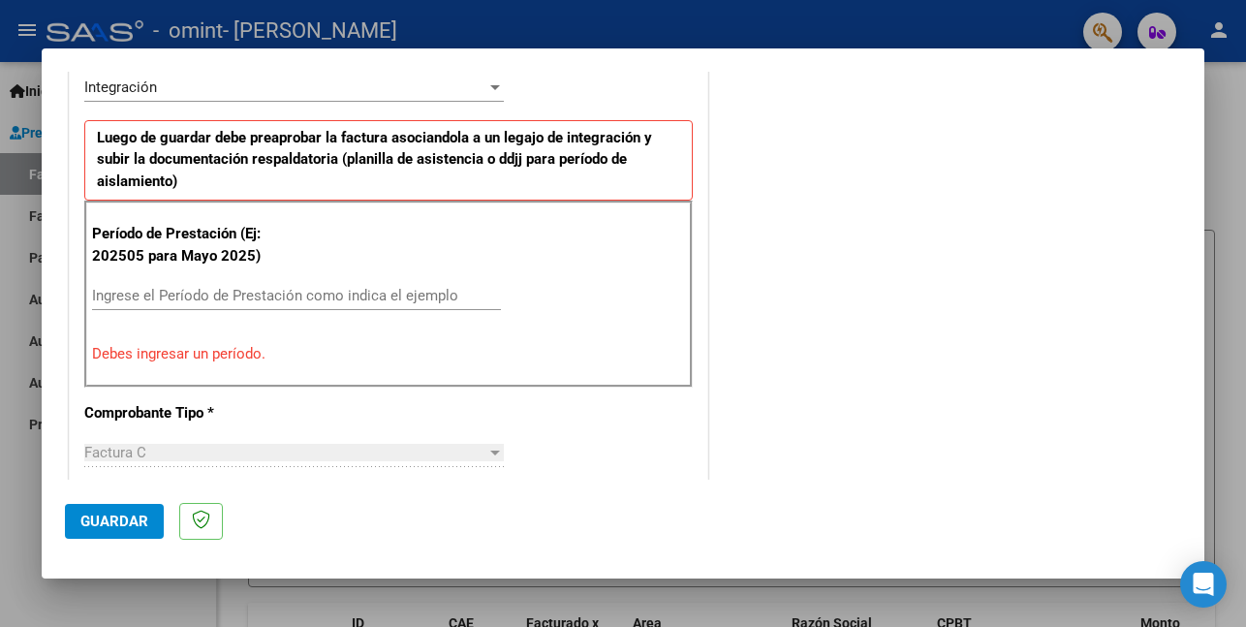
click at [296, 296] on input "Ingrese el Período de Prestación como indica el ejemplo" at bounding box center [296, 295] width 409 height 17
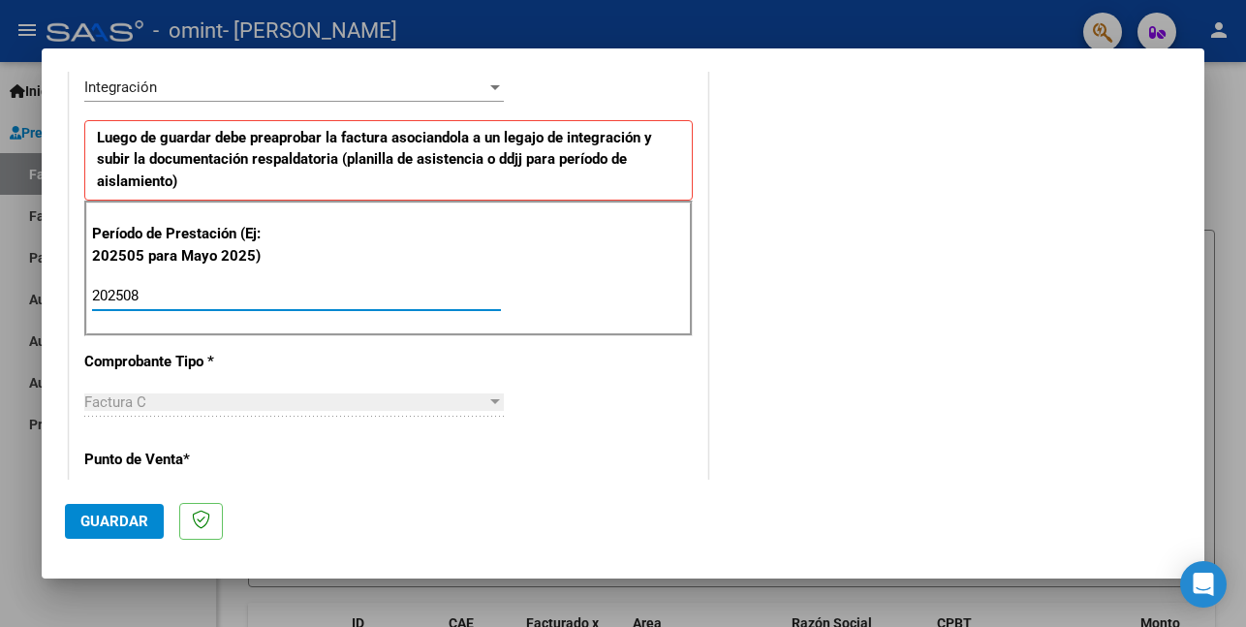
type input "202508"
click at [490, 399] on div at bounding box center [495, 401] width 10 height 5
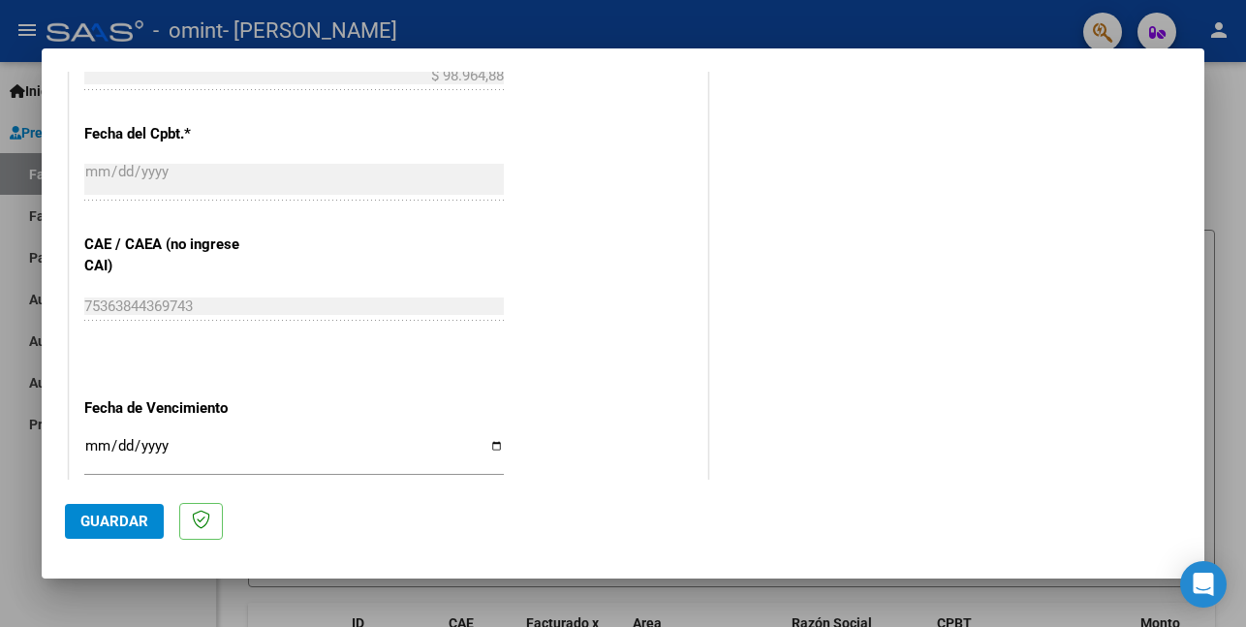
scroll to position [1151, 0]
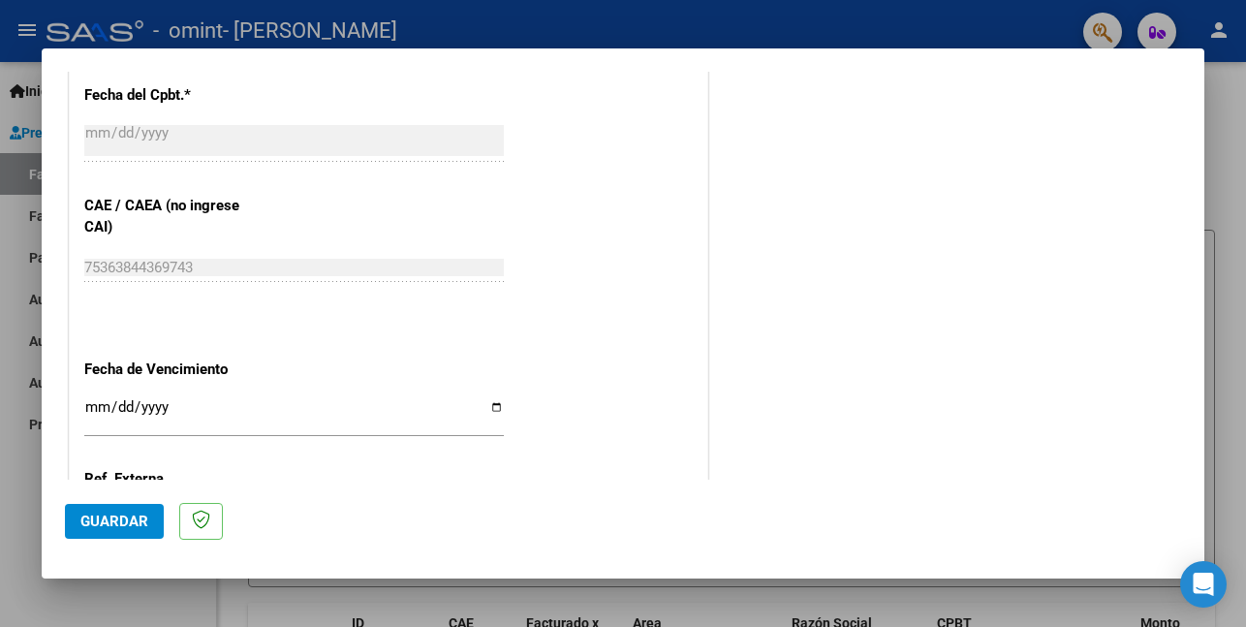
click at [495, 412] on input "Ingresar la fecha" at bounding box center [293, 414] width 419 height 31
type input "2025-09-14"
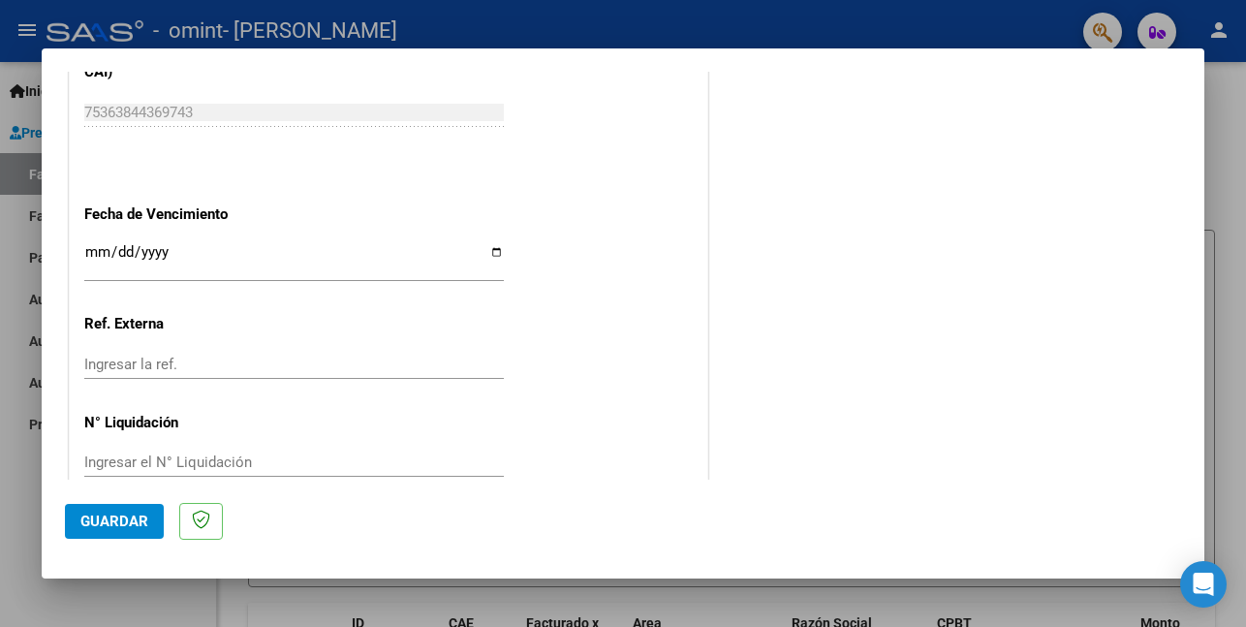
scroll to position [1341, 0]
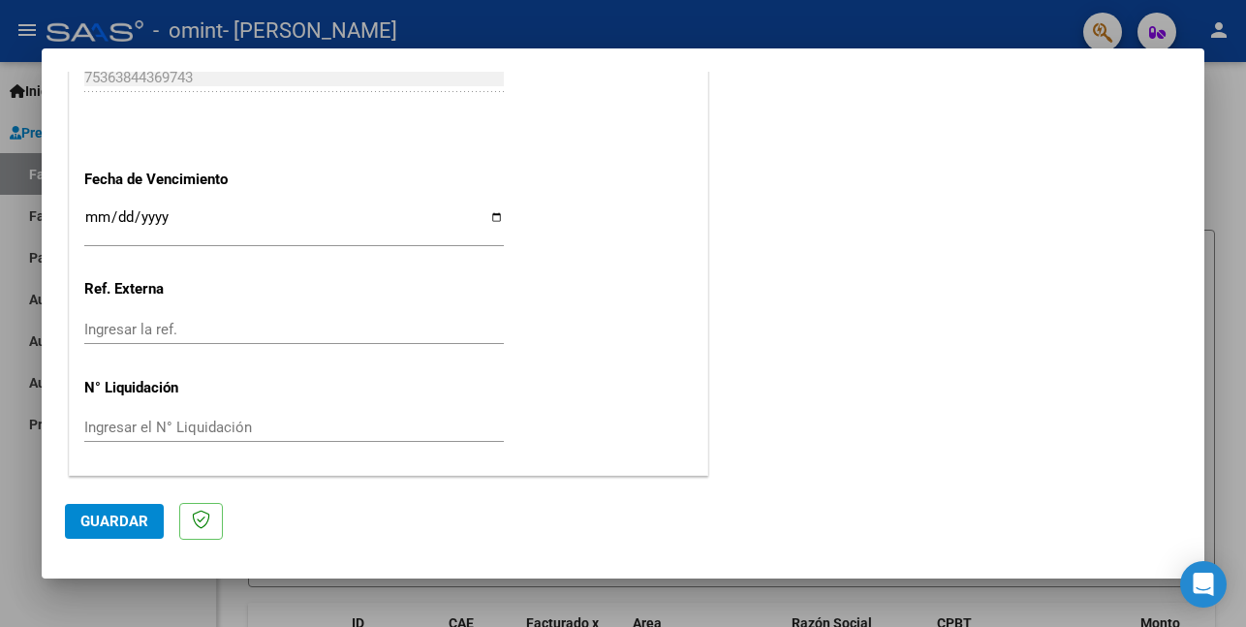
click at [93, 523] on span "Guardar" at bounding box center [114, 520] width 68 height 17
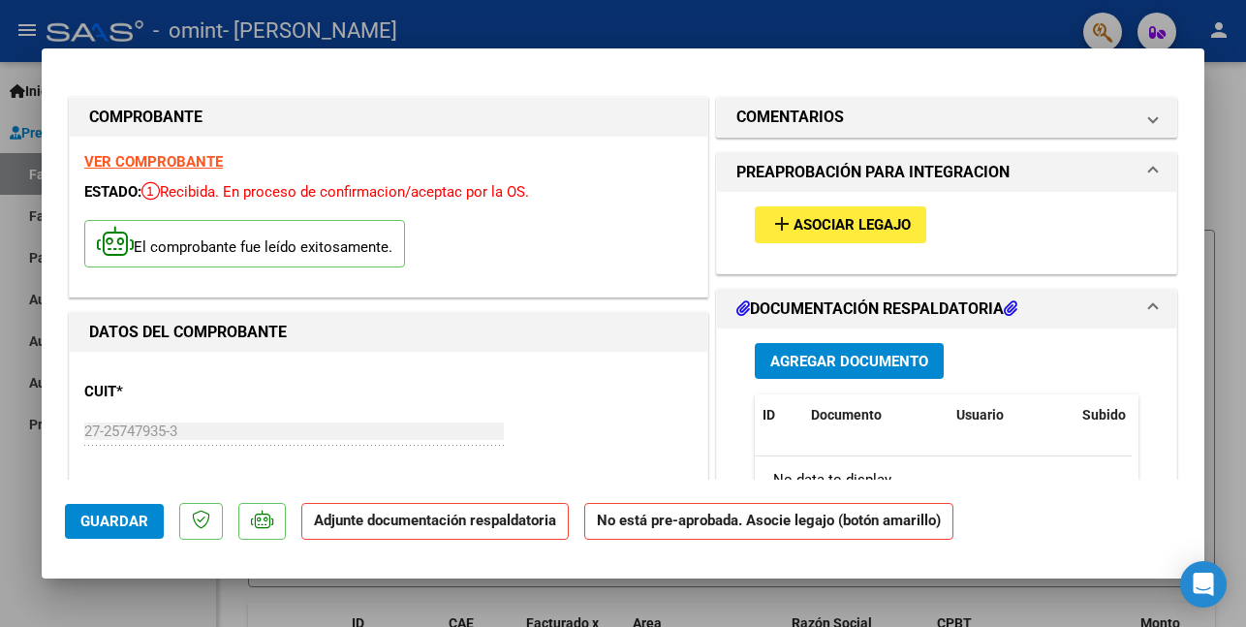
click at [447, 522] on strong "Adjunte documentación respaldatoria" at bounding box center [435, 520] width 242 height 17
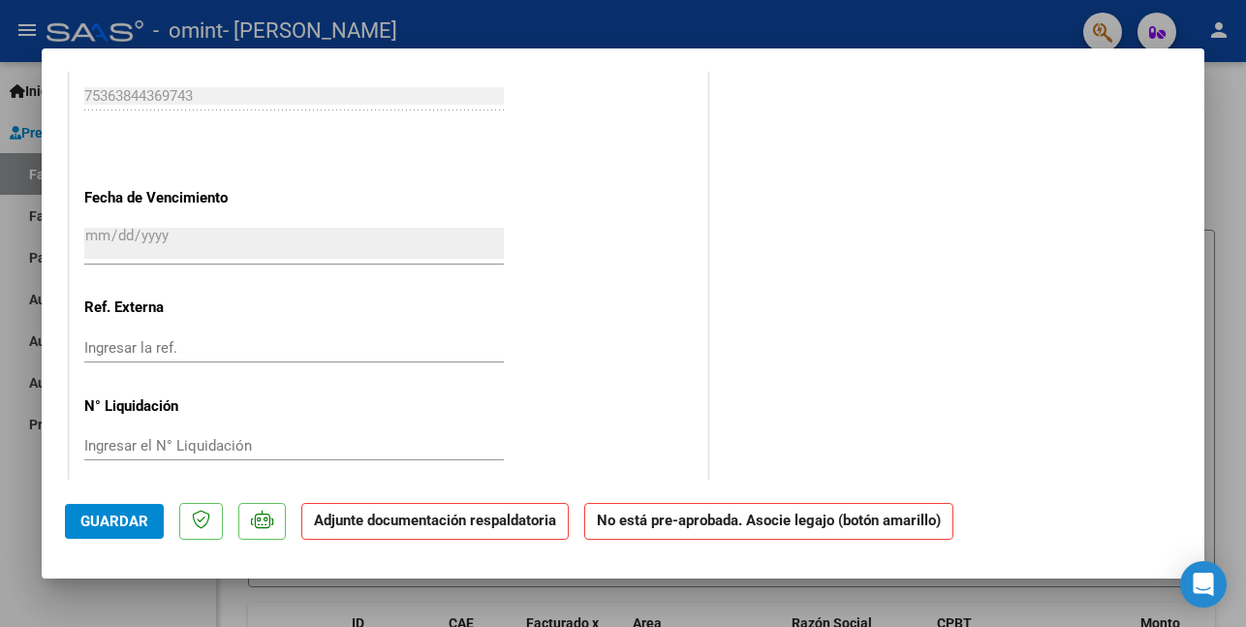
scroll to position [1297, 0]
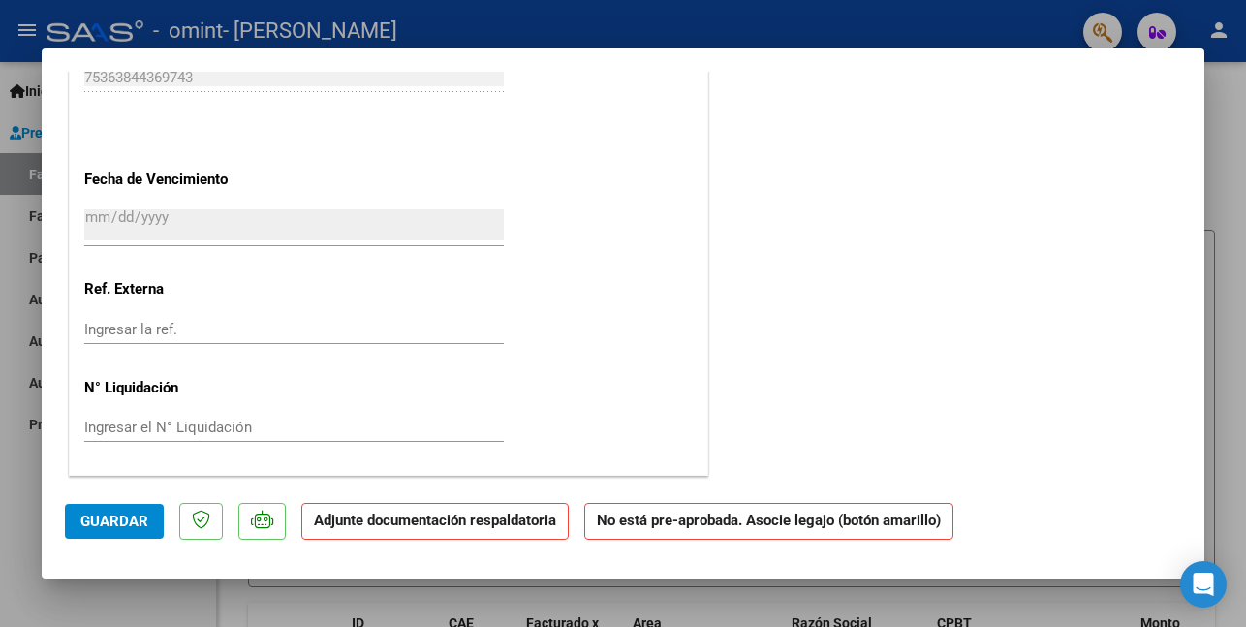
click at [512, 519] on strong "Adjunte documentación respaldatoria" at bounding box center [435, 520] width 242 height 17
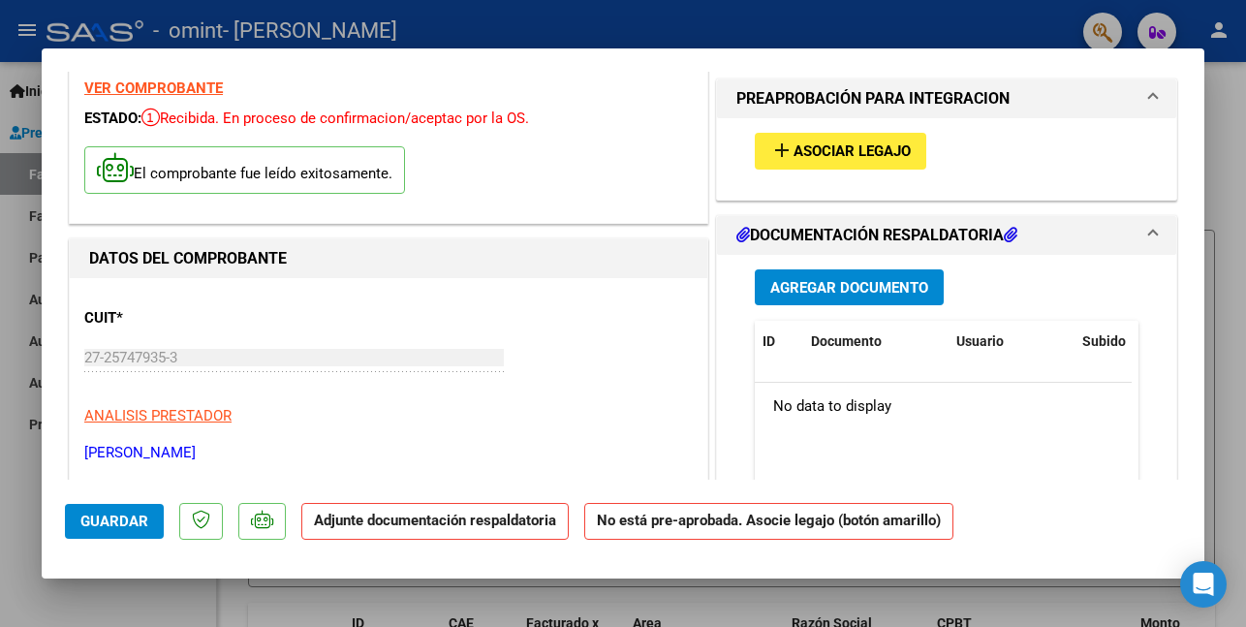
scroll to position [0, 0]
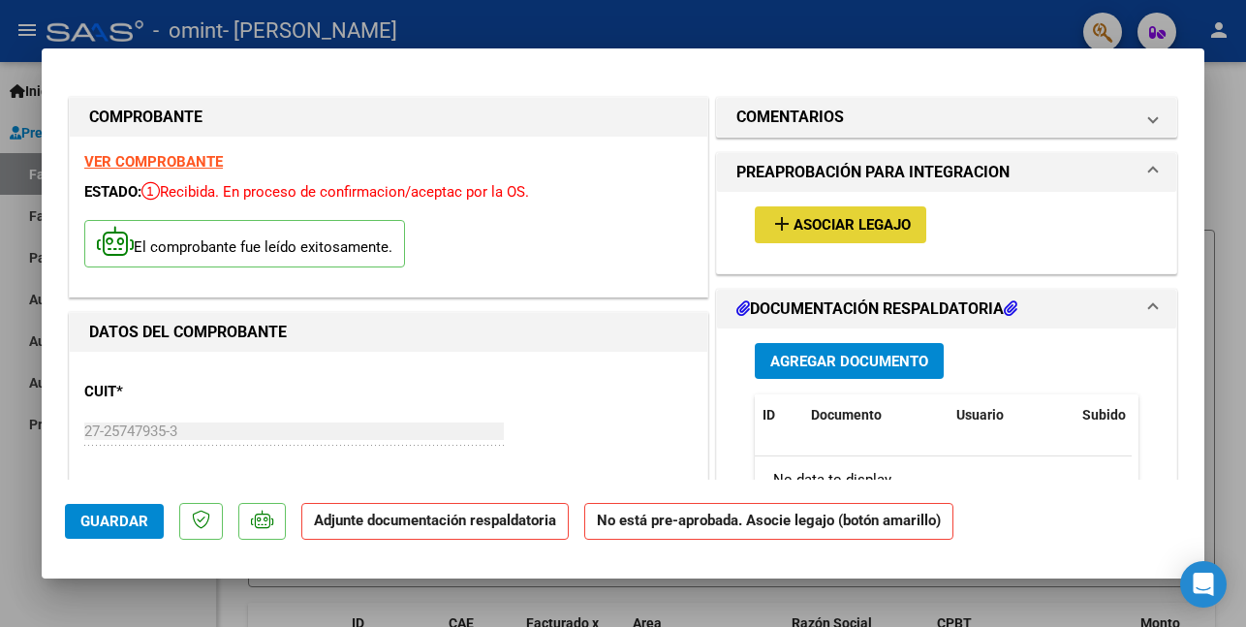
click at [877, 226] on span "Asociar Legajo" at bounding box center [851, 225] width 117 height 17
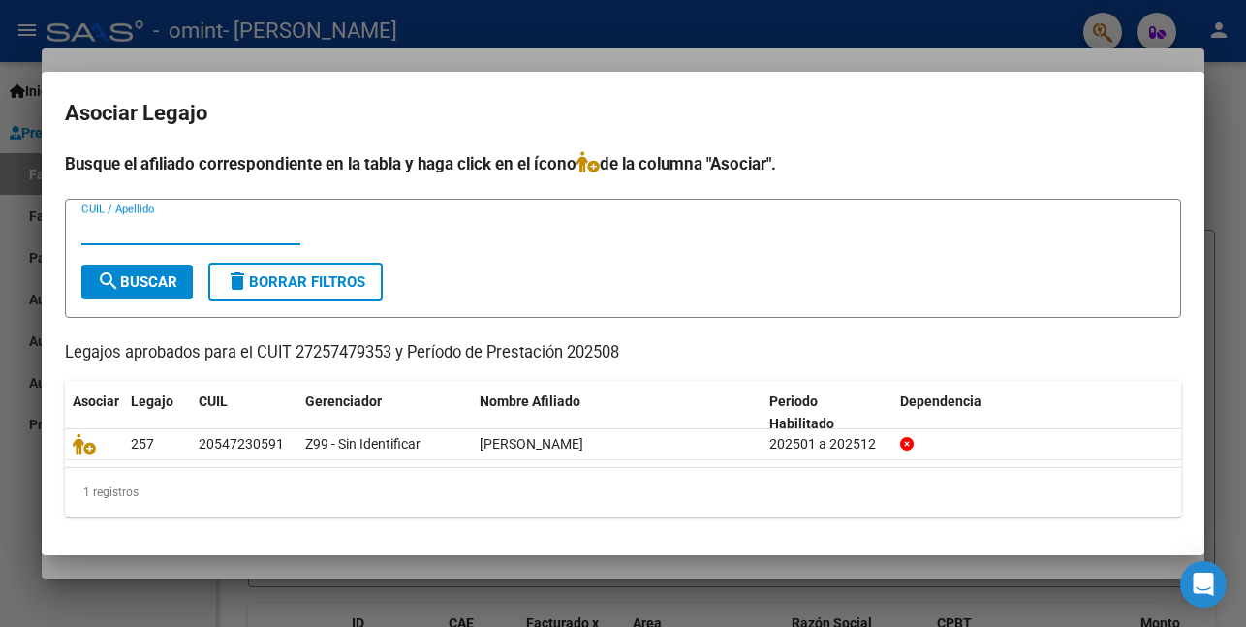
click at [436, 14] on div at bounding box center [623, 313] width 1246 height 627
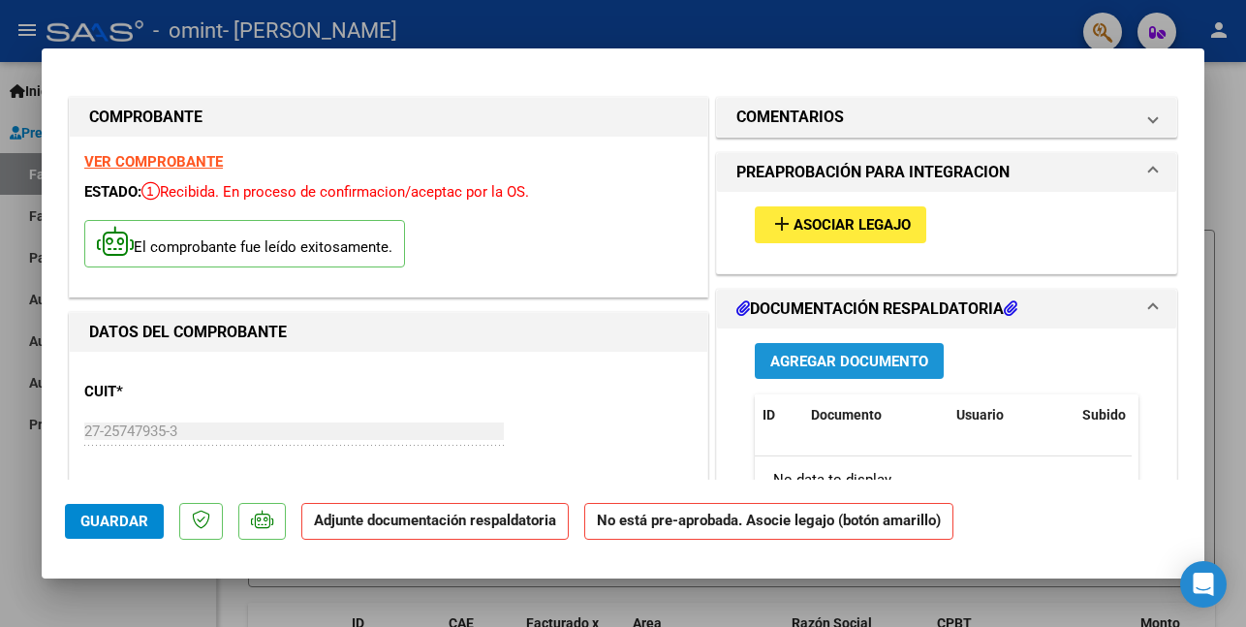
click at [805, 365] on span "Agregar Documento" at bounding box center [849, 361] width 158 height 17
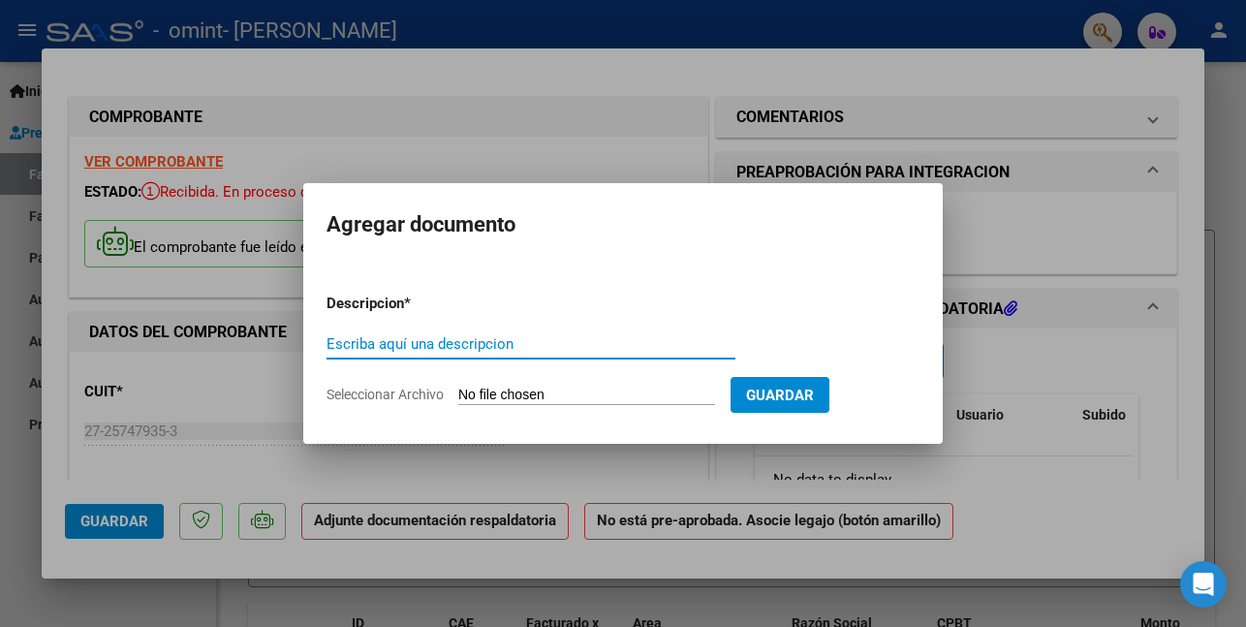
click at [512, 343] on input "Escriba aquí una descripcion" at bounding box center [530, 343] width 409 height 17
click at [446, 343] on input "Asistencia Agosto2025" at bounding box center [530, 343] width 409 height 17
type input "Asistencia Agosto 2025"
click at [497, 396] on input "Seleccionar Archivo" at bounding box center [586, 396] width 257 height 18
type input "C:\fakepath\ASIST AGOSTO 2025.pdf"
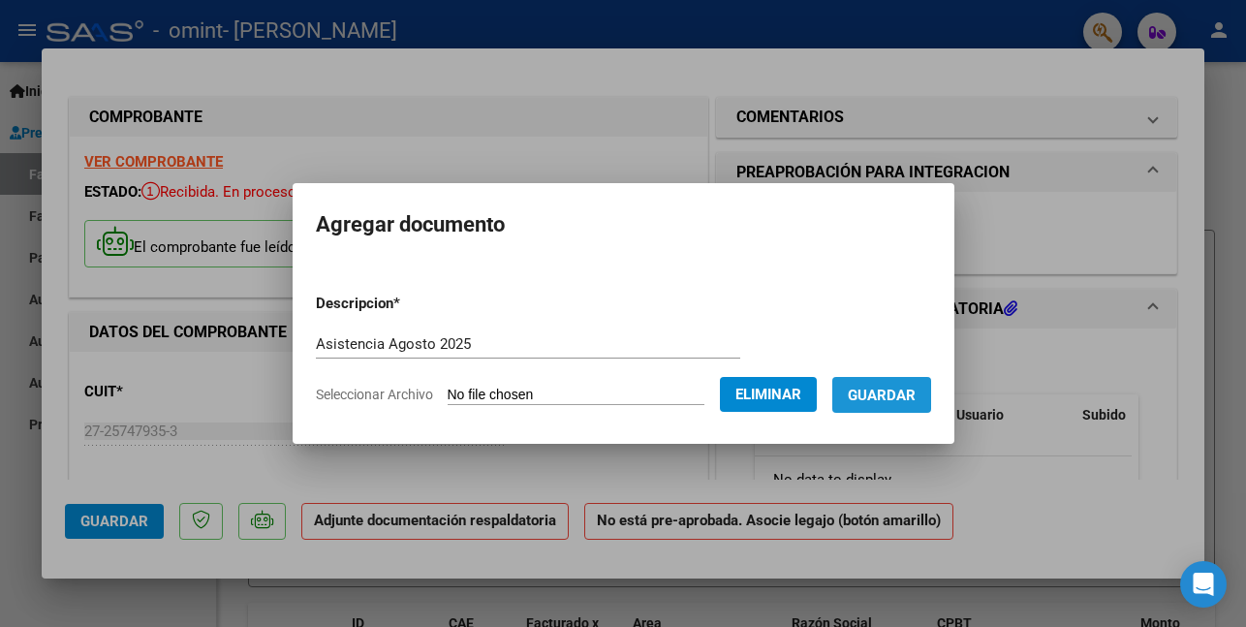
click at [914, 389] on span "Guardar" at bounding box center [882, 395] width 68 height 17
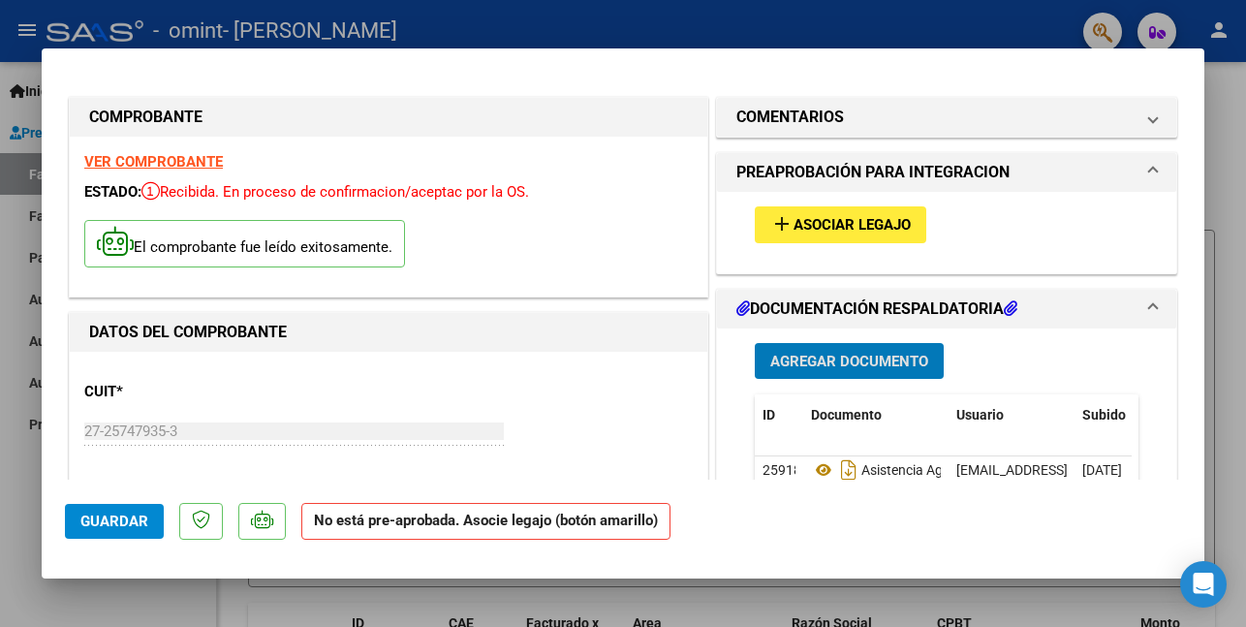
click at [819, 225] on span "Asociar Legajo" at bounding box center [851, 225] width 117 height 17
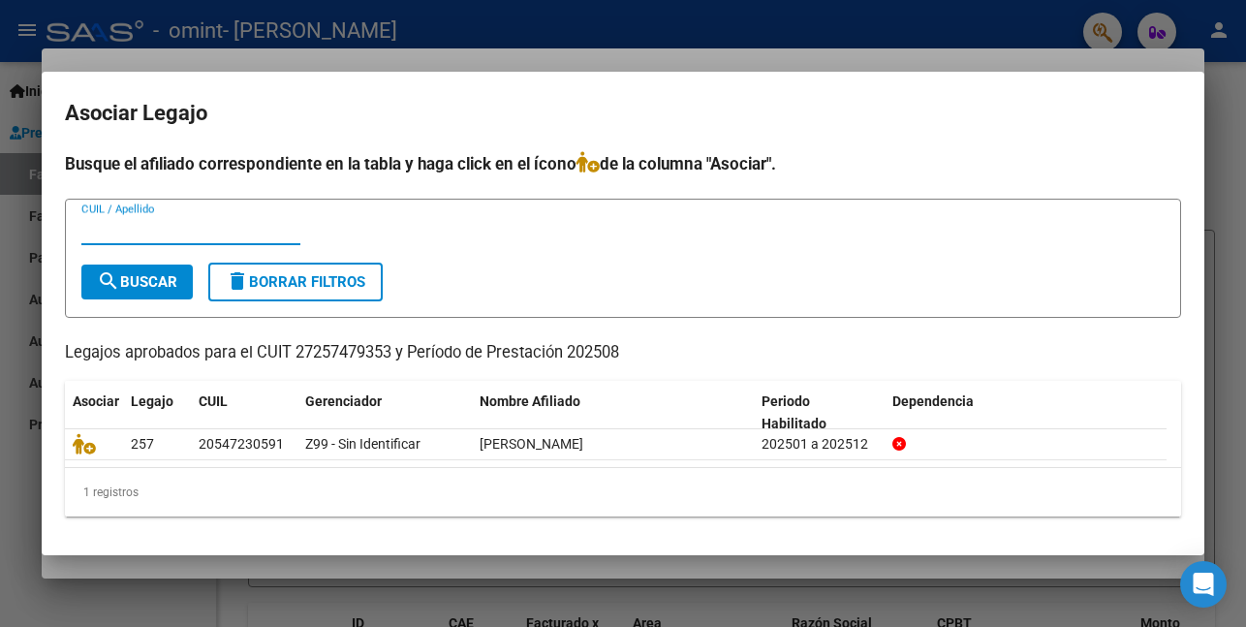
click at [158, 280] on span "search Buscar" at bounding box center [137, 281] width 80 height 17
click at [174, 232] on input "CUIL / Apellido" at bounding box center [190, 229] width 219 height 17
type input "LEIVA"
click at [144, 285] on span "search Buscar" at bounding box center [137, 281] width 80 height 17
drag, startPoint x: 144, startPoint y: 285, endPoint x: 173, endPoint y: 269, distance: 32.9
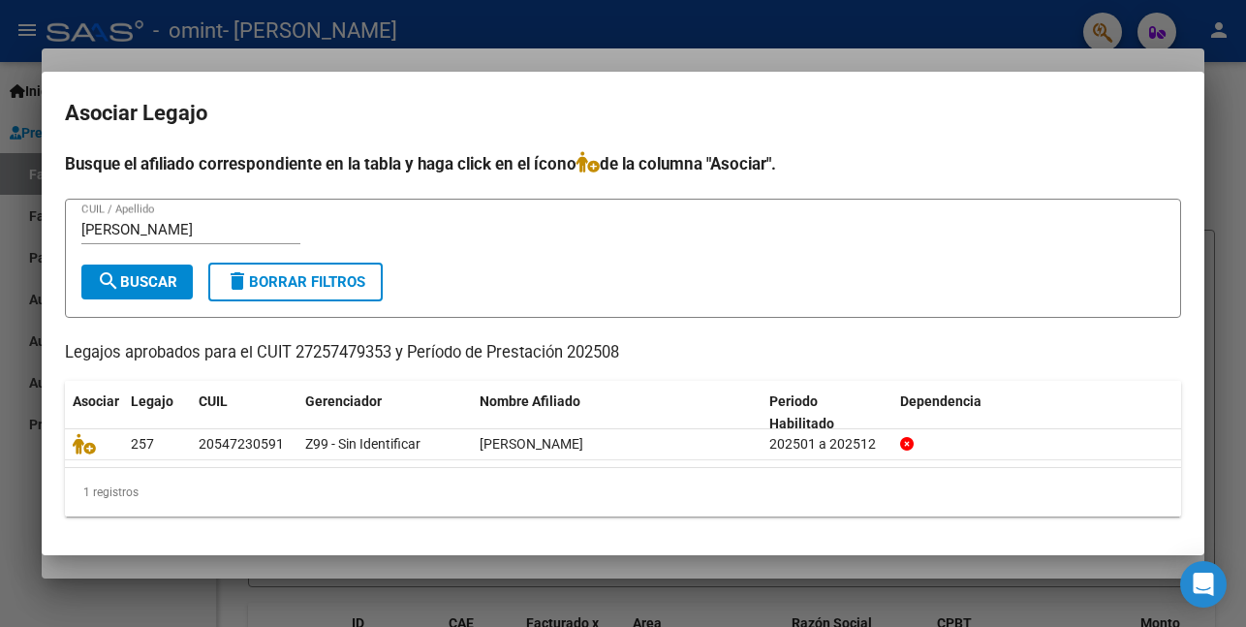
click at [173, 269] on button "search Buscar" at bounding box center [136, 281] width 111 height 35
click at [169, 277] on span "search Buscar" at bounding box center [137, 281] width 80 height 17
click at [326, 274] on span "delete Borrar Filtros" at bounding box center [296, 281] width 140 height 17
click at [385, 28] on div at bounding box center [623, 313] width 1246 height 627
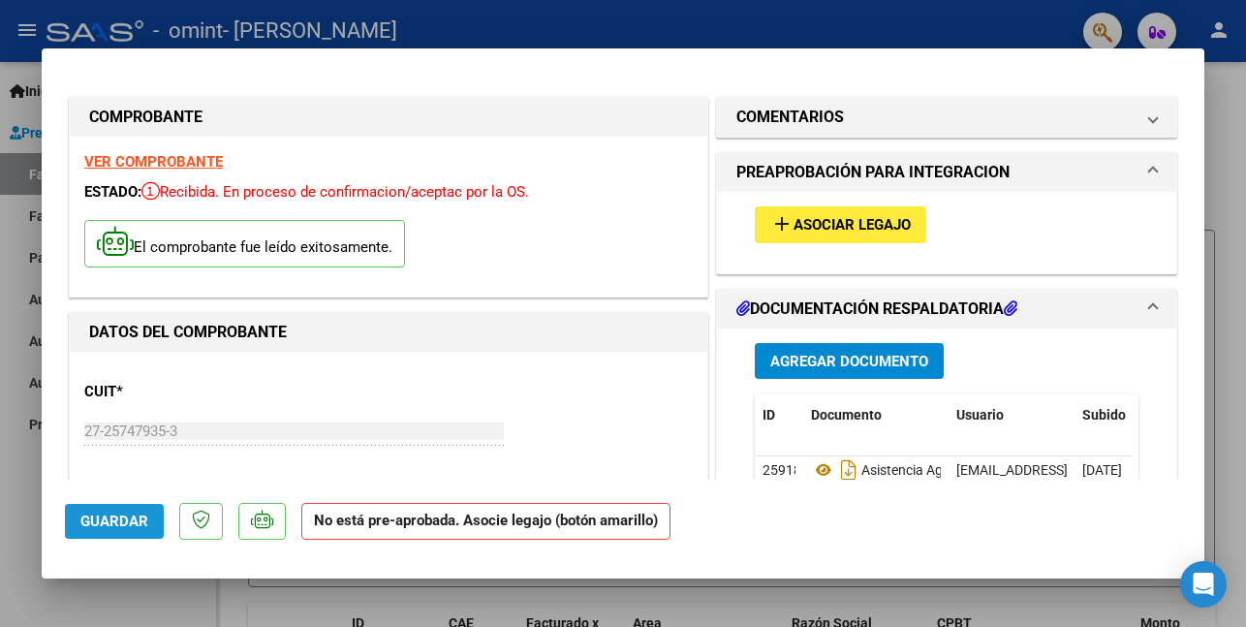
click at [129, 524] on span "Guardar" at bounding box center [114, 520] width 68 height 17
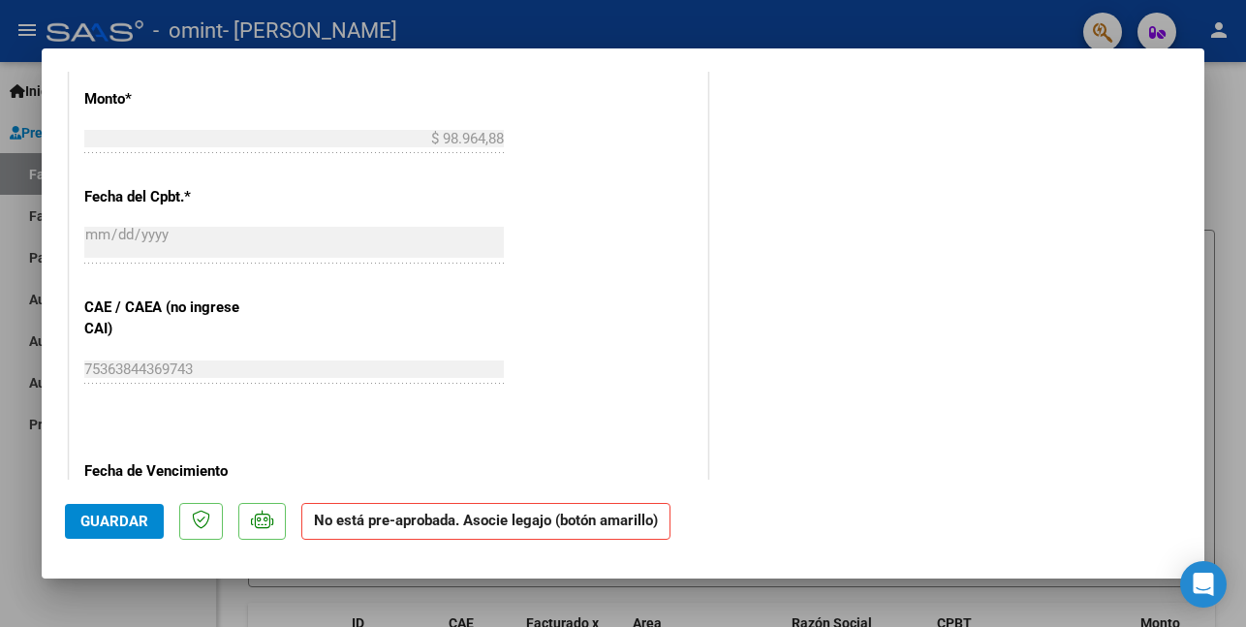
scroll to position [1044, 0]
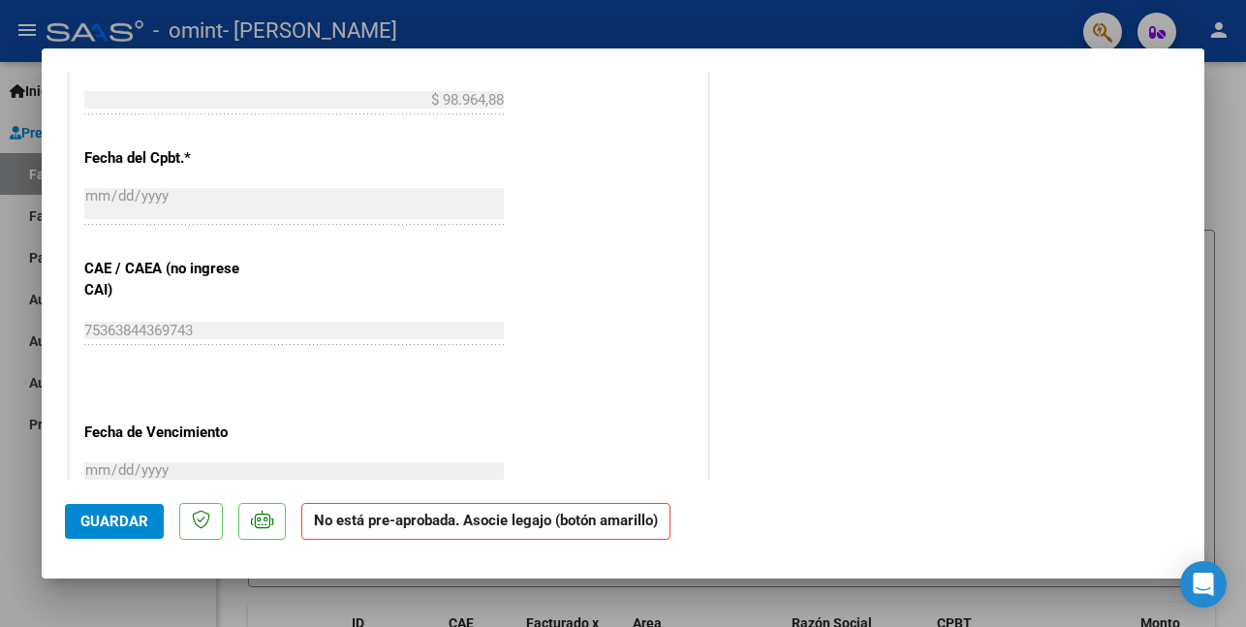
click at [103, 527] on span "Guardar" at bounding box center [114, 520] width 68 height 17
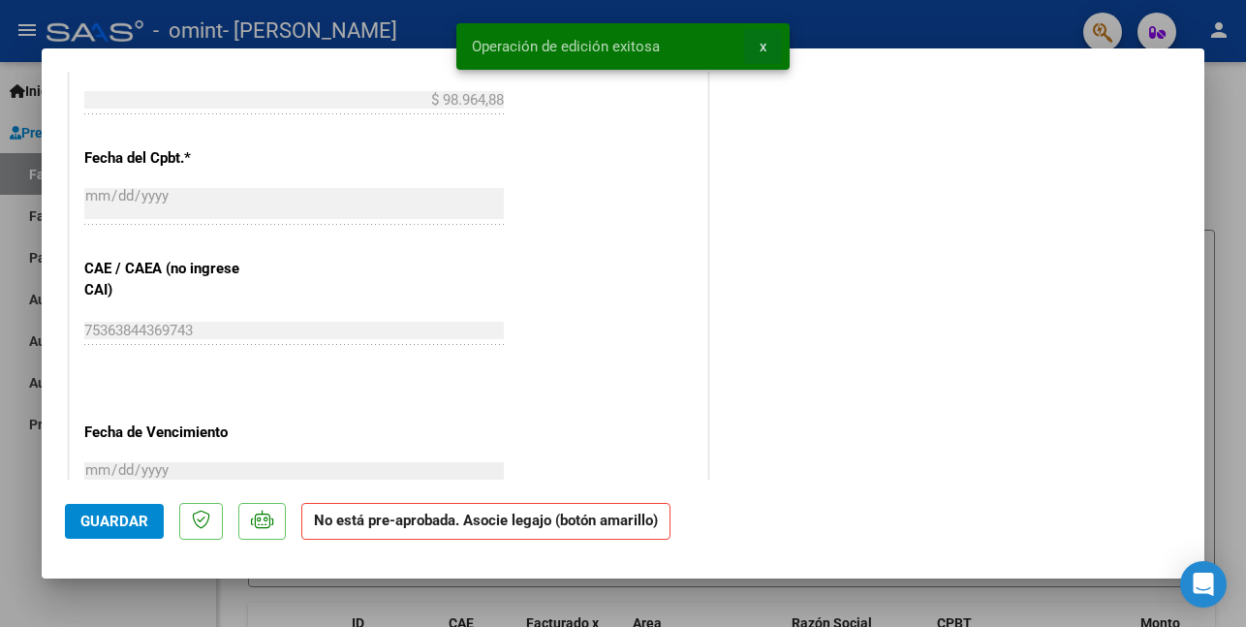
click at [765, 44] on span "x" at bounding box center [763, 46] width 7 height 17
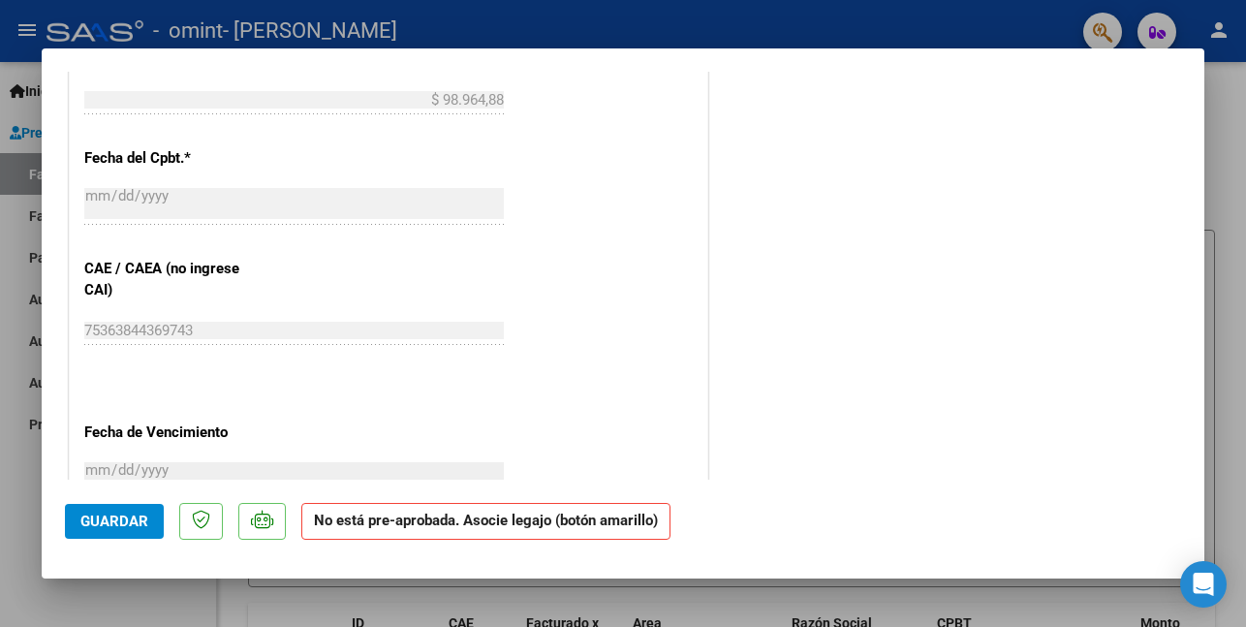
click at [47, 25] on div at bounding box center [623, 313] width 1246 height 627
click at [47, 25] on div at bounding box center [95, 30] width 97 height 21
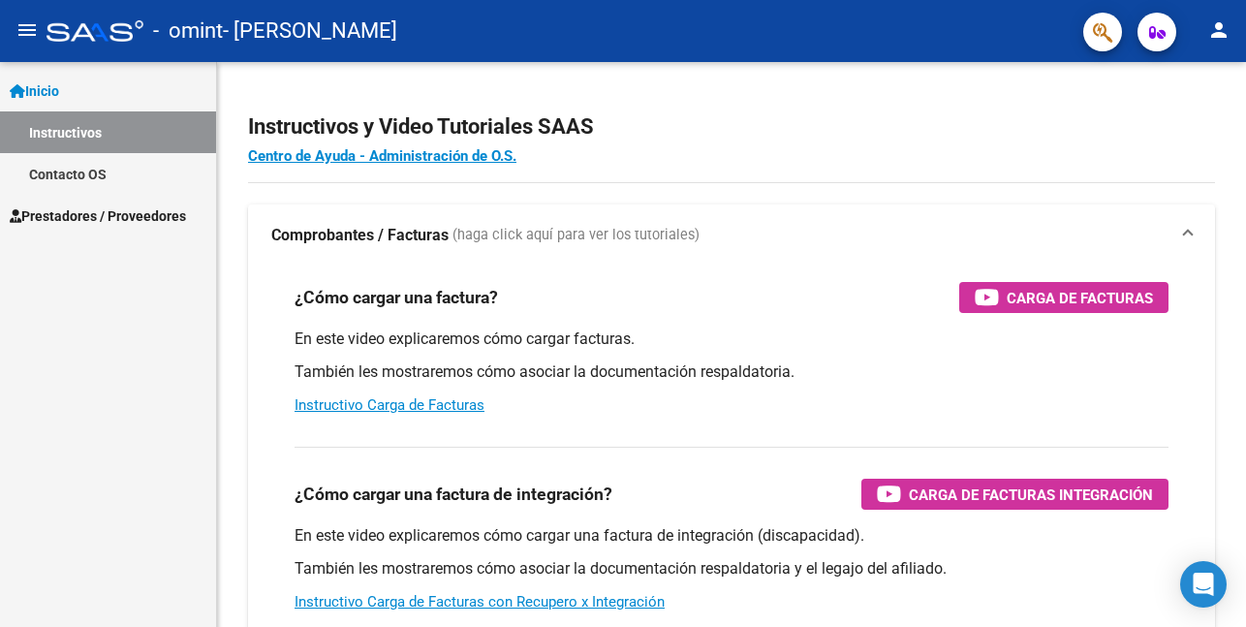
click at [72, 205] on span "Prestadores / Proveedores" at bounding box center [98, 215] width 176 height 21
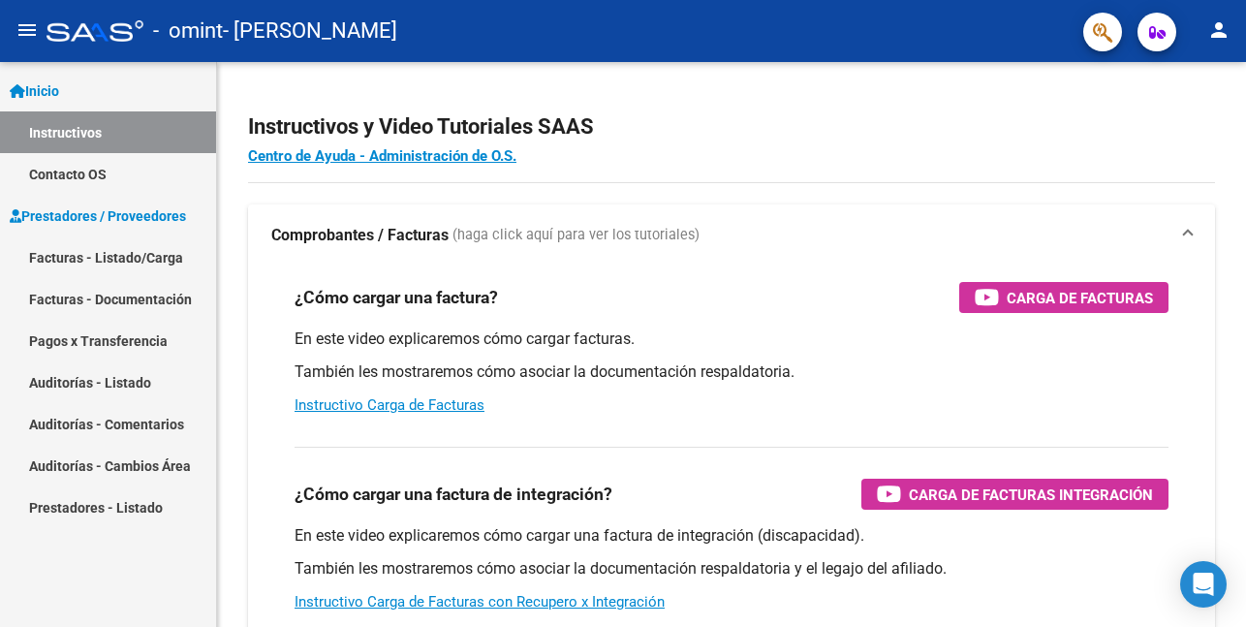
click at [82, 256] on link "Facturas - Listado/Carga" at bounding box center [108, 257] width 216 height 42
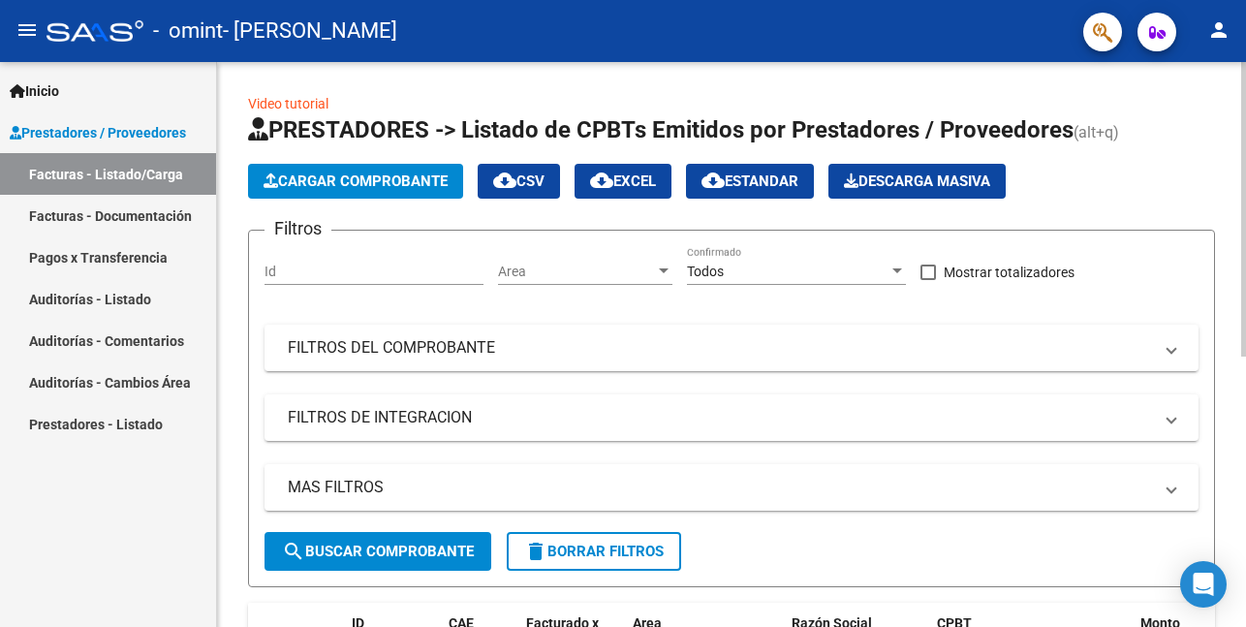
click at [1240, 595] on div "Video tutorial PRESTADORES -> Listado de CPBTs Emitidos por Prestadores / Prove…" at bounding box center [731, 596] width 1029 height 1068
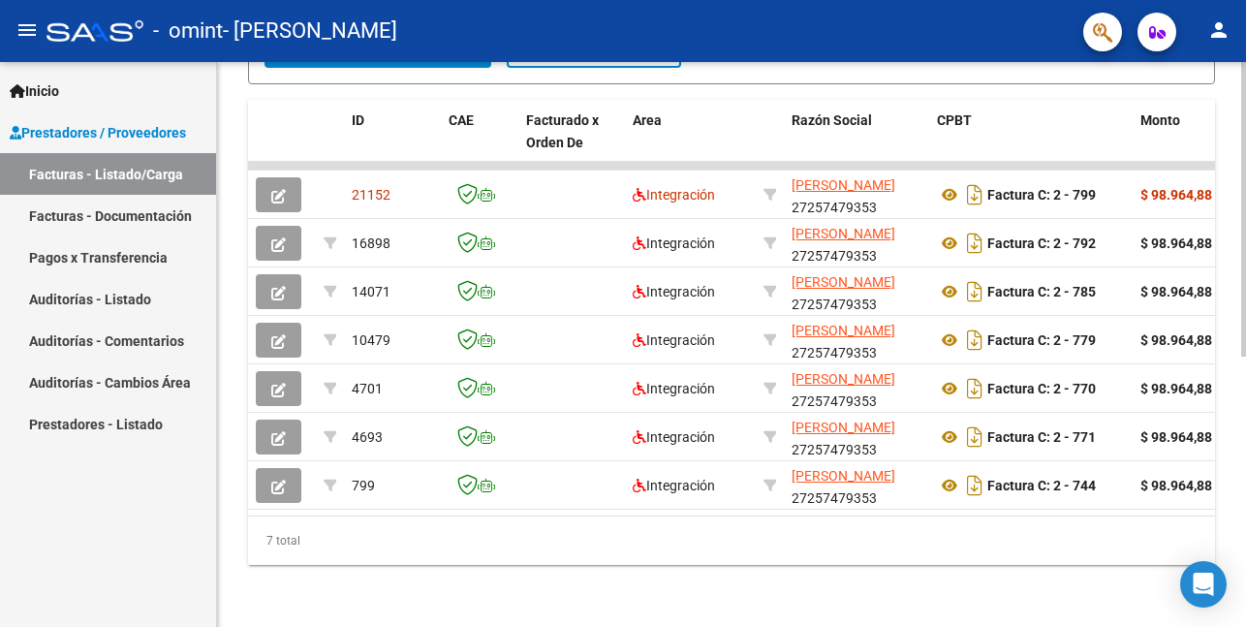
click at [1241, 555] on div at bounding box center [1243, 344] width 5 height 565
click at [1241, 555] on div at bounding box center [1243, 479] width 5 height 295
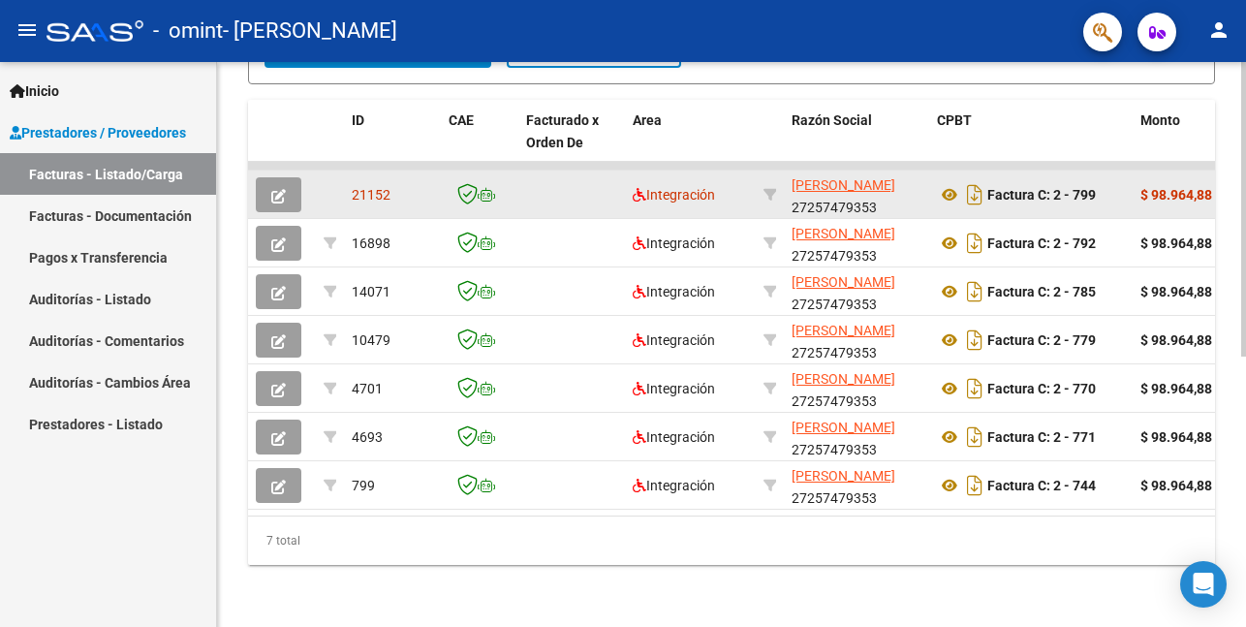
click at [376, 187] on span "21152" at bounding box center [371, 195] width 39 height 16
click at [258, 182] on button "button" at bounding box center [279, 194] width 46 height 35
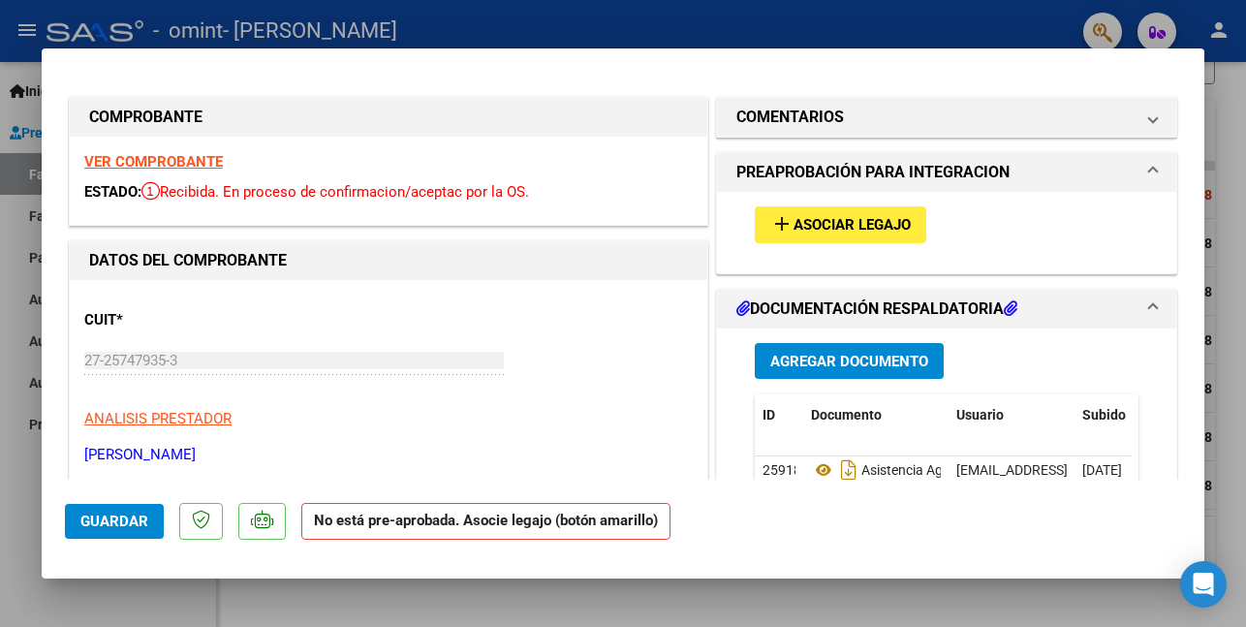
click at [1149, 169] on span at bounding box center [1153, 172] width 8 height 23
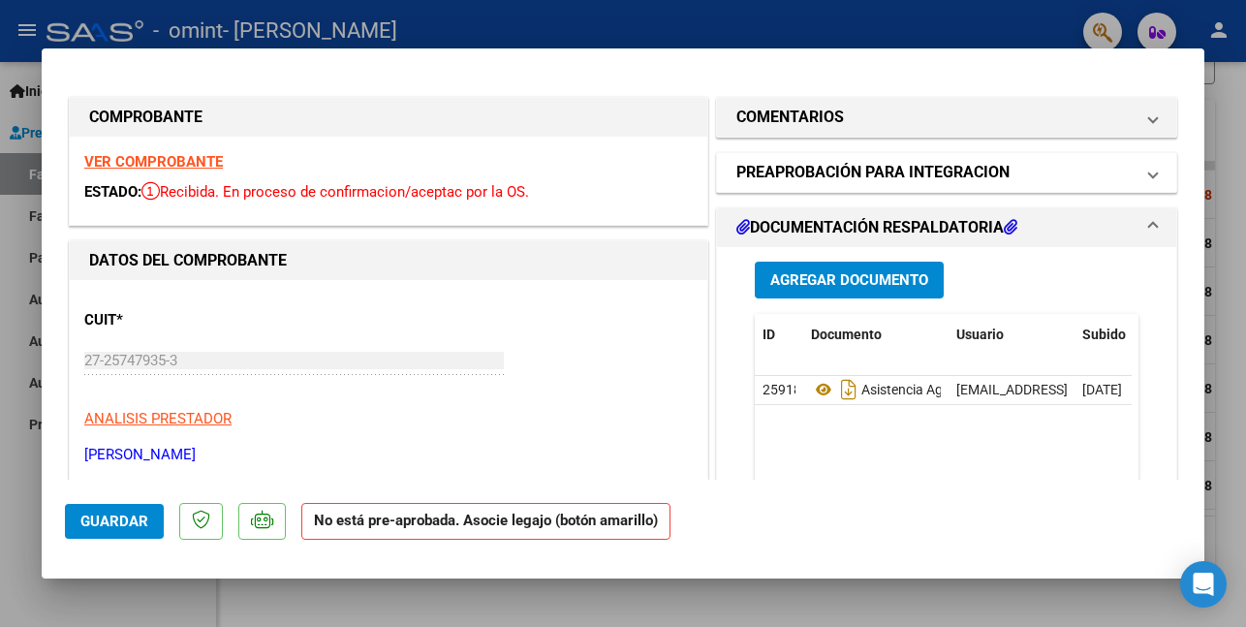
click at [1149, 169] on span at bounding box center [1153, 172] width 8 height 23
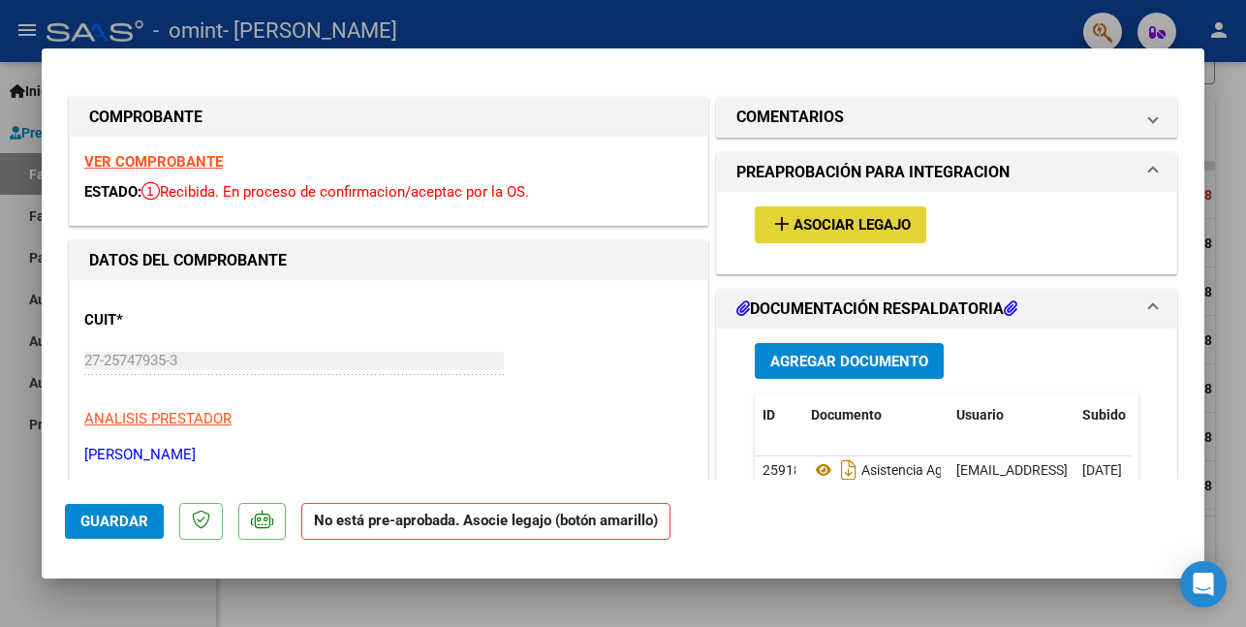
click at [882, 223] on span "Asociar Legajo" at bounding box center [851, 225] width 117 height 17
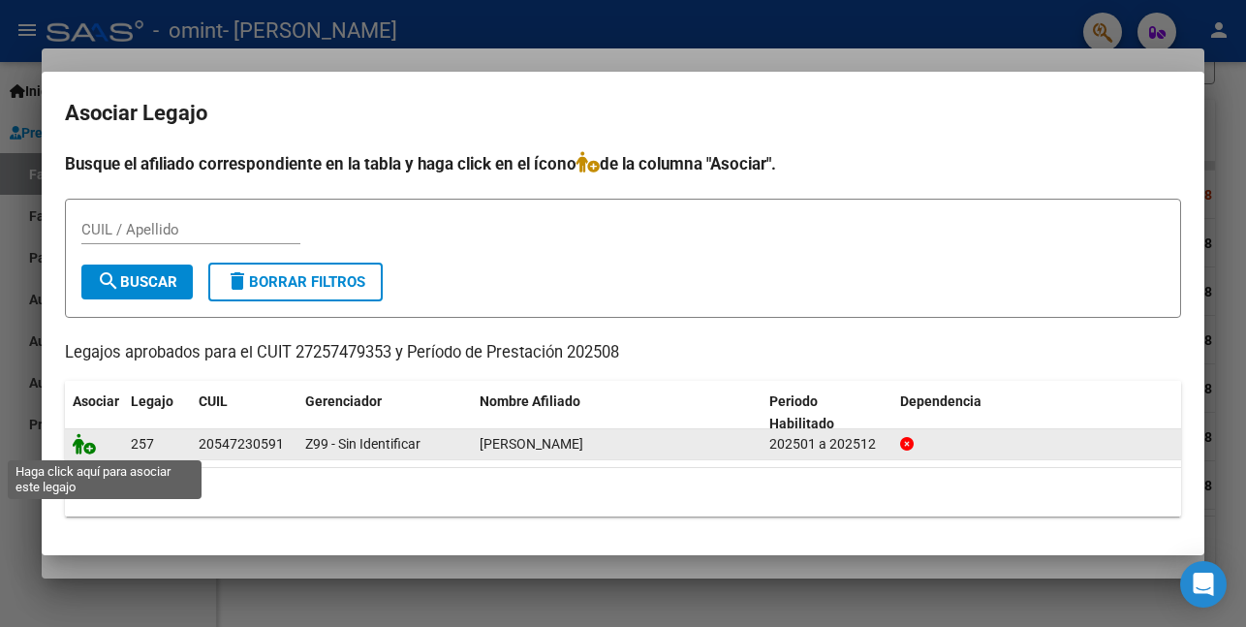
click at [87, 446] on icon at bounding box center [84, 443] width 23 height 21
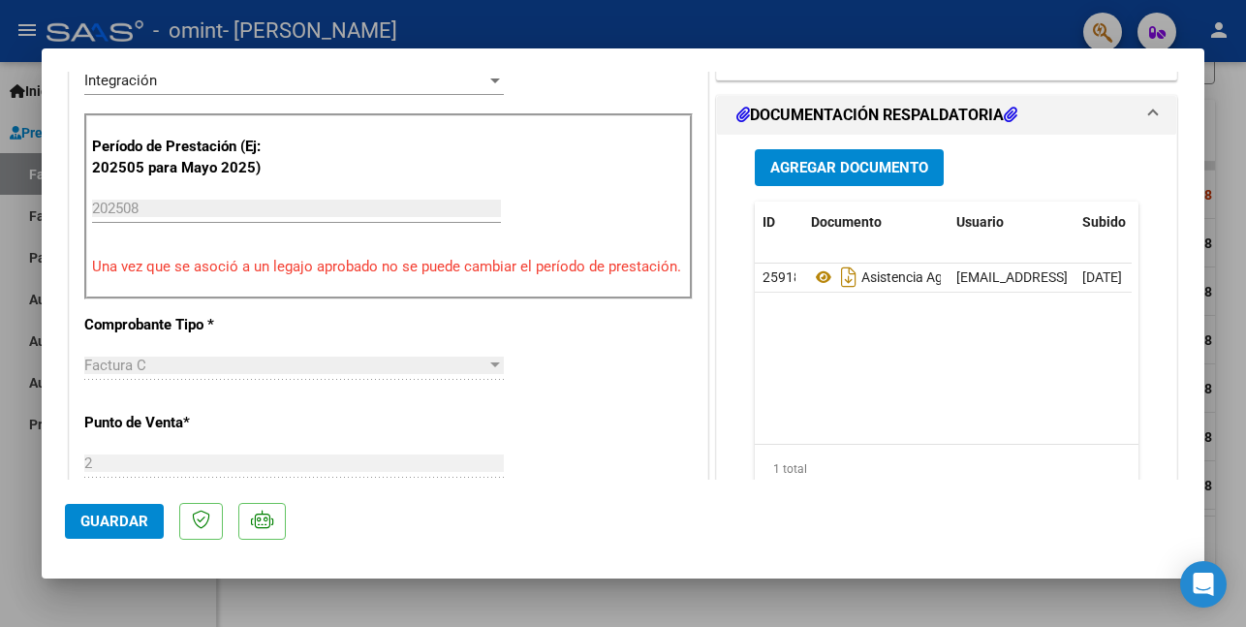
scroll to position [504, 0]
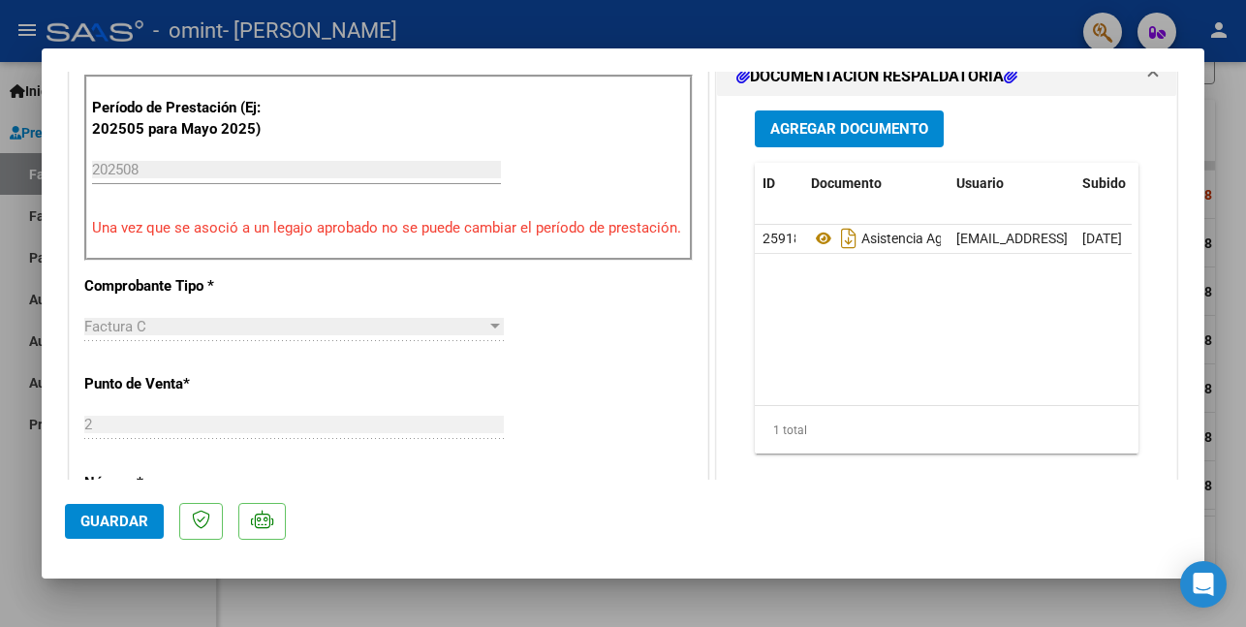
click at [119, 513] on span "Guardar" at bounding box center [114, 520] width 68 height 17
click at [515, 27] on div at bounding box center [623, 313] width 1246 height 627
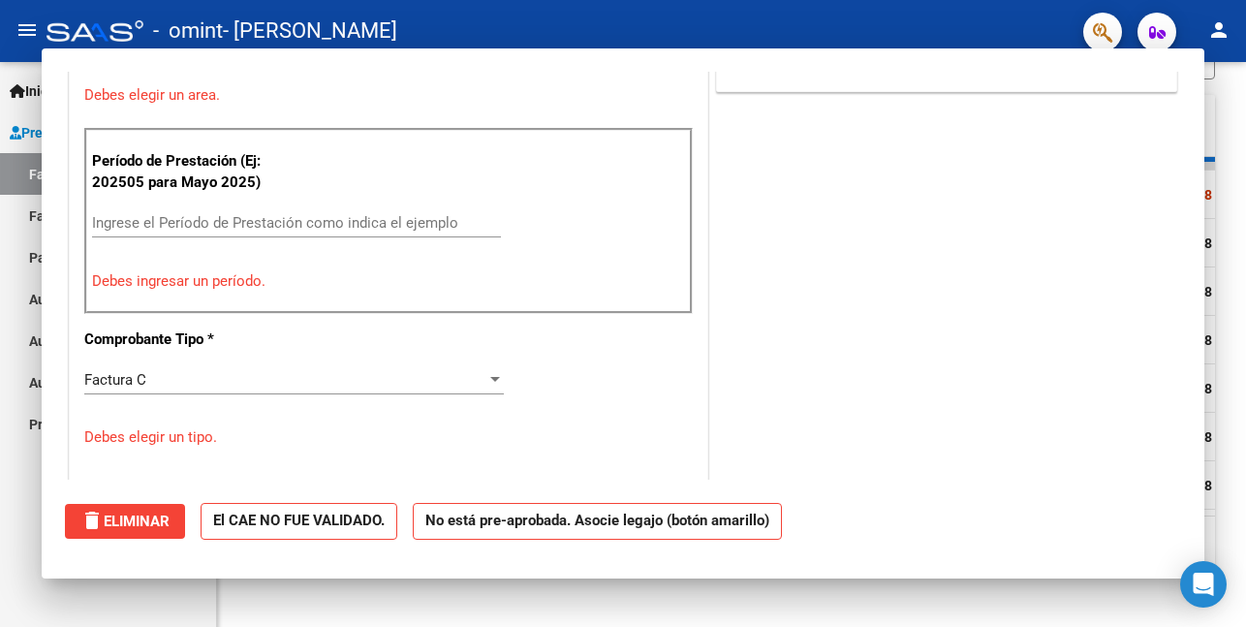
scroll to position [0, 0]
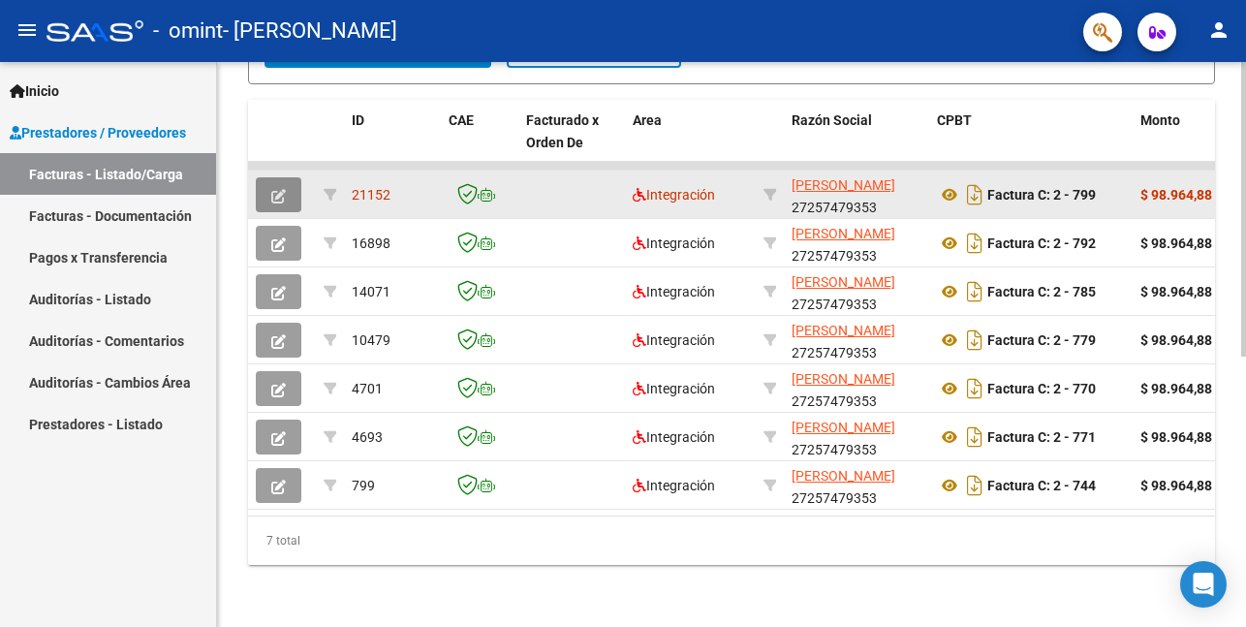
click at [264, 177] on button "button" at bounding box center [279, 194] width 46 height 35
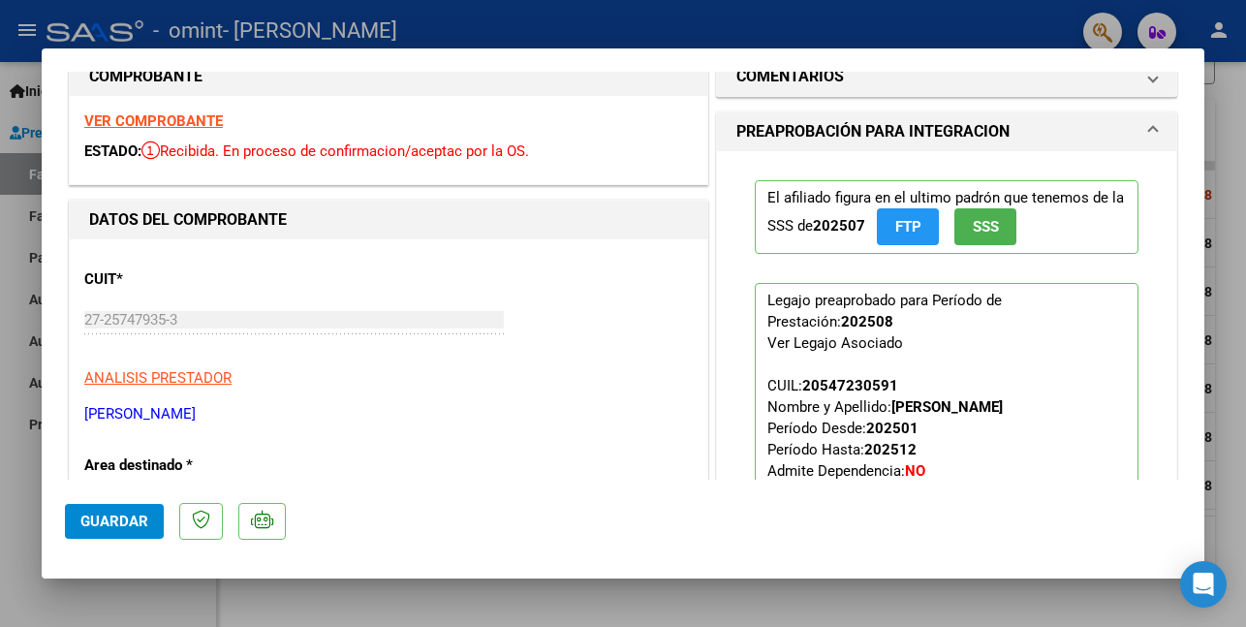
scroll to position [2, 0]
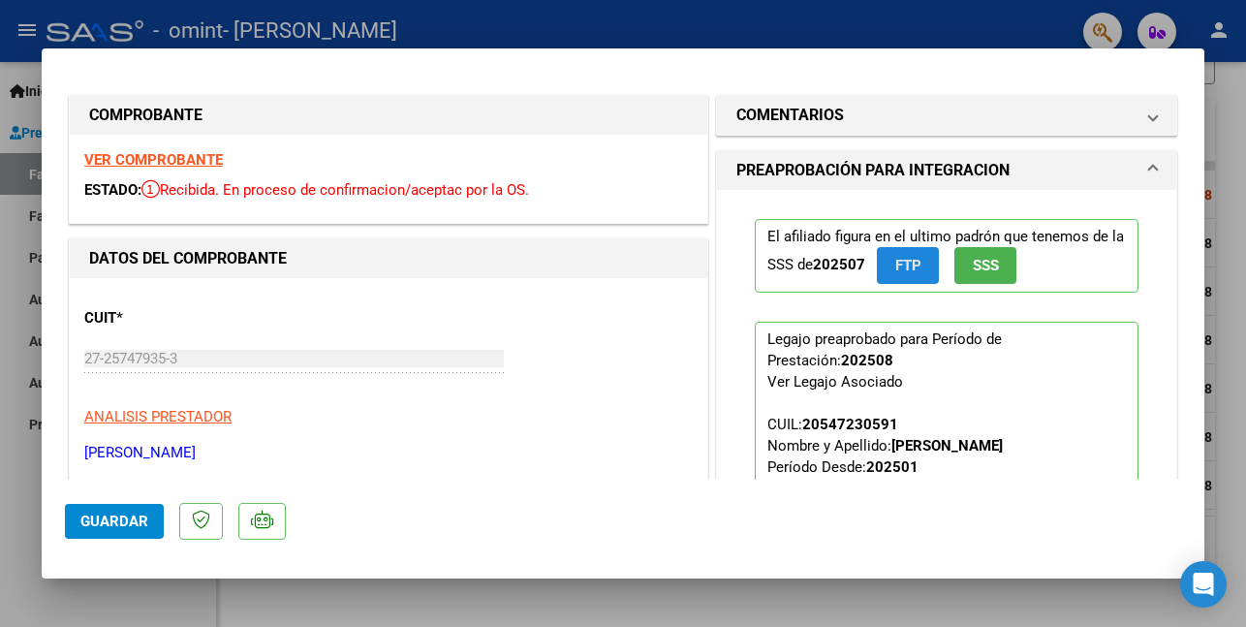
click at [919, 270] on span "FTP" at bounding box center [908, 266] width 26 height 17
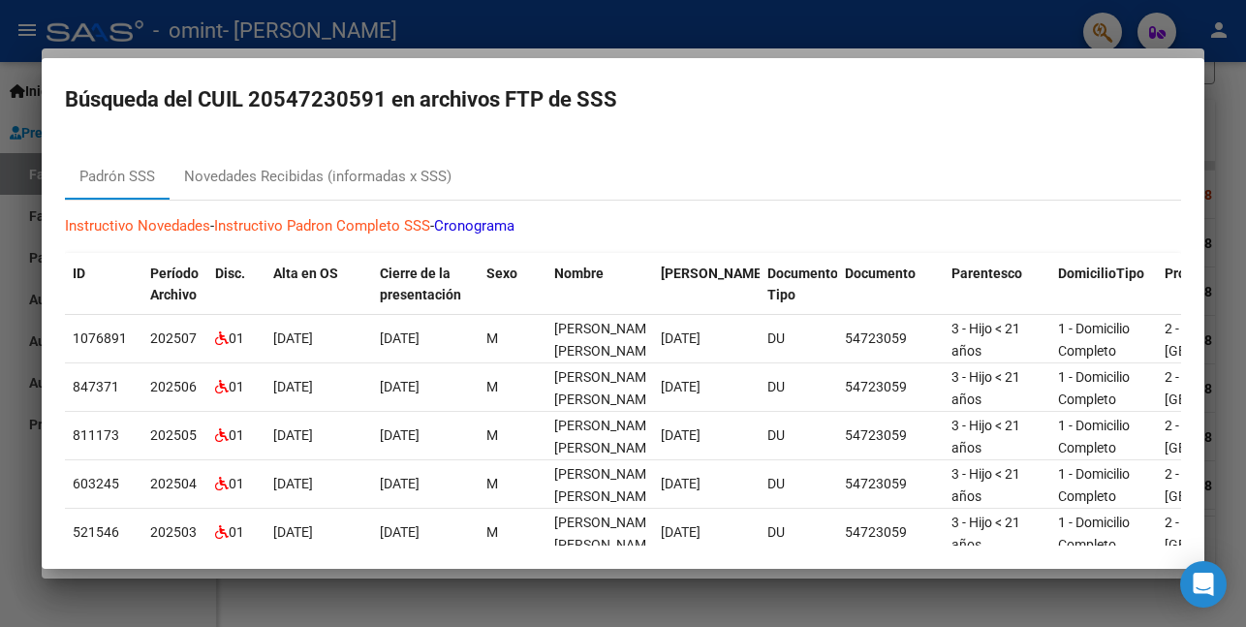
click at [391, 41] on div at bounding box center [623, 313] width 1246 height 627
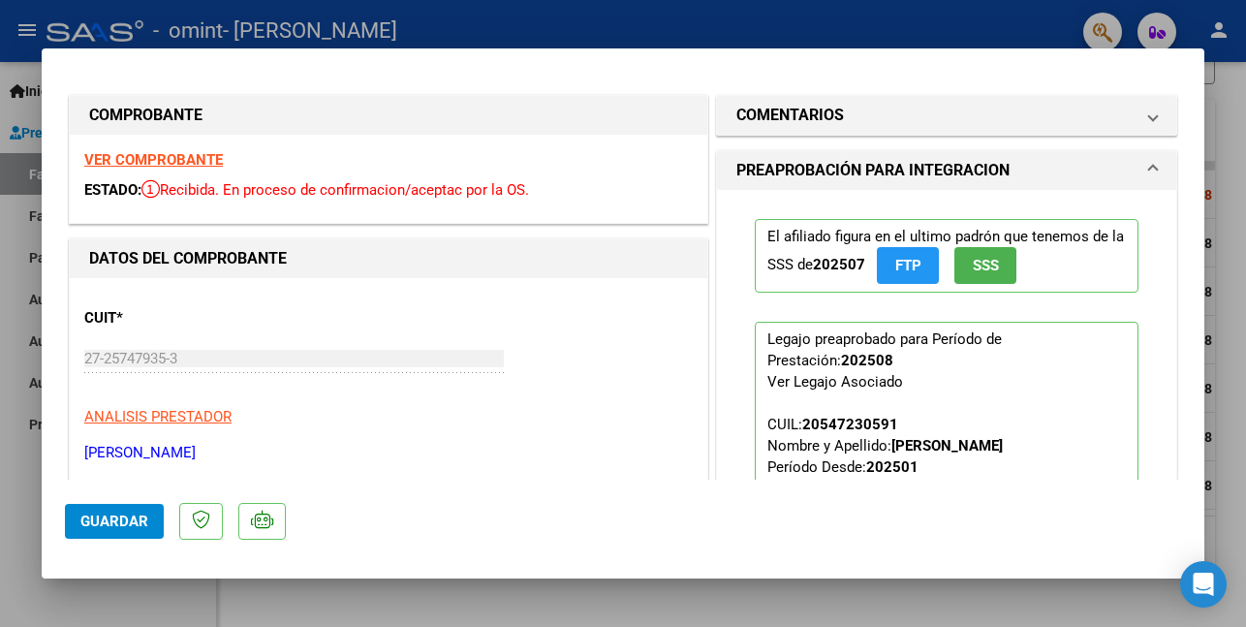
click at [997, 273] on span "SSS" at bounding box center [986, 266] width 26 height 17
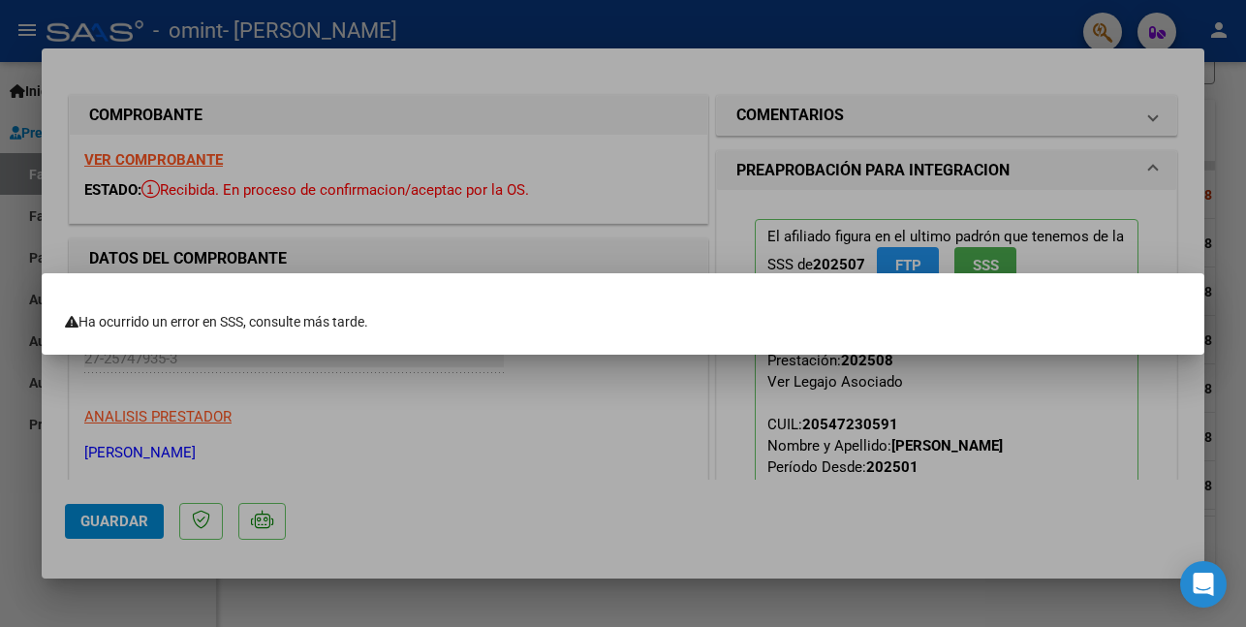
click at [726, 226] on div at bounding box center [623, 313] width 1246 height 627
